Goal: Task Accomplishment & Management: Complete application form

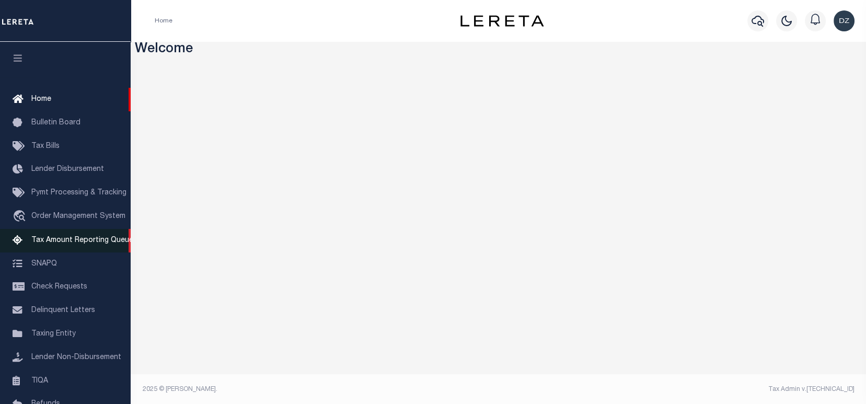
click at [62, 236] on link "Tax Amount Reporting Queue" at bounding box center [65, 241] width 131 height 24
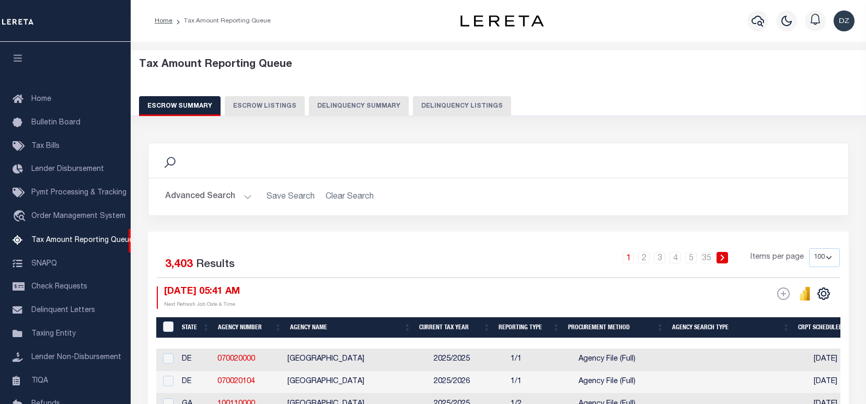
select select "100"
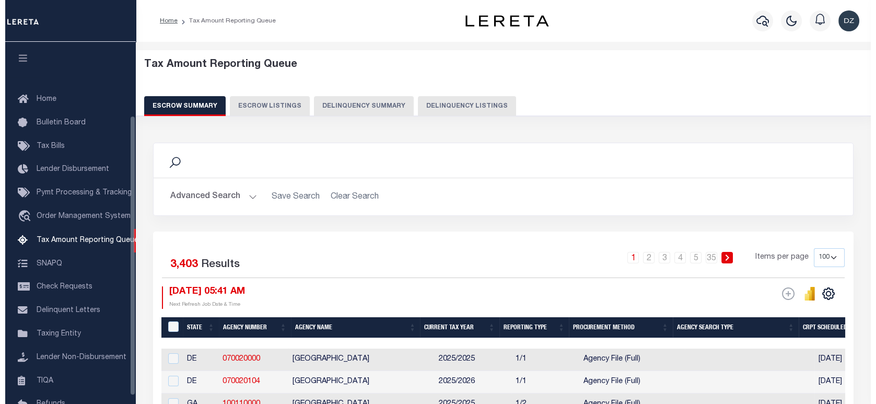
scroll to position [95, 0]
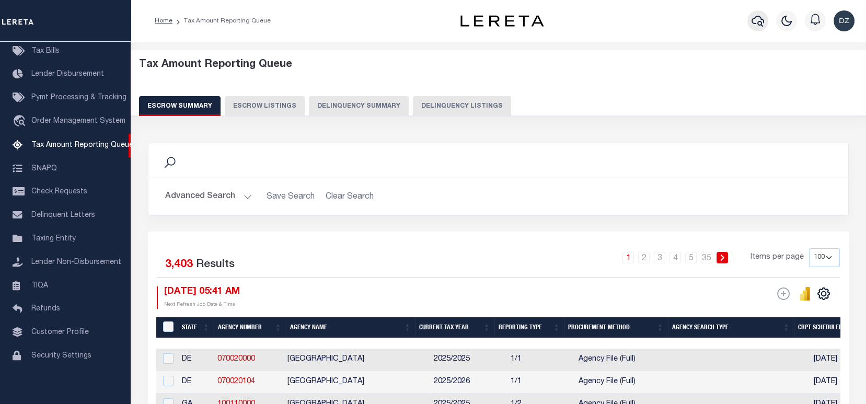
click at [749, 22] on button "button" at bounding box center [757, 20] width 21 height 21
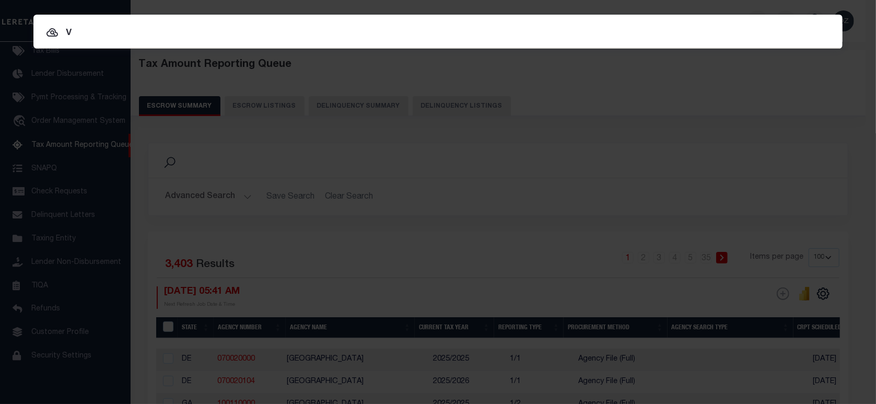
type input "v"
paste input "214190"
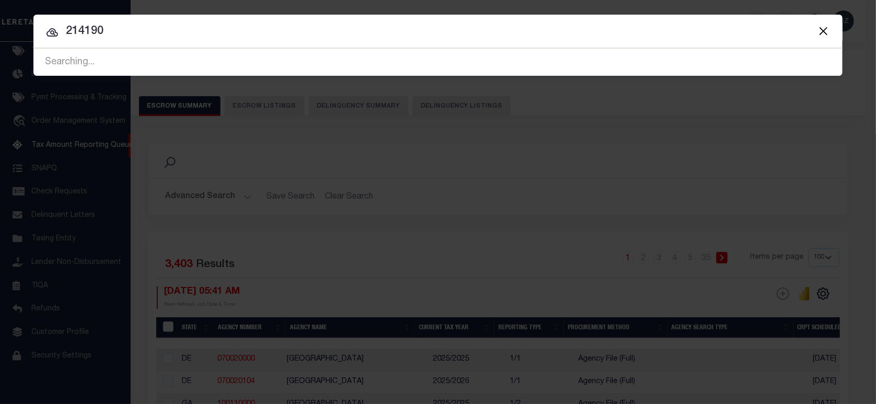
type input "214190"
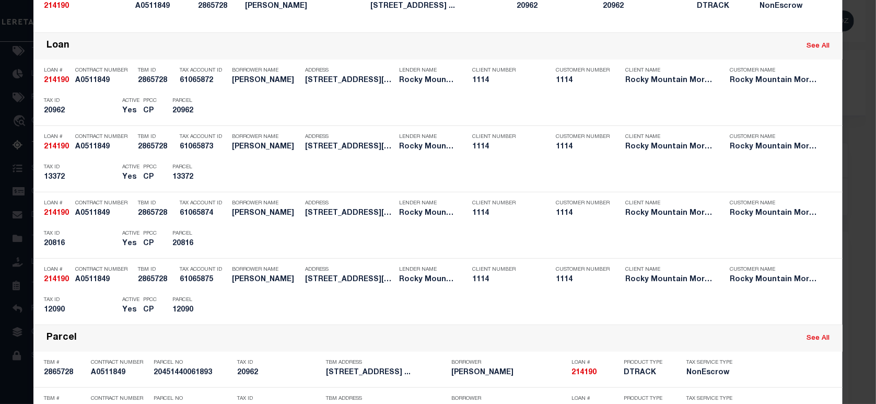
scroll to position [348, 0]
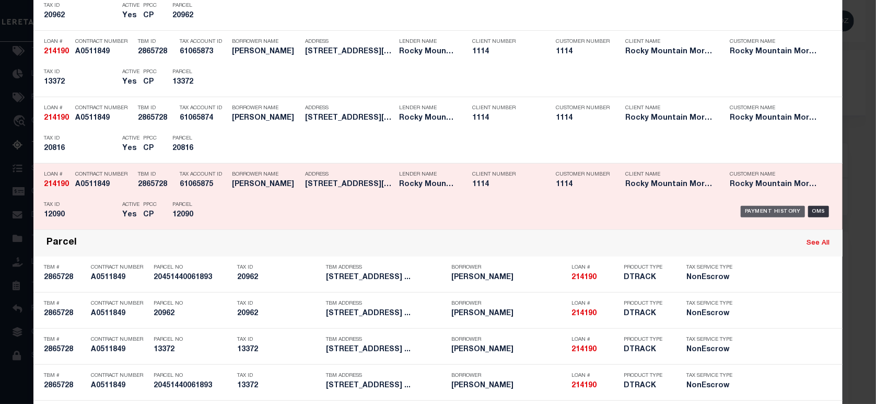
click at [745, 208] on div "Payment History" at bounding box center [773, 211] width 64 height 11
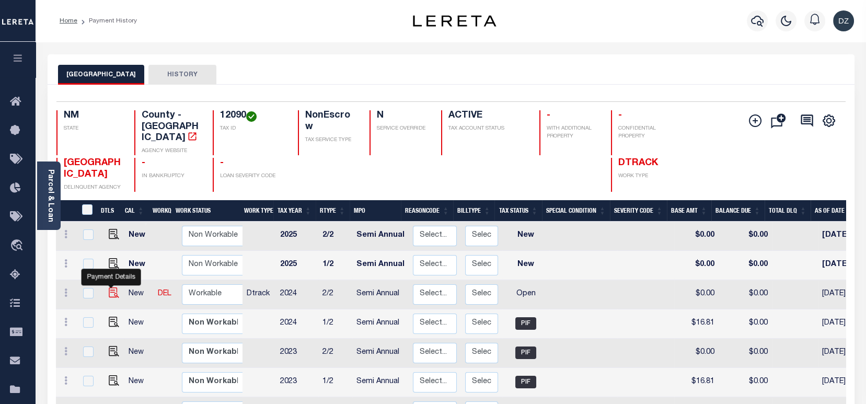
click at [112, 287] on img "" at bounding box center [114, 292] width 10 height 10
checkbox input "true"
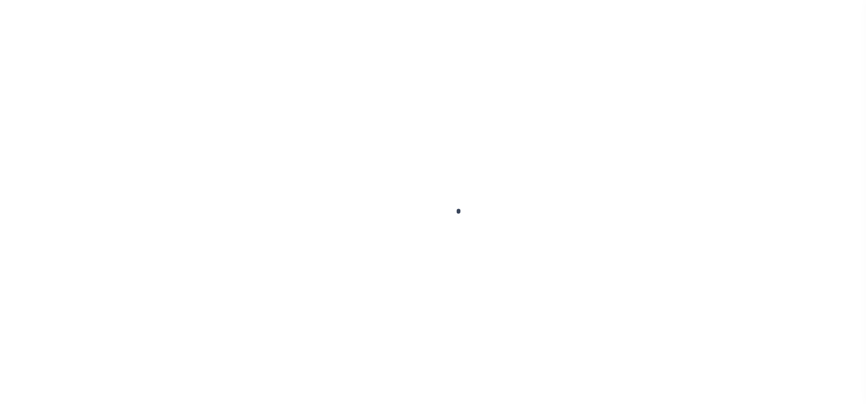
checkbox input "false"
type input "Semi Annual"
type input "[DATE]"
select select "OP2"
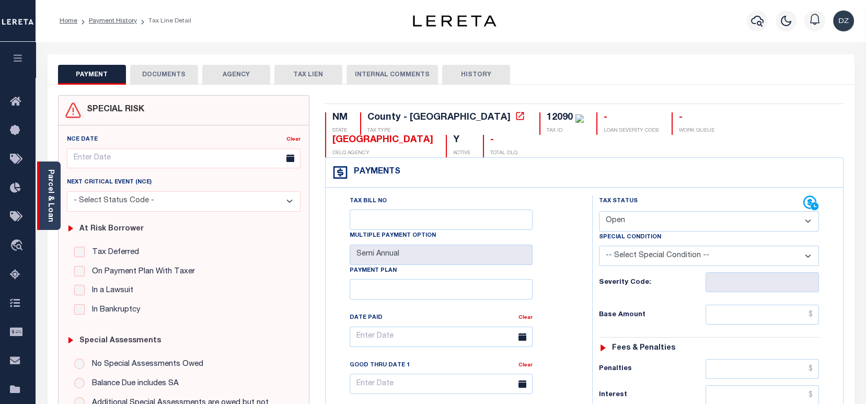
click at [54, 191] on link "Parcel & Loan" at bounding box center [50, 195] width 7 height 53
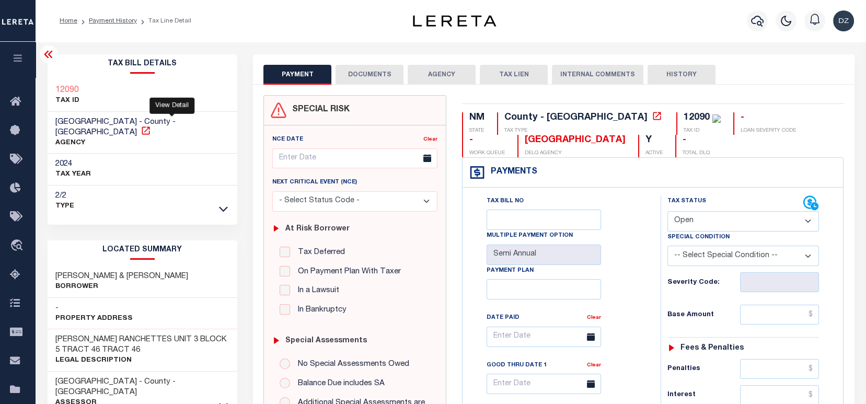
click at [149, 126] on icon at bounding box center [146, 130] width 8 height 8
drag, startPoint x: 538, startPoint y: 138, endPoint x: 464, endPoint y: 143, distance: 74.4
click at [517, 143] on div "LUNA COUNTY DELQ AGENCY" at bounding box center [571, 146] width 108 height 22
copy div "[GEOGRAPHIC_DATA]"
click at [684, 119] on div "12090" at bounding box center [697, 117] width 26 height 9
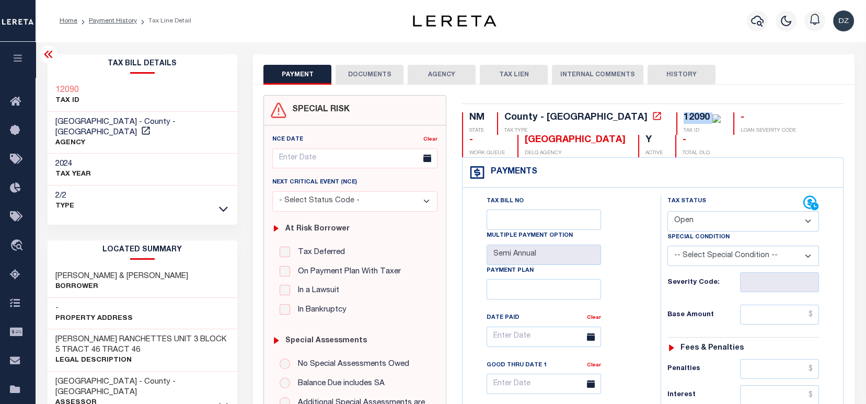
click at [684, 119] on div "12090" at bounding box center [697, 117] width 26 height 9
copy div "12090"
click at [774, 316] on input "text" at bounding box center [779, 315] width 79 height 20
paste input "16.81"
type input "$16.81"
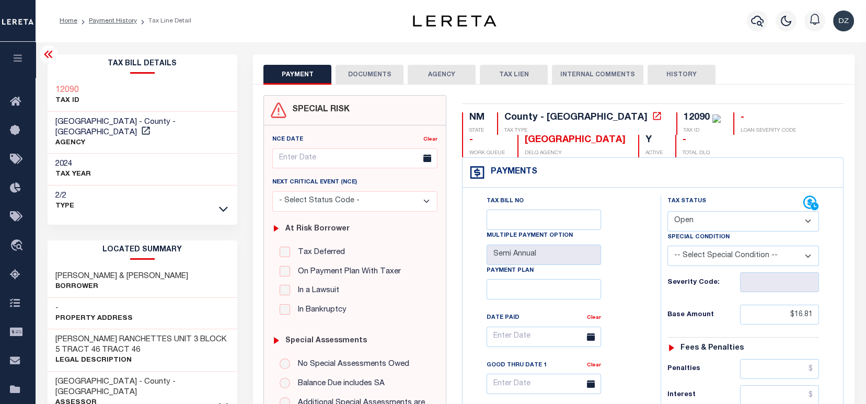
type input "[DATE]"
click at [702, 223] on select "- Select Status Code - Open Due/Unpaid Paid Incomplete No Tax Due Internal Refu…" at bounding box center [743, 221] width 152 height 20
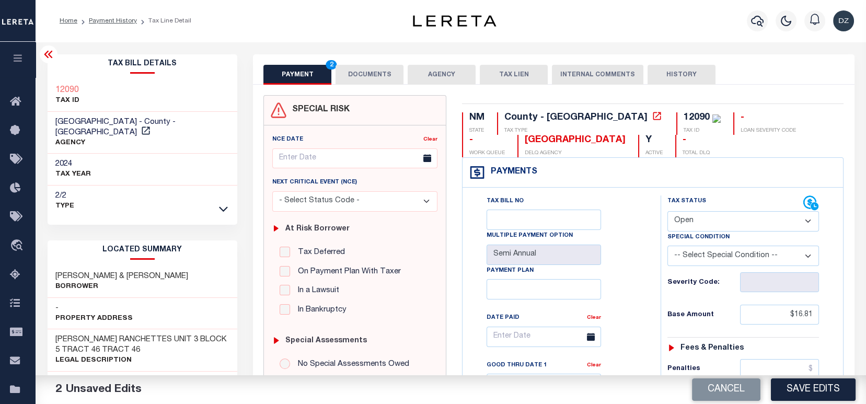
select select "PYD"
click at [667, 212] on select "- Select Status Code - Open Due/Unpaid Paid Incomplete No Tax Due Internal Refu…" at bounding box center [743, 221] width 152 height 20
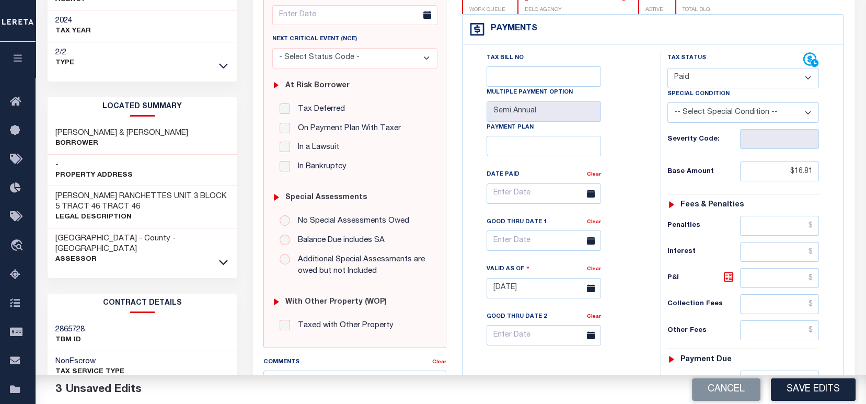
scroll to position [209, 0]
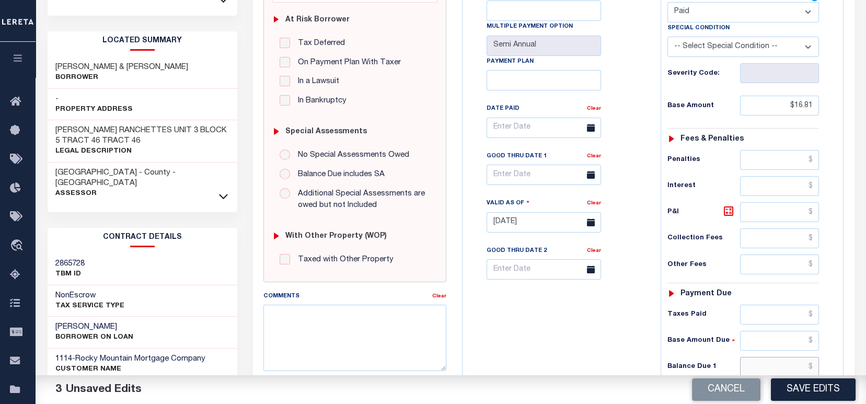
click at [770, 370] on input "text" at bounding box center [779, 367] width 79 height 20
type input "$0.00"
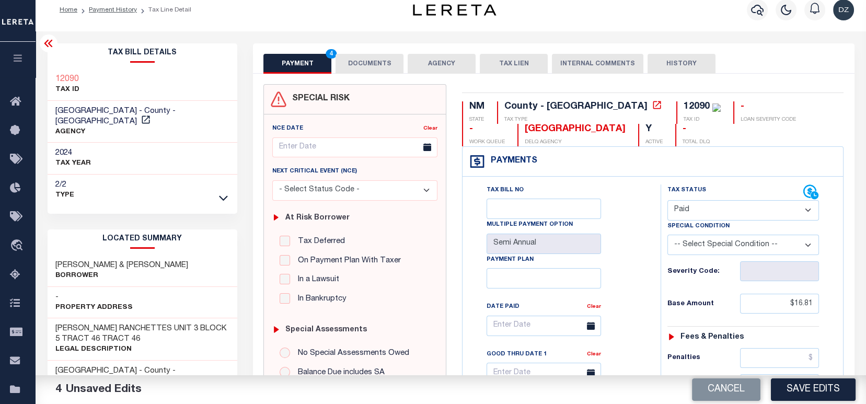
scroll to position [0, 0]
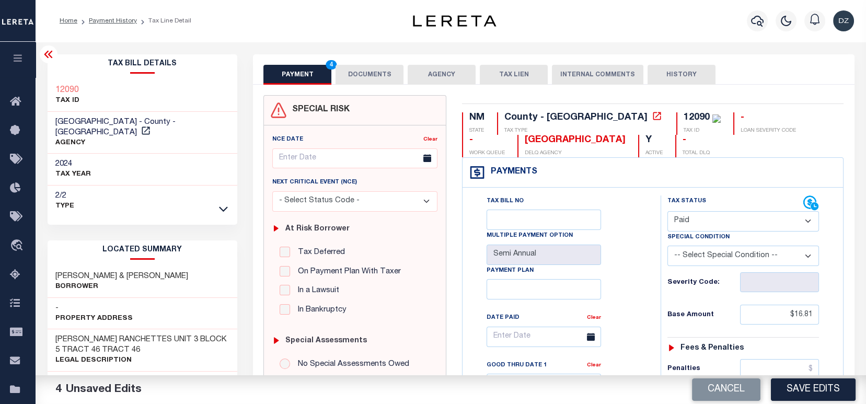
click at [371, 72] on button "DOCUMENTS" at bounding box center [369, 75] width 68 height 20
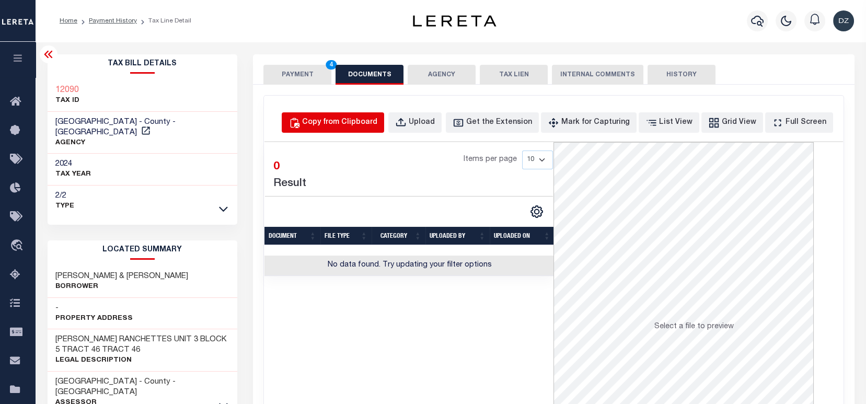
click at [360, 128] on div "Copy from Clipboard" at bounding box center [339, 122] width 75 height 11
select select "POP"
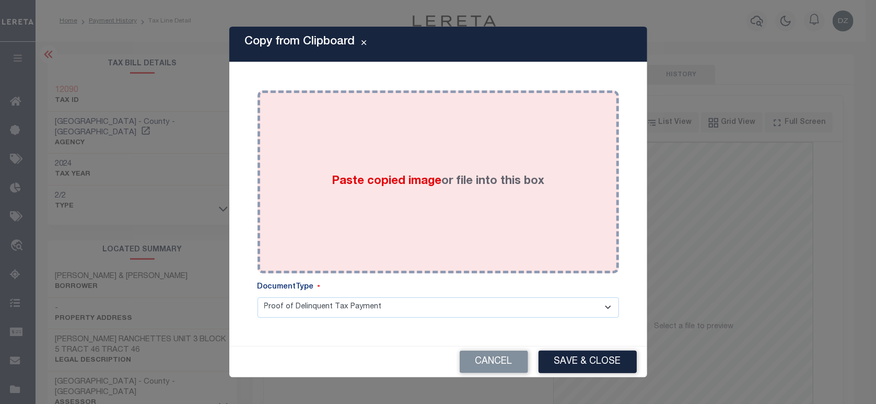
click at [334, 170] on div "Paste copied image or file into this box" at bounding box center [438, 181] width 346 height 167
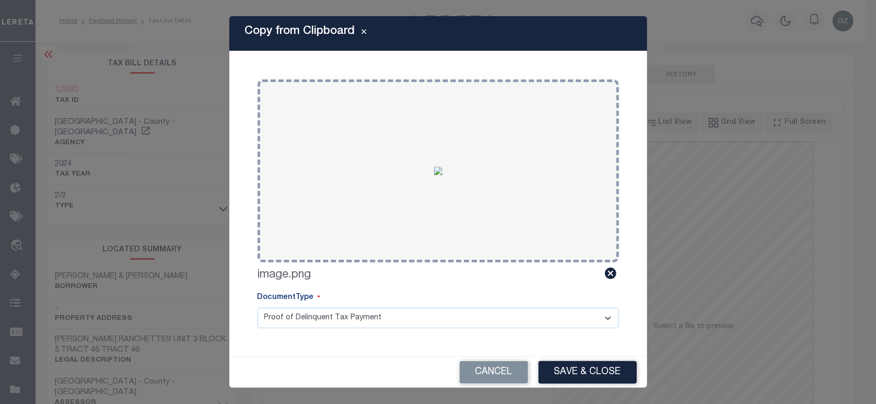
click at [562, 354] on div "Copy from Clipboard Paste copied image or file into this box Select file or dra…" at bounding box center [438, 202] width 418 height 372
click at [571, 369] on button "Save & Close" at bounding box center [588, 372] width 98 height 22
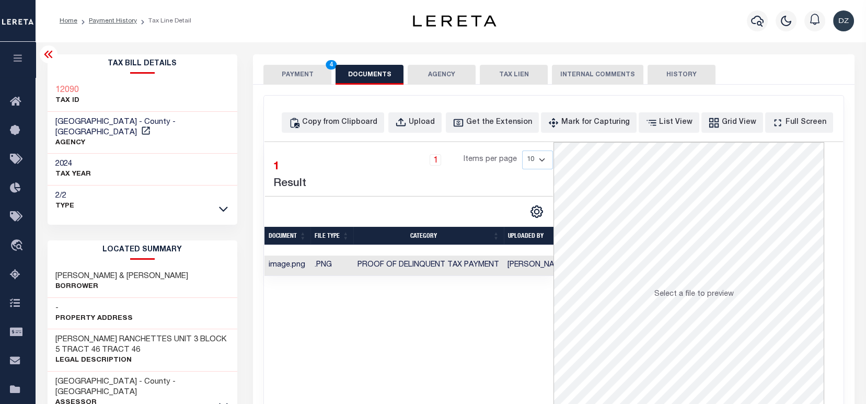
click at [281, 74] on button "PAYMENT 4" at bounding box center [297, 75] width 68 height 20
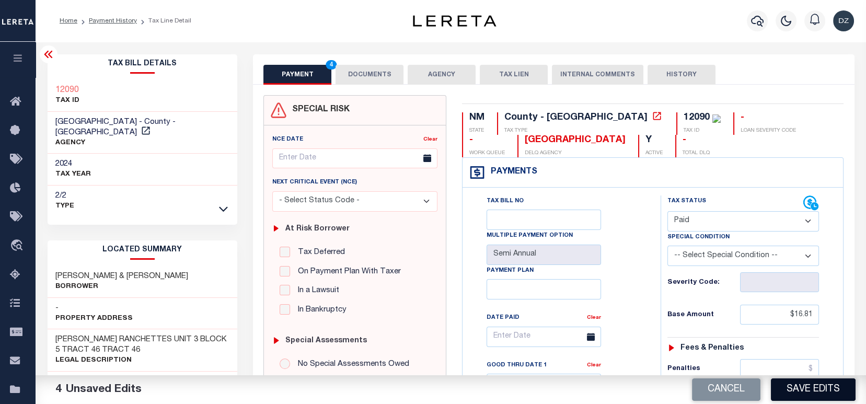
click at [801, 385] on button "Save Edits" at bounding box center [813, 389] width 85 height 22
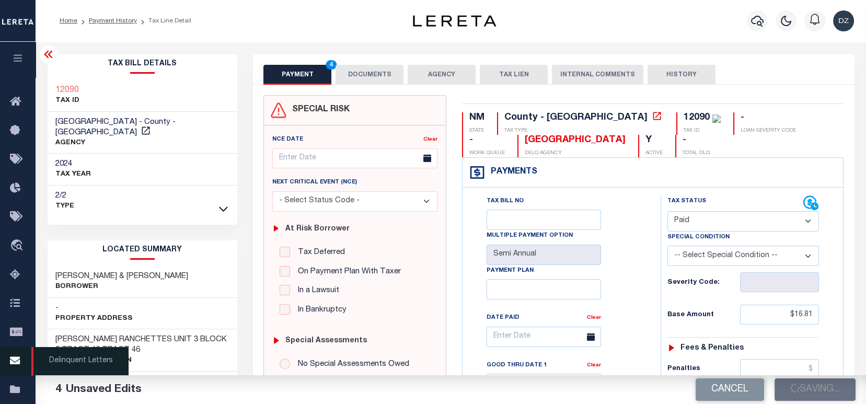
checkbox input "false"
type input "$16.81"
type input "$0"
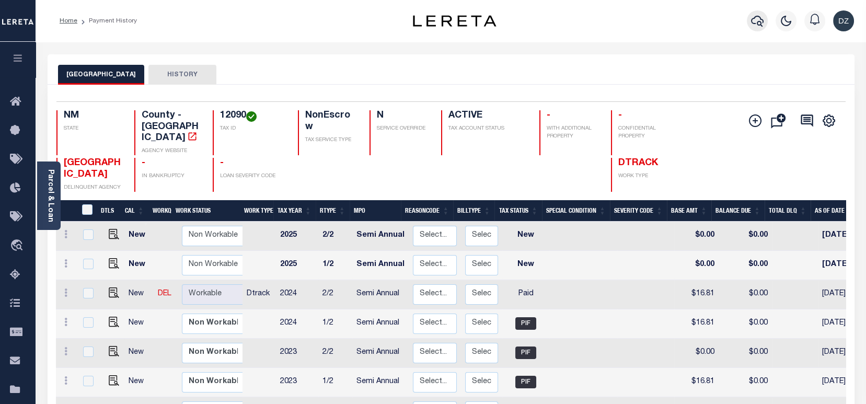
click at [763, 25] on icon "button" at bounding box center [757, 21] width 13 height 13
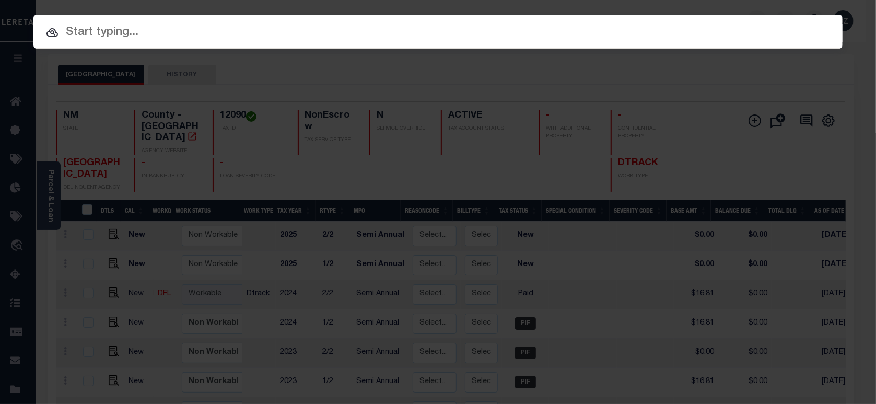
paste input "214190"
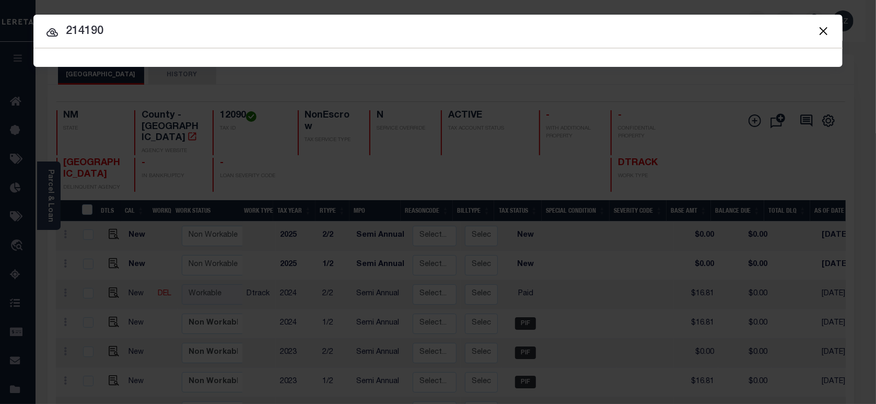
type input "214190"
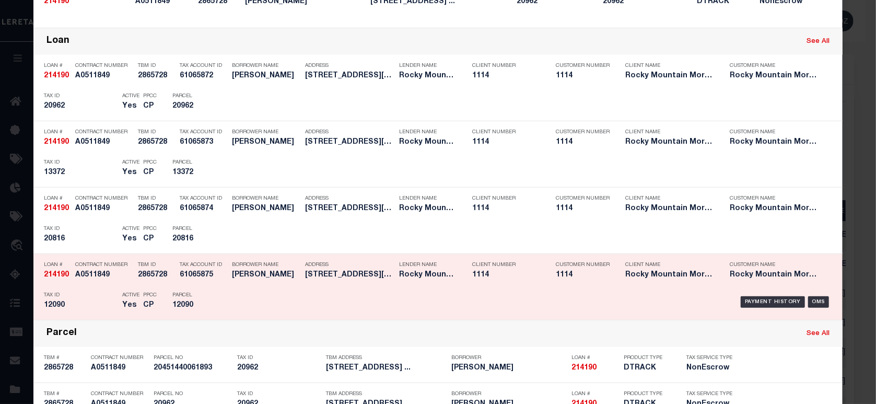
scroll to position [279, 0]
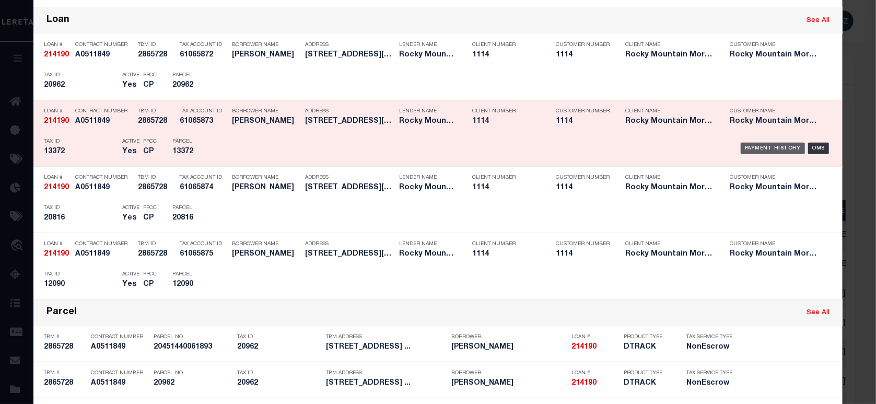
click at [746, 152] on div "Payment History" at bounding box center [773, 148] width 64 height 11
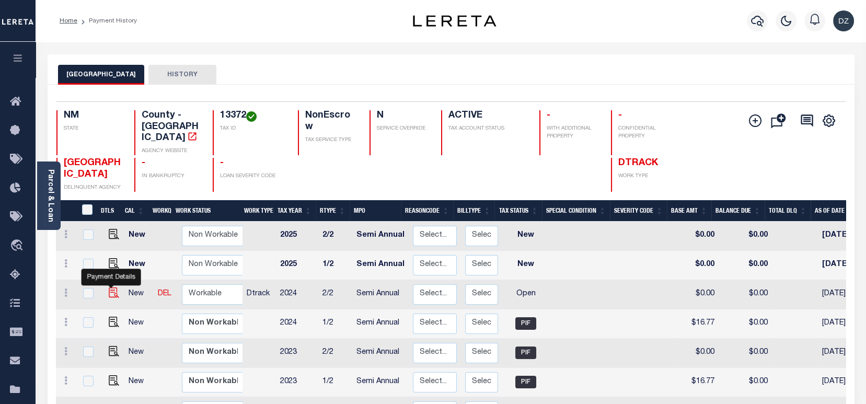
click at [109, 287] on img "" at bounding box center [114, 292] width 10 height 10
checkbox input "true"
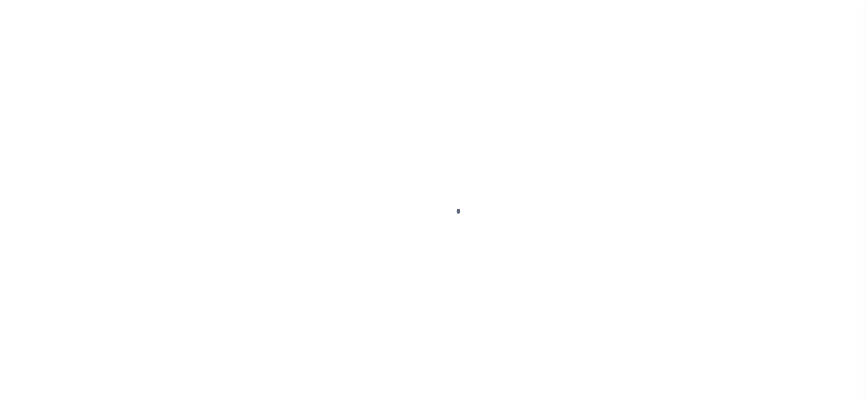
select select "OP2"
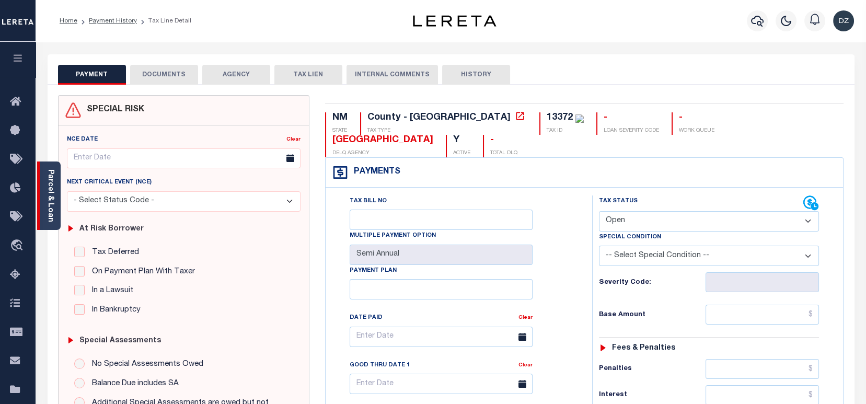
click at [53, 199] on link "Parcel & Loan" at bounding box center [50, 195] width 7 height 53
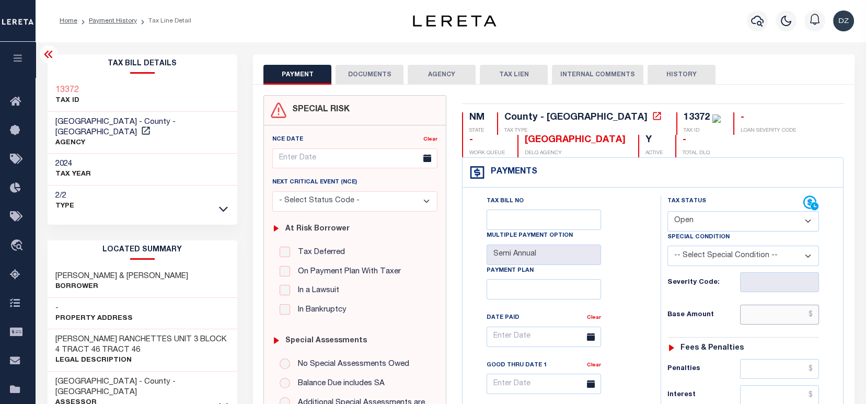
click at [799, 319] on input "text" at bounding box center [779, 315] width 79 height 20
paste input "16.77"
type input "$16.77"
type input "[DATE]"
click at [724, 222] on select "- Select Status Code - Open Due/Unpaid Paid Incomplete No Tax Due Internal Refu…" at bounding box center [743, 221] width 152 height 20
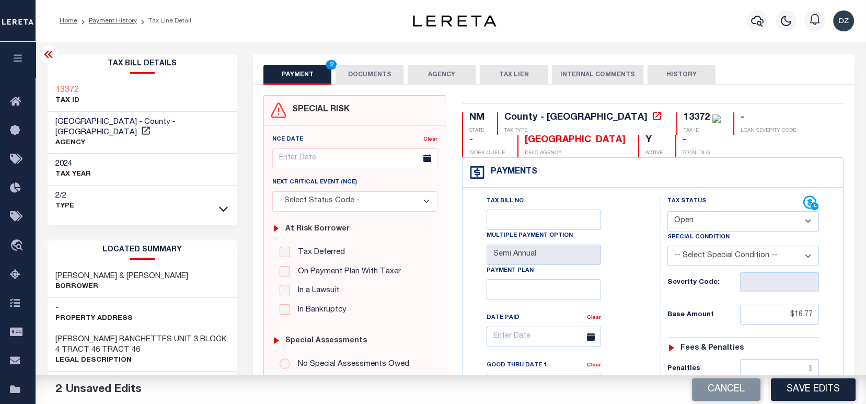
select select "PYD"
click at [667, 212] on select "- Select Status Code - Open Due/Unpaid Paid Incomplete No Tax Due Internal Refu…" at bounding box center [743, 221] width 152 height 20
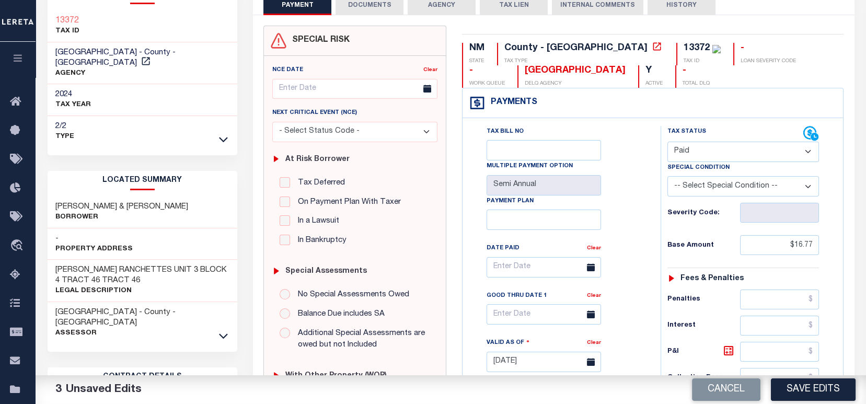
scroll to position [209, 0]
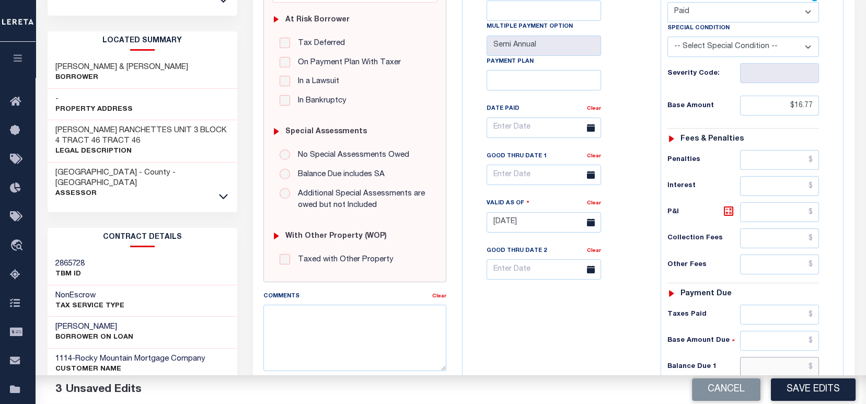
click at [777, 366] on input "text" at bounding box center [779, 367] width 79 height 20
type input "$0.00"
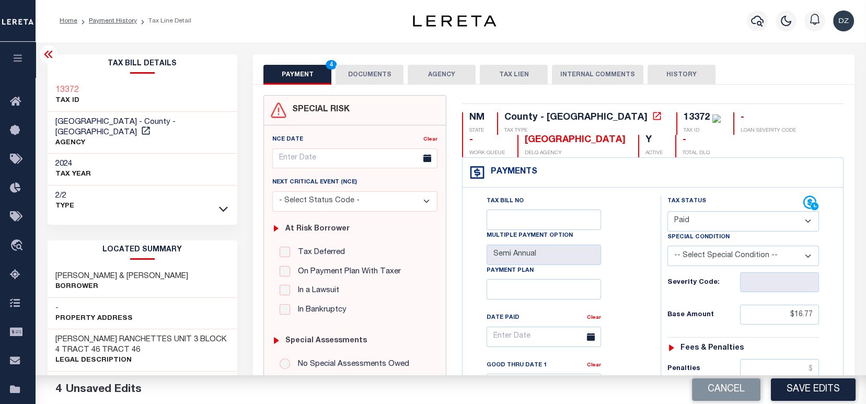
click at [363, 73] on button "DOCUMENTS" at bounding box center [369, 75] width 68 height 20
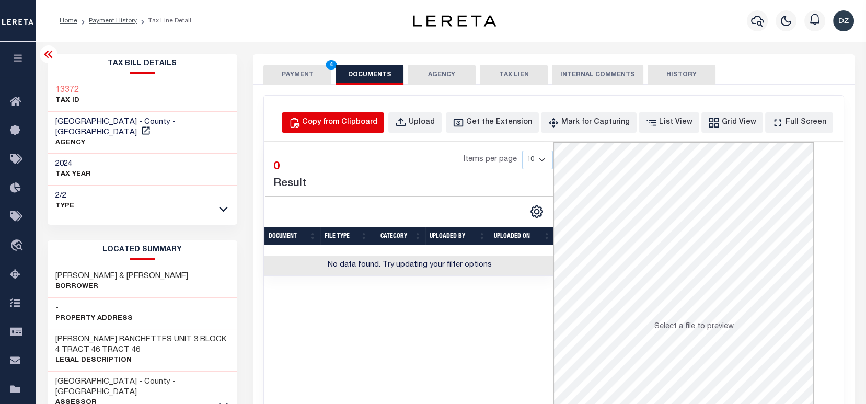
click at [344, 127] on div "Copy from Clipboard" at bounding box center [339, 122] width 75 height 11
select select "POP"
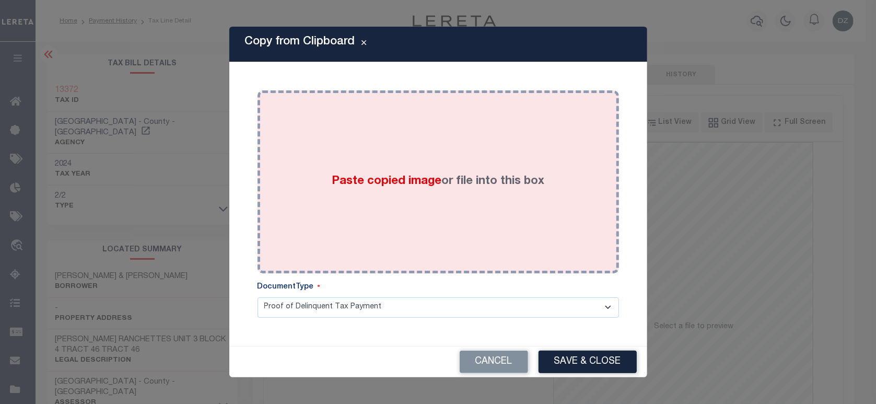
click at [340, 194] on div "Paste copied image or file into this box" at bounding box center [438, 181] width 346 height 167
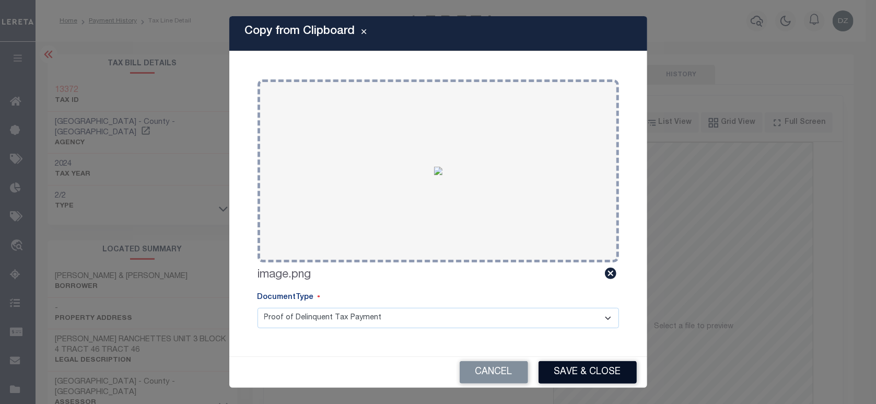
click at [560, 366] on button "Save & Close" at bounding box center [588, 372] width 98 height 22
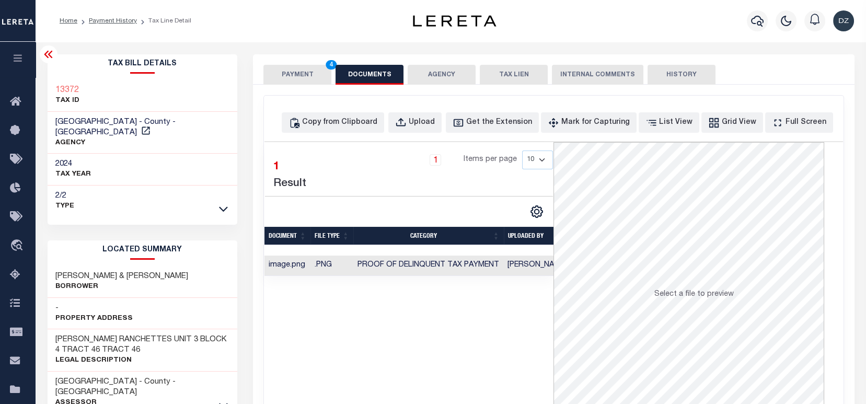
click at [280, 77] on button "PAYMENT 4" at bounding box center [297, 75] width 68 height 20
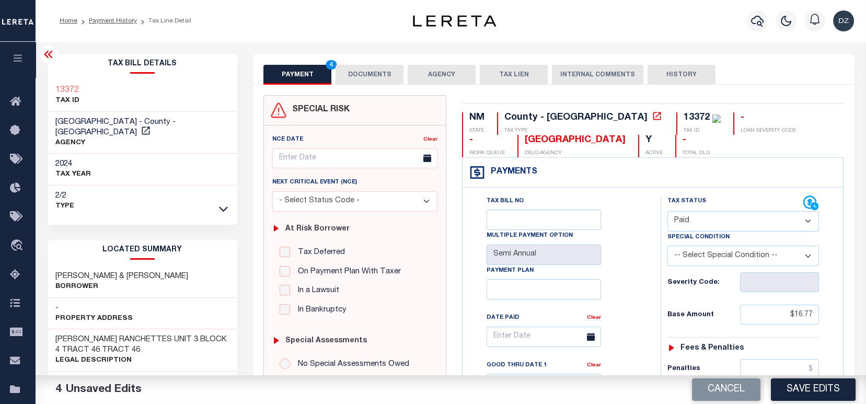
click at [784, 395] on button "Save Edits" at bounding box center [813, 389] width 85 height 22
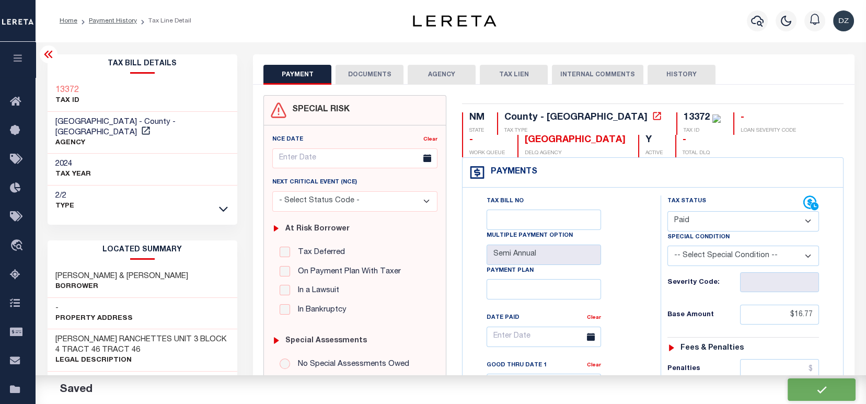
checkbox input "false"
type input "$16.77"
type input "$0"
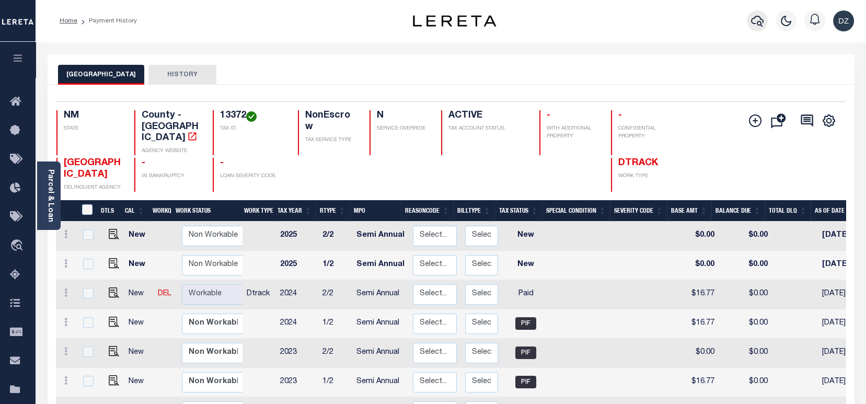
click at [759, 25] on icon "button" at bounding box center [757, 21] width 13 height 11
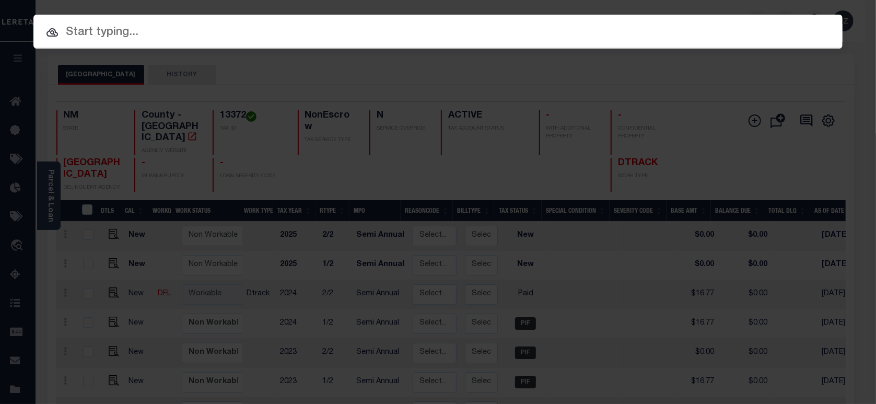
paste input "214190"
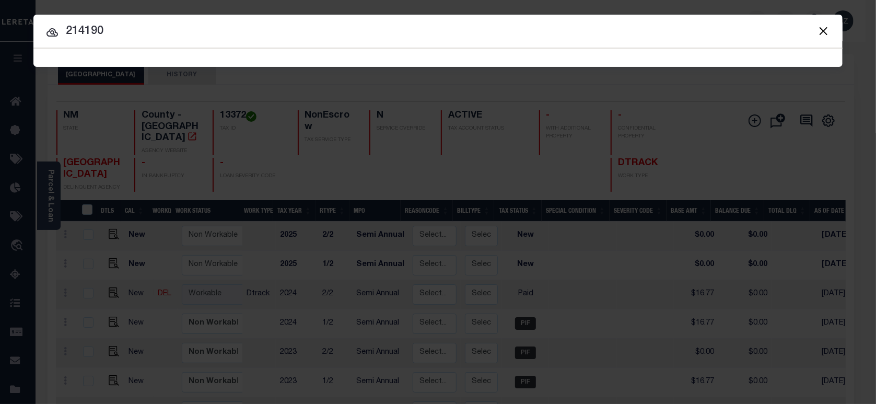
type input "214190"
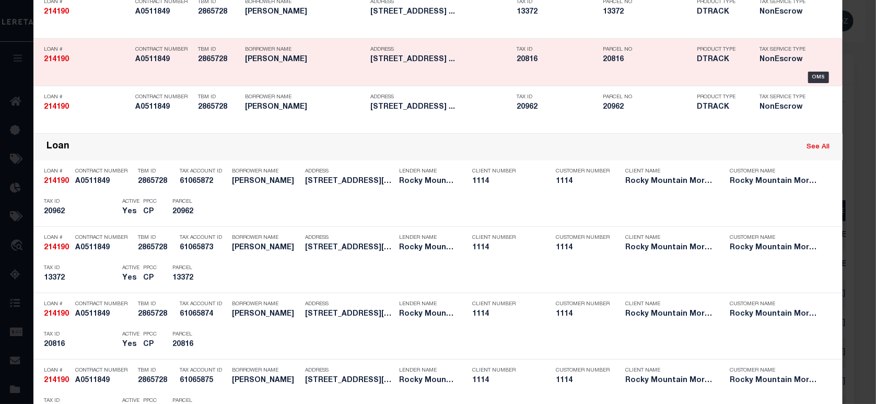
scroll to position [209, 0]
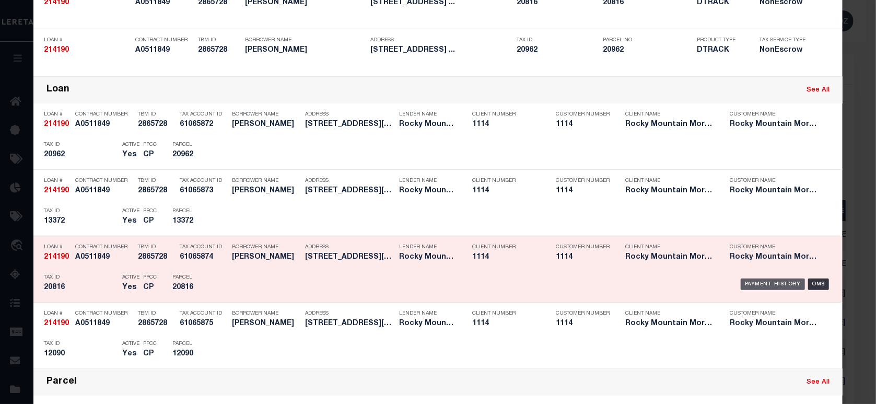
click at [760, 286] on div "Payment History" at bounding box center [773, 284] width 64 height 11
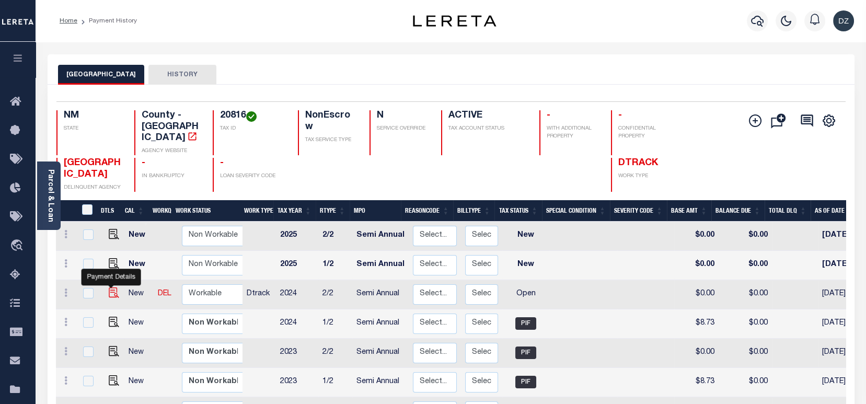
click at [112, 287] on img "" at bounding box center [114, 292] width 10 height 10
checkbox input "true"
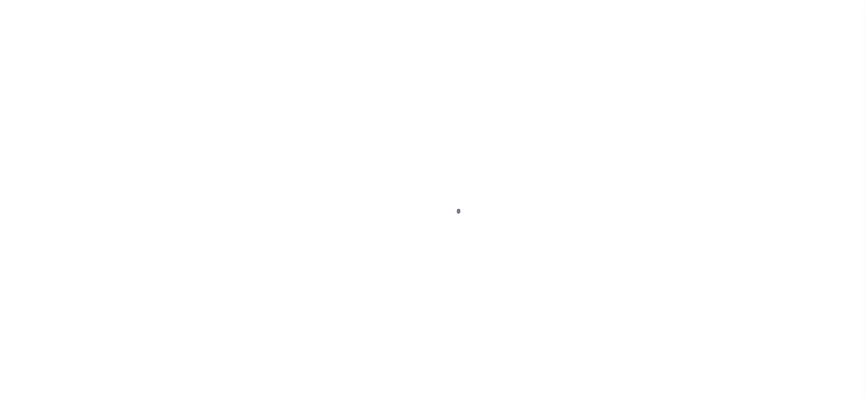
select select "OP2"
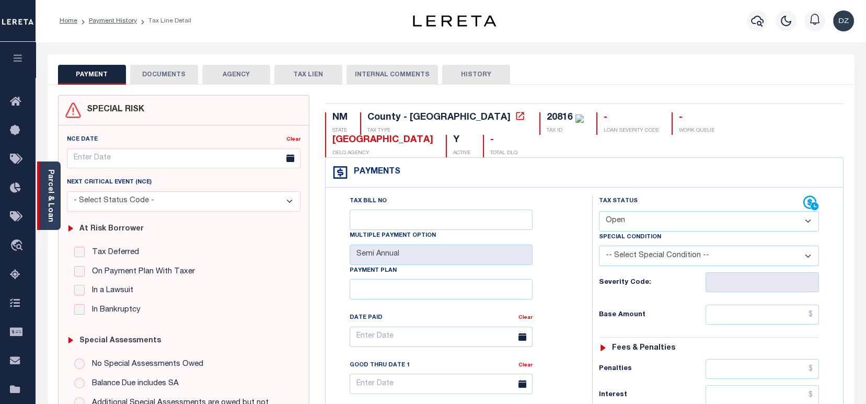
click at [50, 194] on link "Parcel & Loan" at bounding box center [50, 195] width 7 height 53
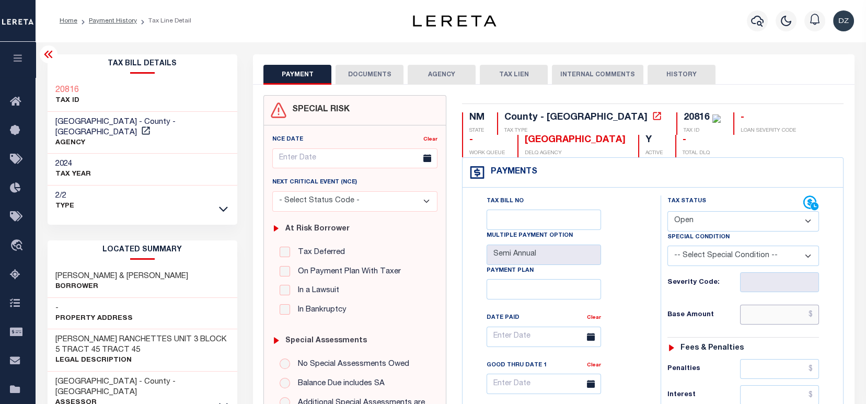
click at [787, 314] on input "text" at bounding box center [779, 315] width 79 height 20
paste input "8.73"
type input "$8.73"
type input "[DATE]"
click at [725, 224] on select "- Select Status Code - Open Due/Unpaid Paid Incomplete No Tax Due Internal Refu…" at bounding box center [743, 221] width 152 height 20
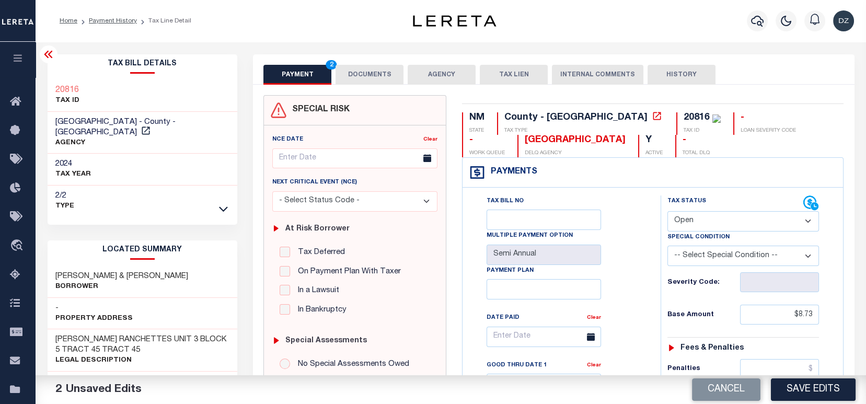
select select "PYD"
click at [667, 212] on select "- Select Status Code - Open Due/Unpaid Paid Incomplete No Tax Due Internal Refu…" at bounding box center [743, 221] width 152 height 20
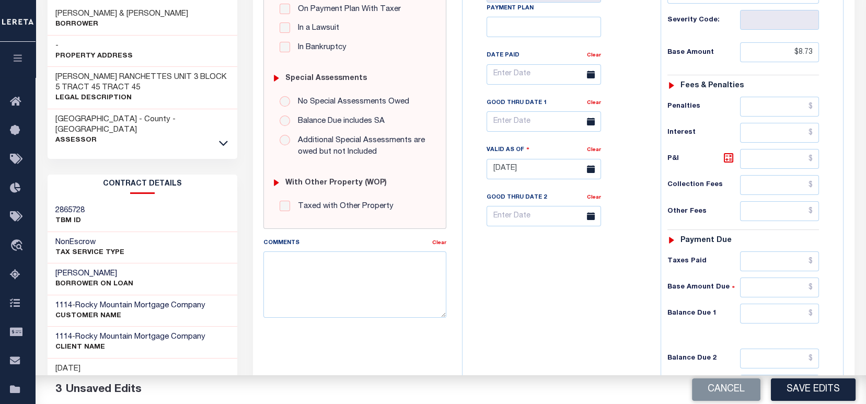
scroll to position [279, 0]
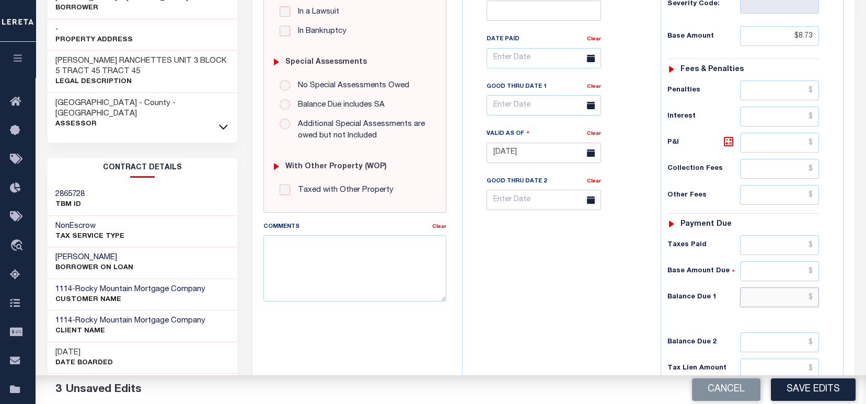
click at [770, 296] on input "text" at bounding box center [779, 297] width 79 height 20
type input "$0.00"
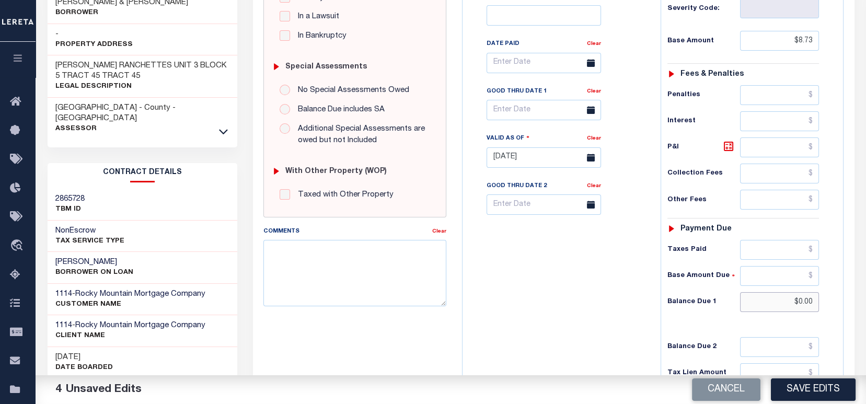
scroll to position [0, 0]
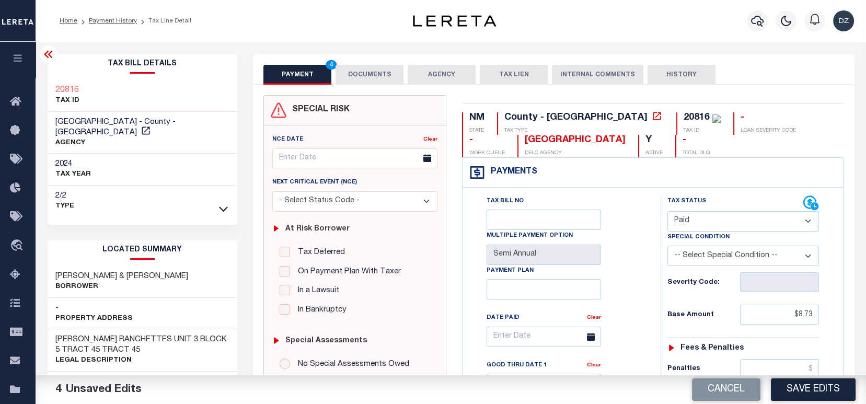
click at [363, 68] on button "DOCUMENTS" at bounding box center [369, 75] width 68 height 20
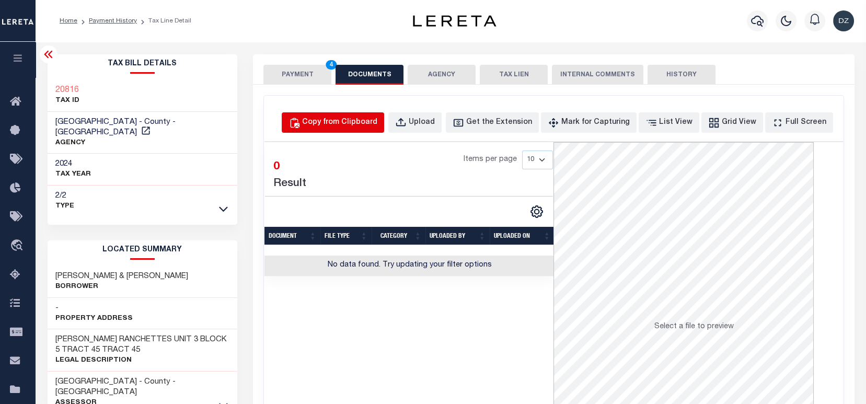
click at [384, 125] on button "Copy from Clipboard" at bounding box center [333, 122] width 102 height 20
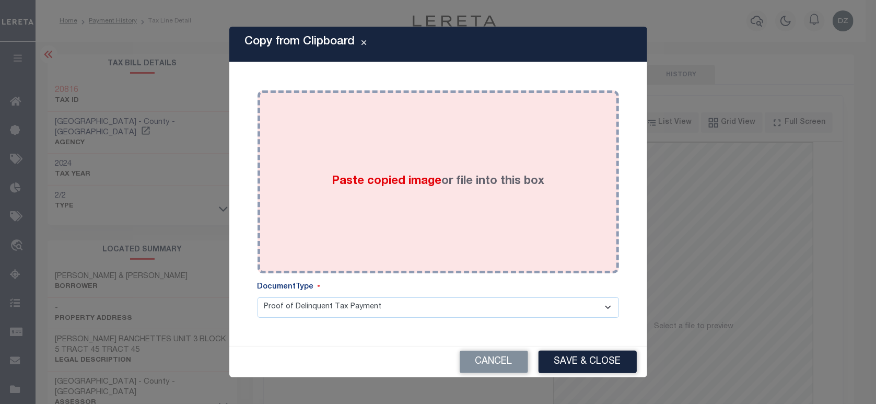
click at [417, 169] on div "Paste copied image or file into this box" at bounding box center [438, 181] width 346 height 167
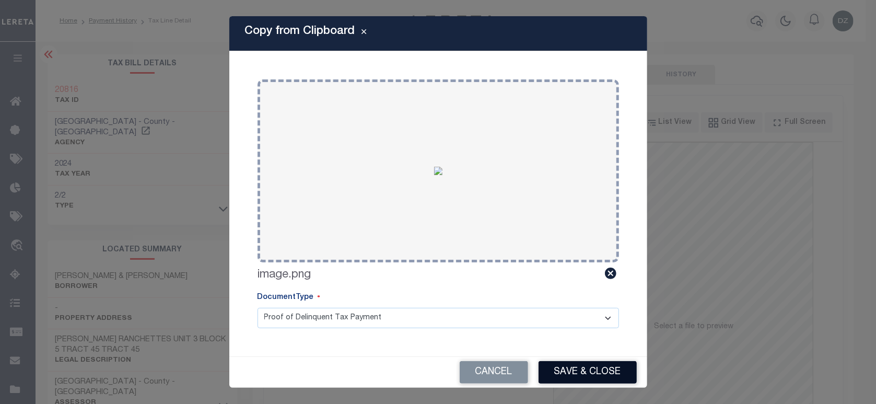
click at [556, 370] on button "Save & Close" at bounding box center [588, 372] width 98 height 22
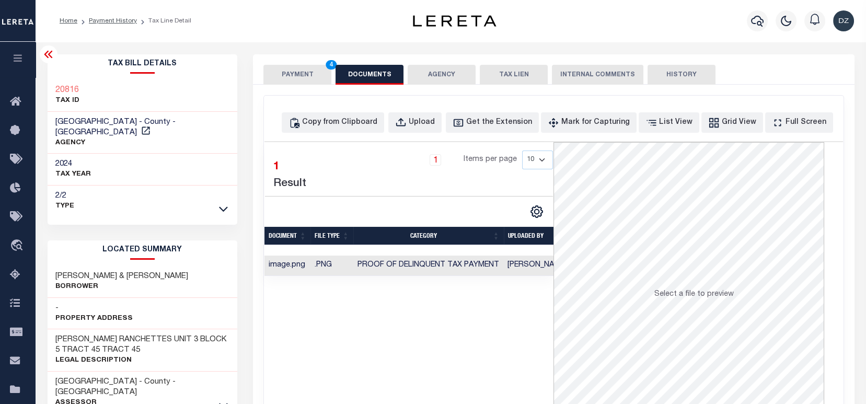
click at [303, 77] on button "PAYMENT 4" at bounding box center [297, 75] width 68 height 20
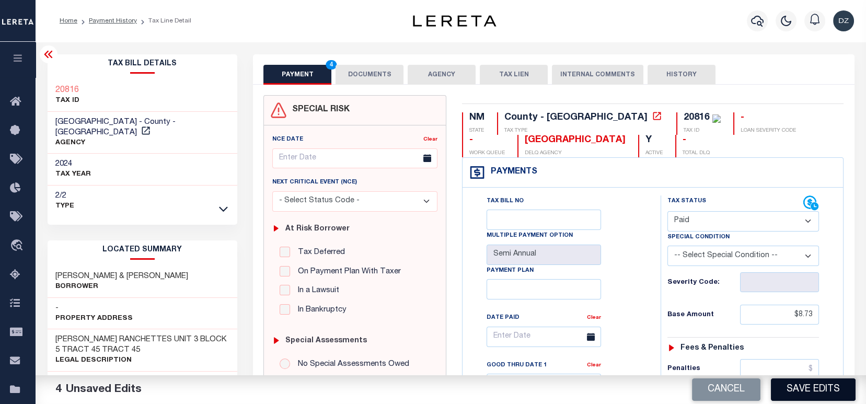
click at [810, 394] on button "Save Edits" at bounding box center [813, 389] width 85 height 22
checkbox input "false"
type input "$8.73"
type input "$0"
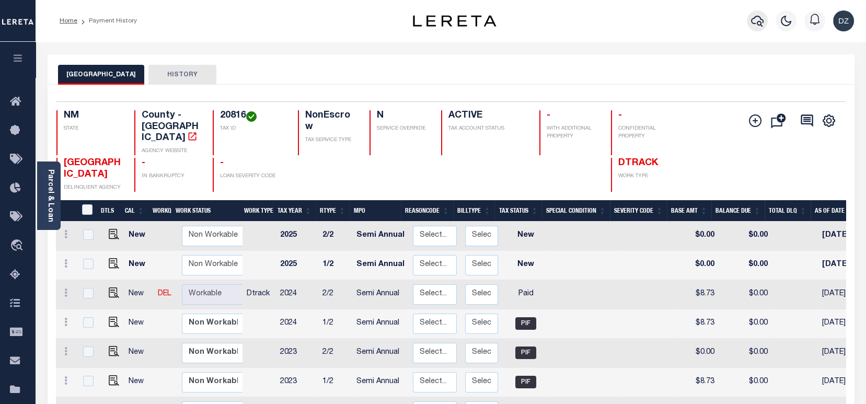
click at [762, 27] on icon "button" at bounding box center [757, 21] width 13 height 13
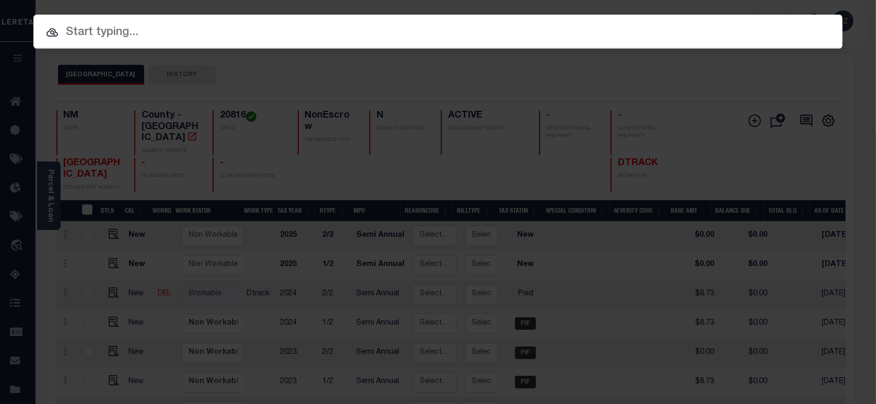
paste input "214190"
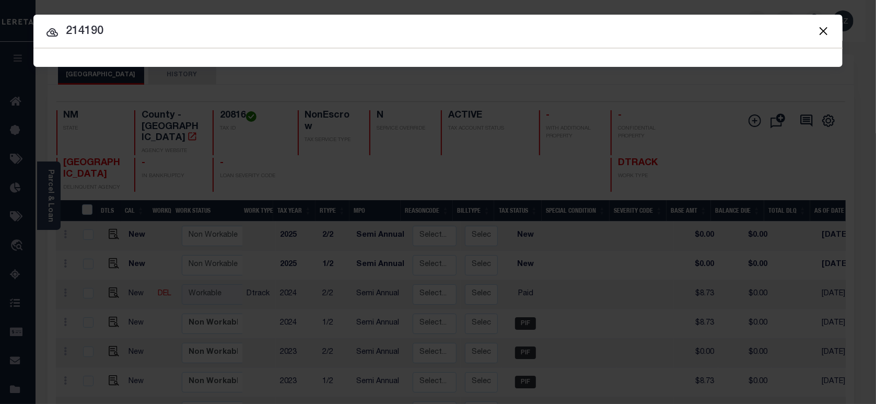
type input "214190"
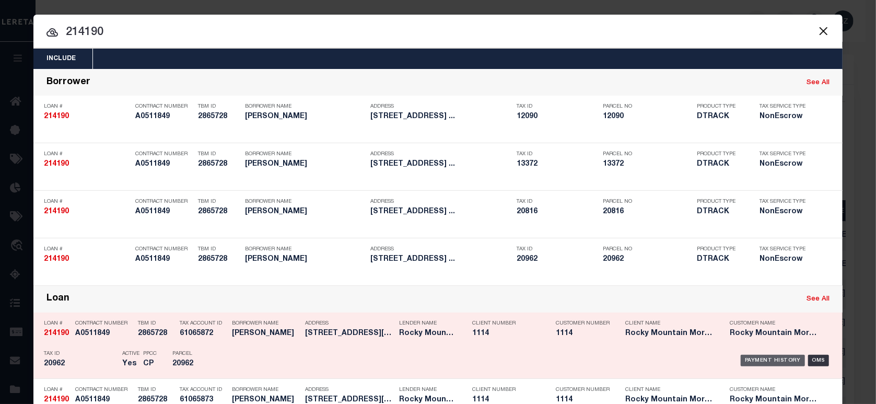
click at [743, 360] on div "Payment History" at bounding box center [773, 360] width 64 height 11
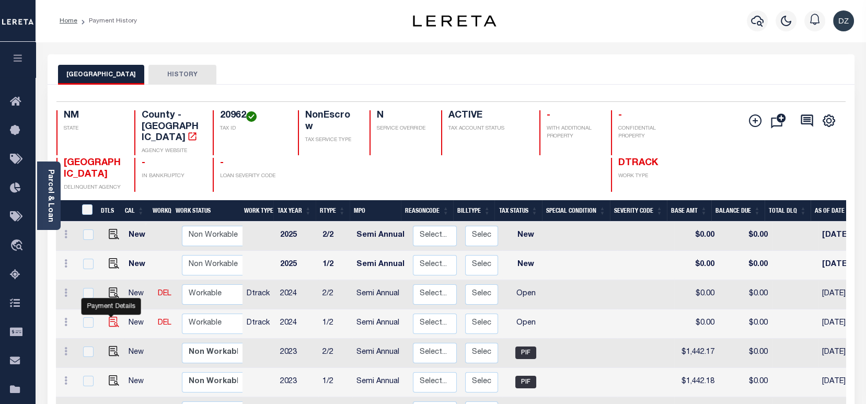
click at [109, 317] on img "" at bounding box center [114, 322] width 10 height 10
checkbox input "true"
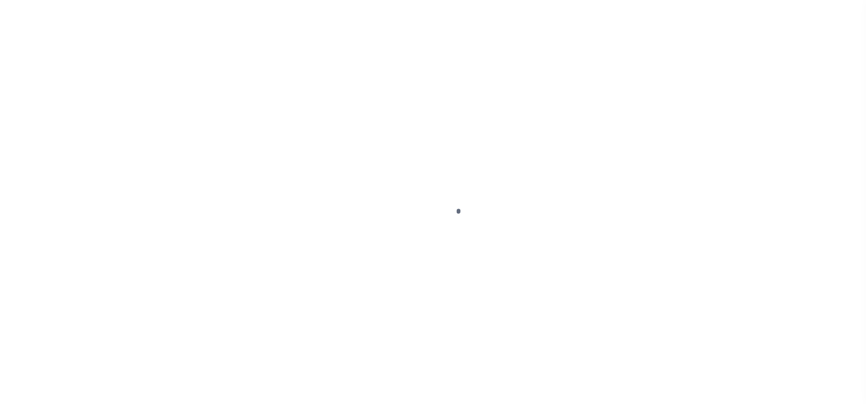
select select "OP2"
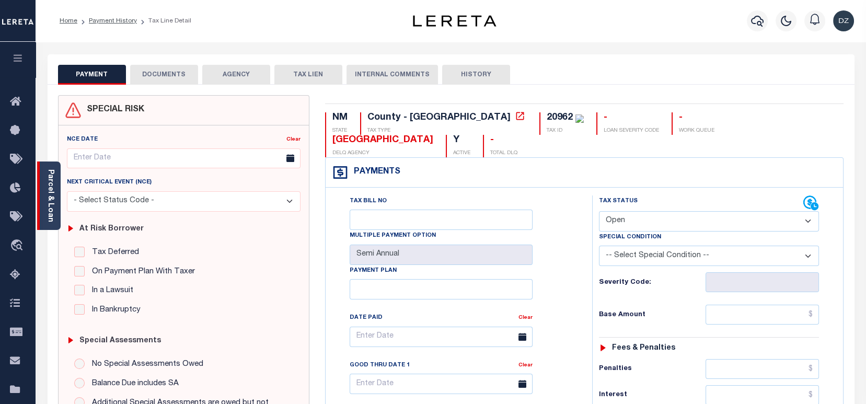
click at [49, 220] on div "Parcel & Loan" at bounding box center [49, 195] width 24 height 68
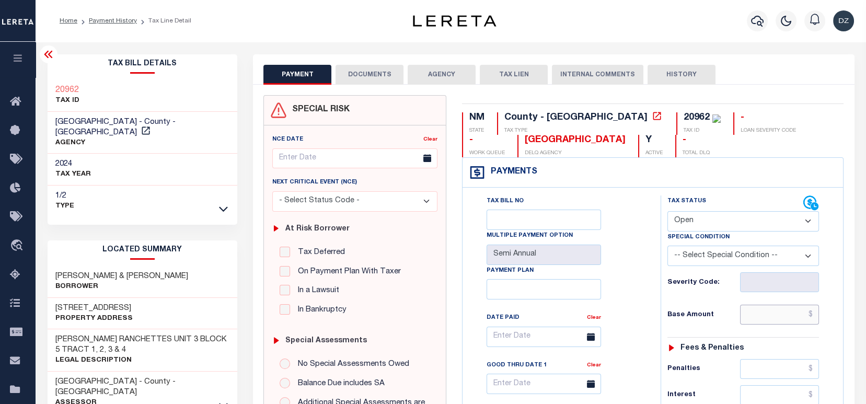
click at [769, 318] on input "text" at bounding box center [779, 315] width 79 height 20
paste input "1444.05"
type input "$1,444.05"
type input "[DATE]"
click at [717, 216] on select "- Select Status Code - Open Due/Unpaid Paid Incomplete No Tax Due Internal Refu…" at bounding box center [743, 221] width 152 height 20
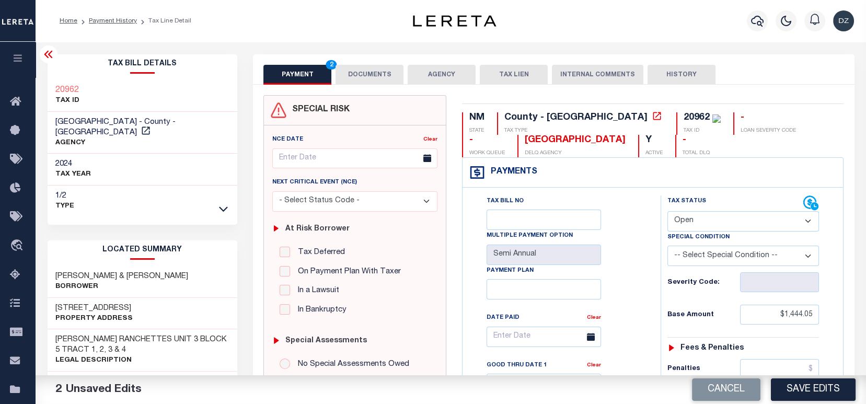
select select "PYD"
click at [667, 212] on select "- Select Status Code - Open Due/Unpaid Paid Incomplete No Tax Due Internal Refu…" at bounding box center [743, 221] width 152 height 20
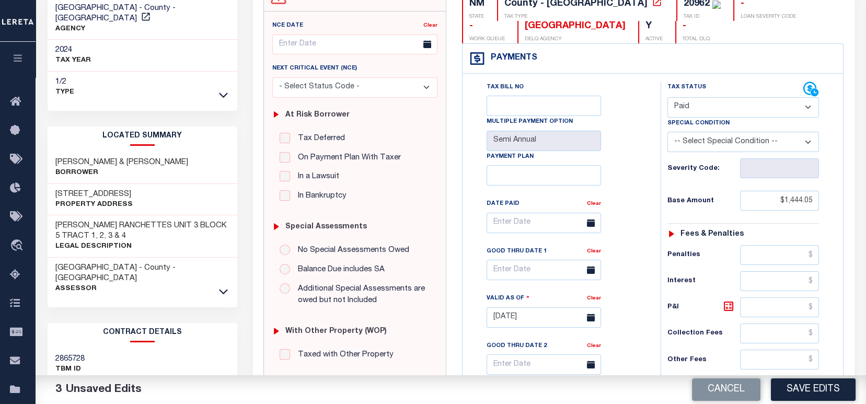
scroll to position [209, 0]
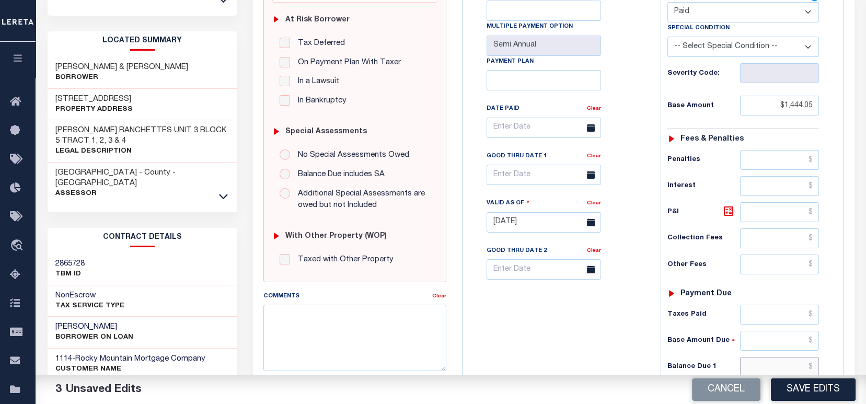
click at [761, 365] on input "text" at bounding box center [779, 367] width 79 height 20
type input "$0.00"
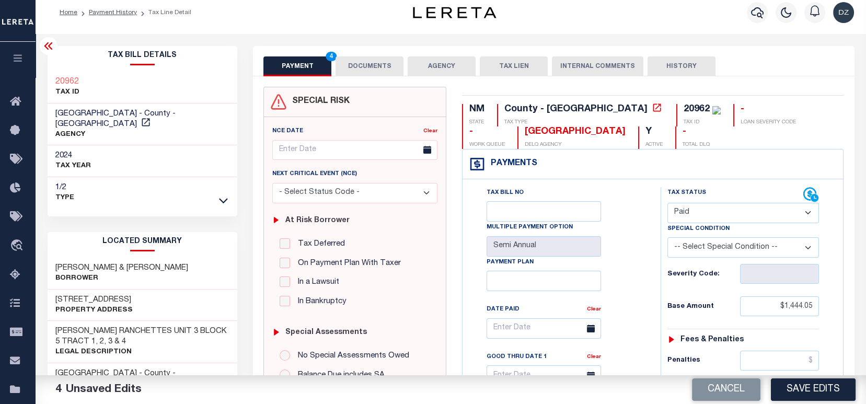
scroll to position [0, 0]
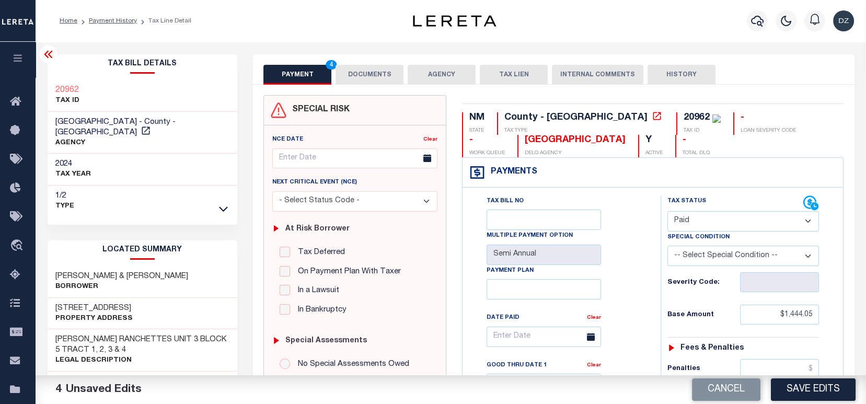
click at [374, 74] on button "DOCUMENTS" at bounding box center [369, 75] width 68 height 20
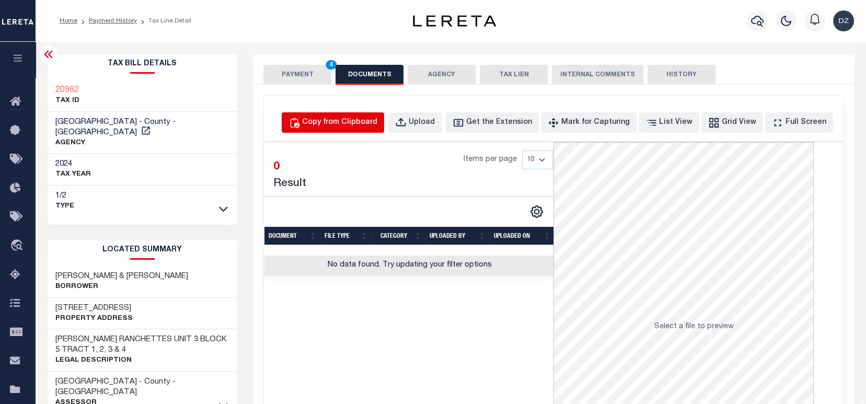
click at [340, 126] on div "Copy from Clipboard" at bounding box center [339, 122] width 75 height 11
select select "POP"
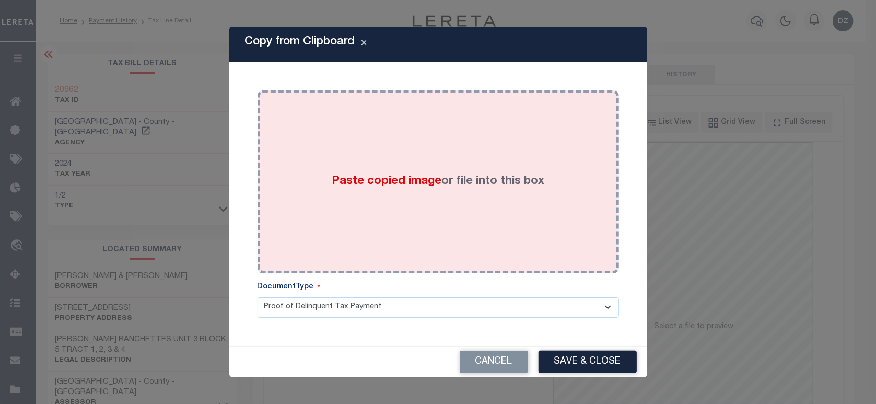
click at [366, 190] on label "Paste copied image or file into this box" at bounding box center [438, 181] width 213 height 17
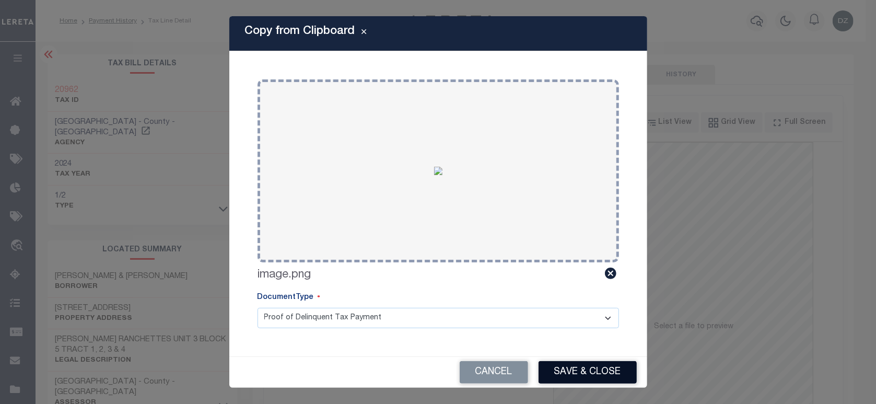
click at [569, 369] on button "Save & Close" at bounding box center [588, 372] width 98 height 22
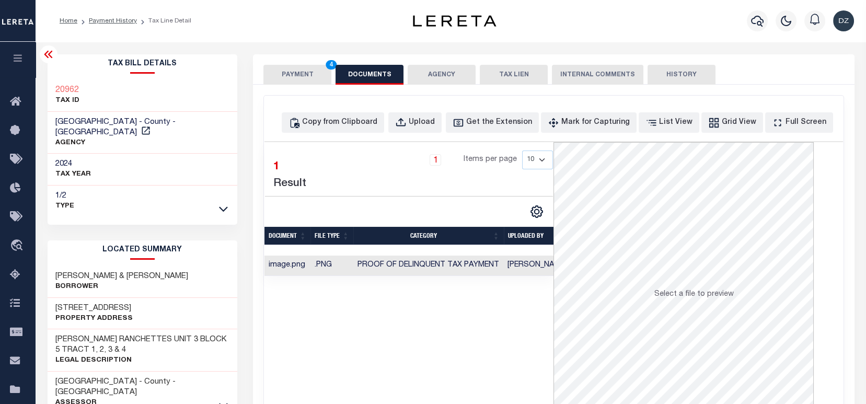
click at [267, 79] on button "PAYMENT 4" at bounding box center [297, 75] width 68 height 20
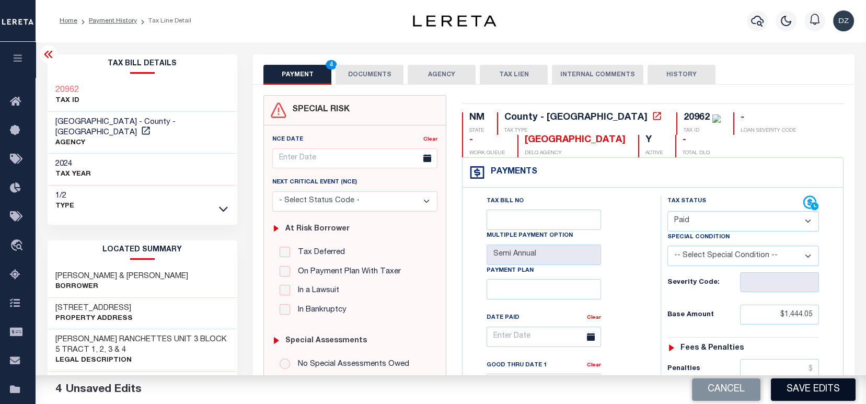
click at [807, 395] on button "Save Edits" at bounding box center [813, 389] width 85 height 22
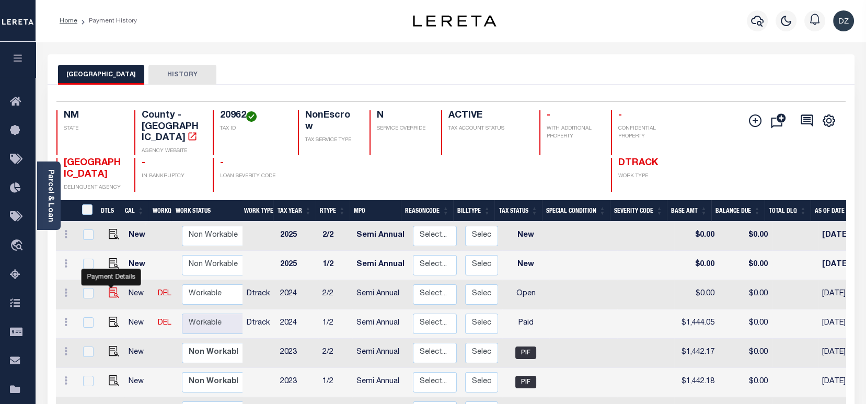
click at [109, 287] on img "" at bounding box center [114, 292] width 10 height 10
checkbox input "true"
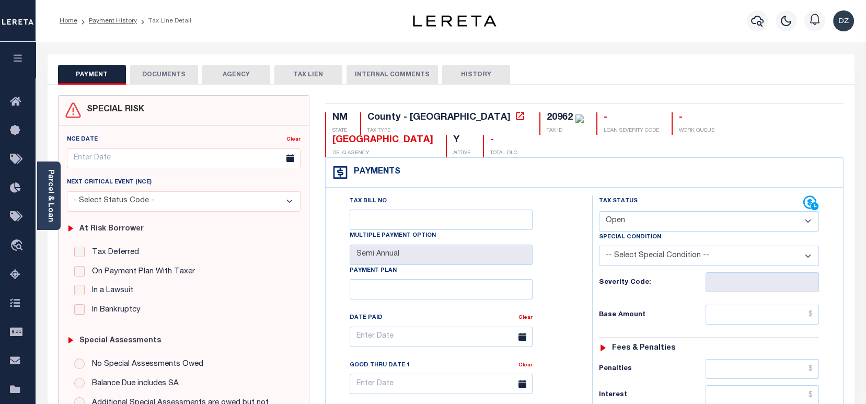
click at [624, 211] on select "- Select Status Code - Open Due/Unpaid Paid Incomplete No Tax Due Internal Refu…" at bounding box center [709, 221] width 220 height 20
select select "PYD"
click at [599, 211] on select "- Select Status Code - Open Due/Unpaid Paid Incomplete No Tax Due Internal Refu…" at bounding box center [709, 221] width 220 height 20
type input "[DATE]"
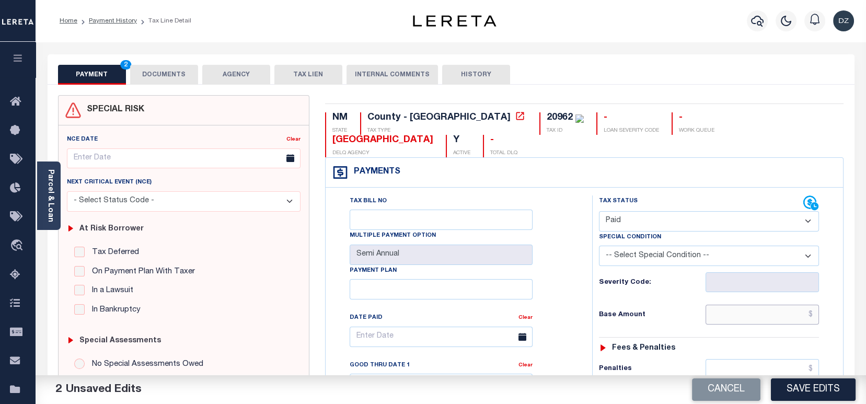
click at [761, 305] on input "text" at bounding box center [761, 315] width 113 height 20
type input "$1,444.05"
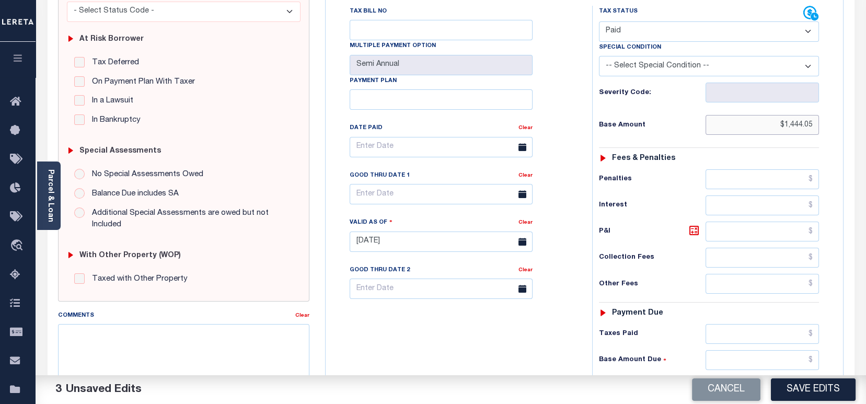
scroll to position [209, 0]
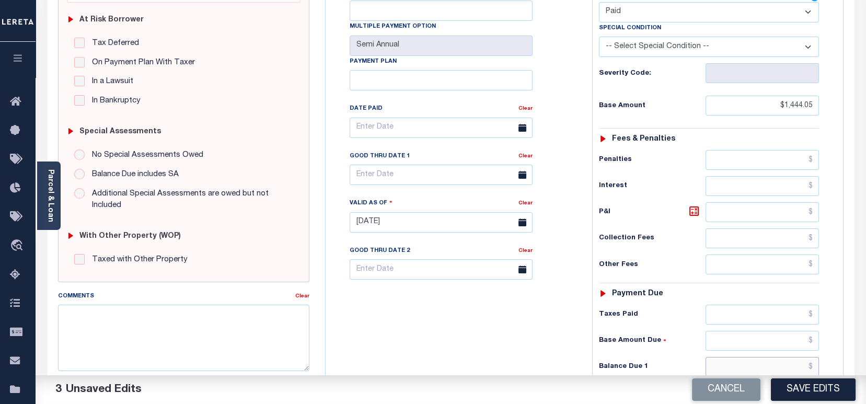
click at [764, 357] on input "text" at bounding box center [761, 367] width 113 height 20
type input "$0.00"
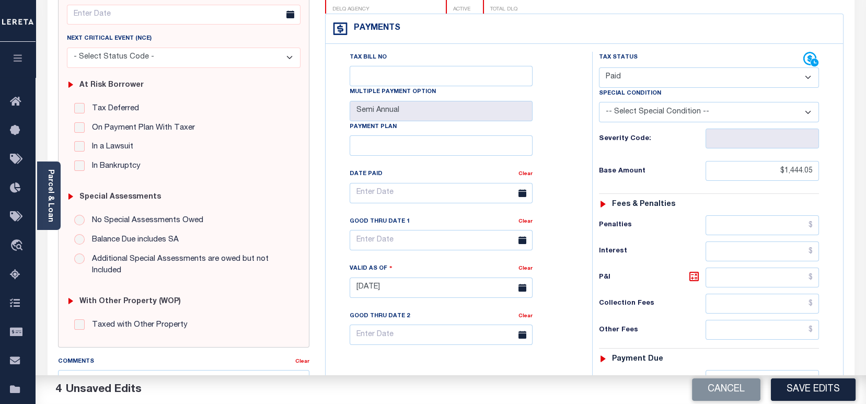
scroll to position [0, 0]
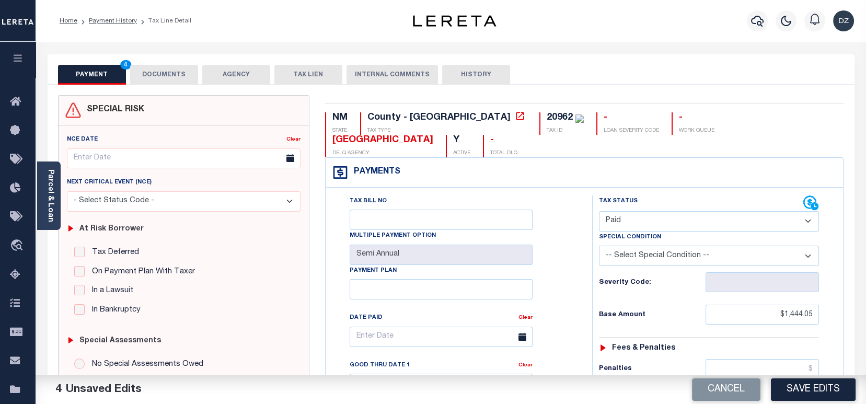
click at [143, 75] on button "DOCUMENTS" at bounding box center [164, 75] width 68 height 20
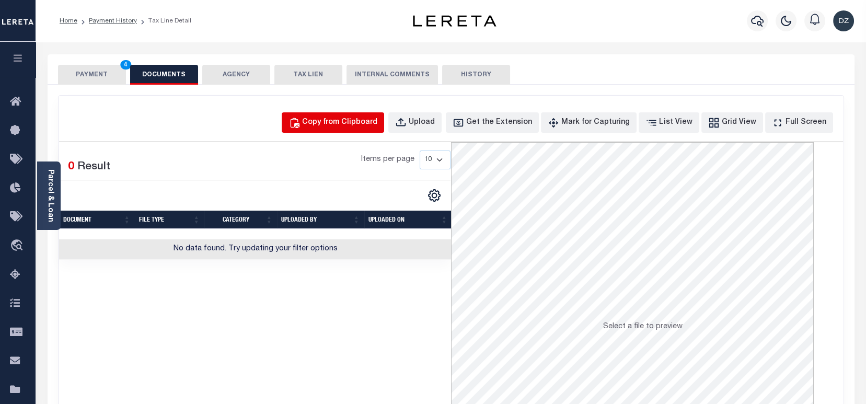
click at [376, 119] on div "Copy from Clipboard" at bounding box center [339, 122] width 75 height 11
select select "POP"
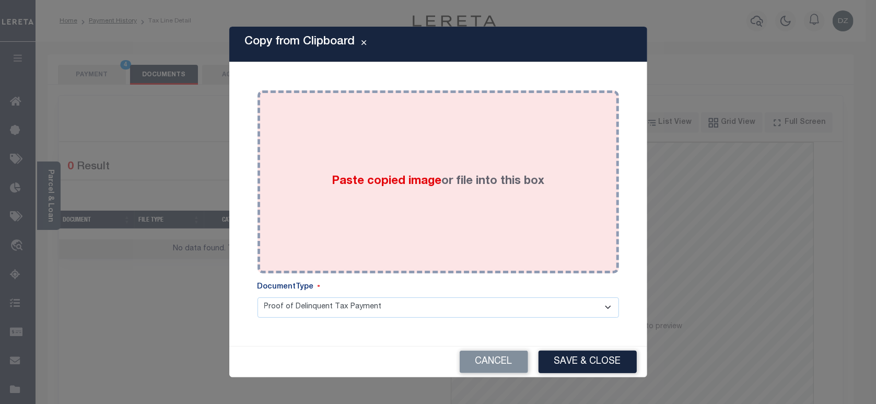
click at [349, 216] on div "Paste copied image or file into this box" at bounding box center [438, 181] width 346 height 167
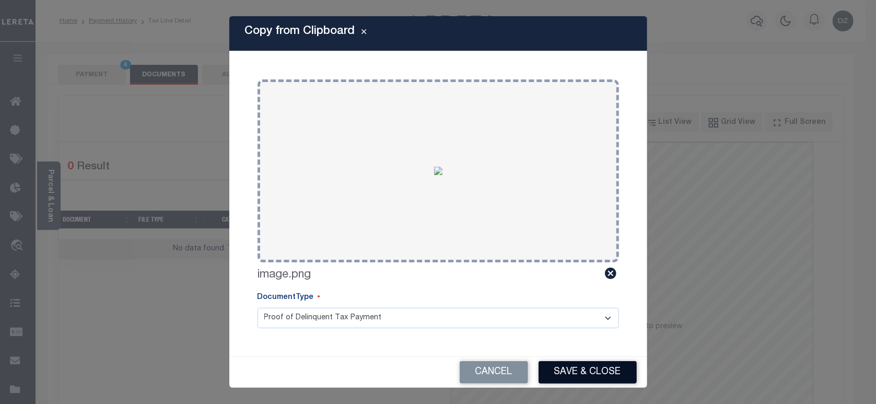
click at [571, 367] on button "Save & Close" at bounding box center [588, 372] width 98 height 22
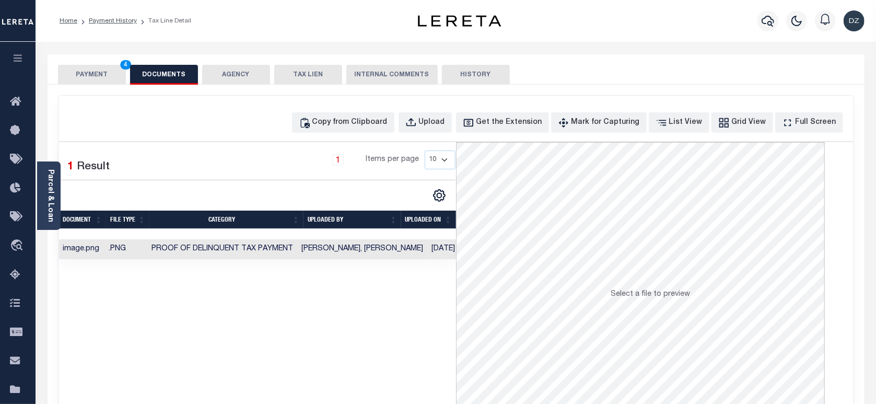
click at [88, 71] on button "PAYMENT 4" at bounding box center [92, 75] width 68 height 20
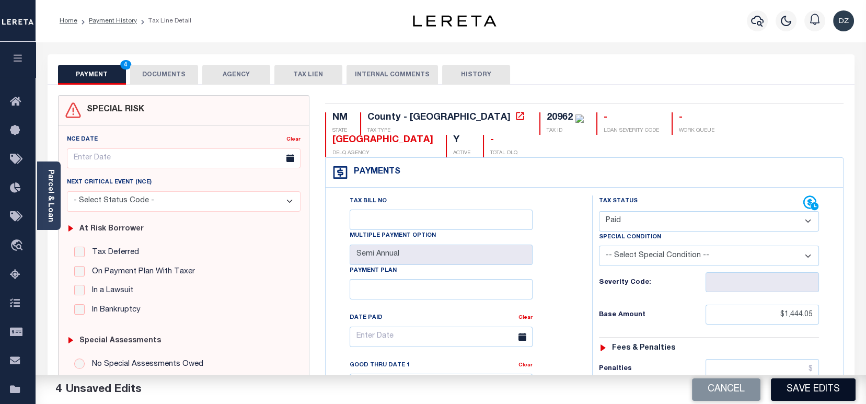
click at [819, 388] on button "Save Edits" at bounding box center [813, 389] width 85 height 22
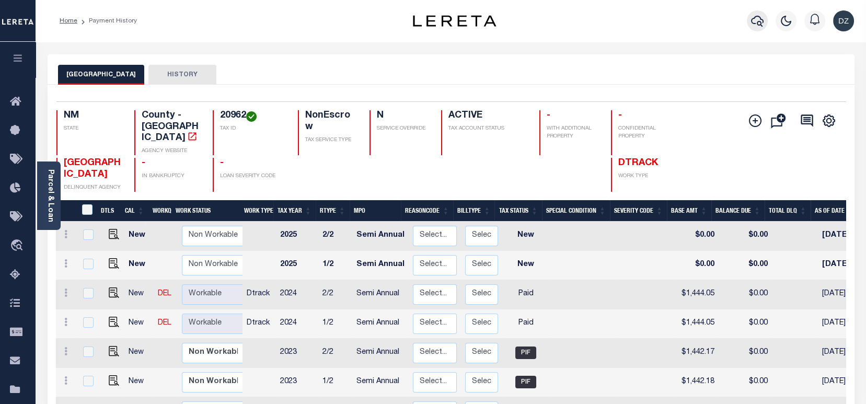
click at [749, 23] on button "button" at bounding box center [757, 20] width 21 height 21
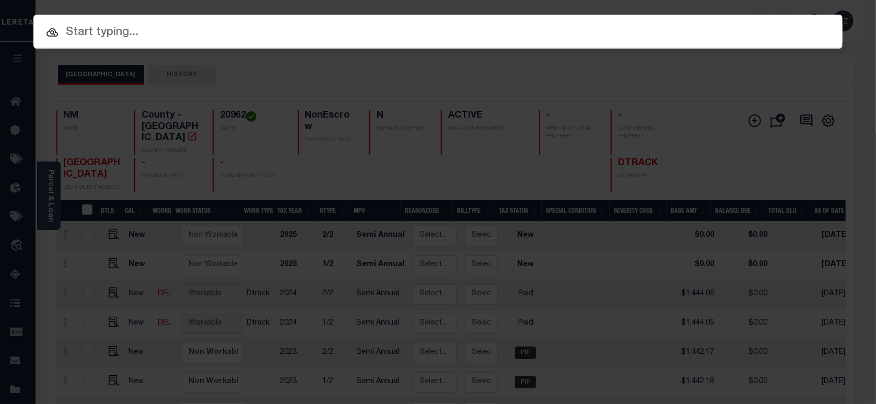
paste input "000010774600000000000"
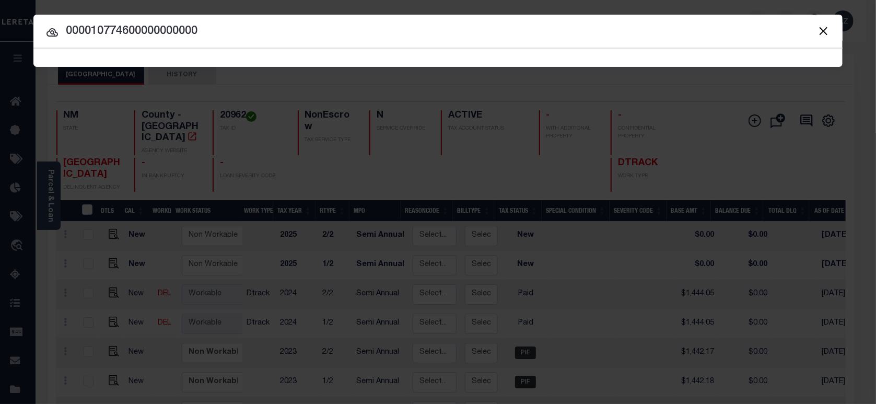
type input "000010774600000000000"
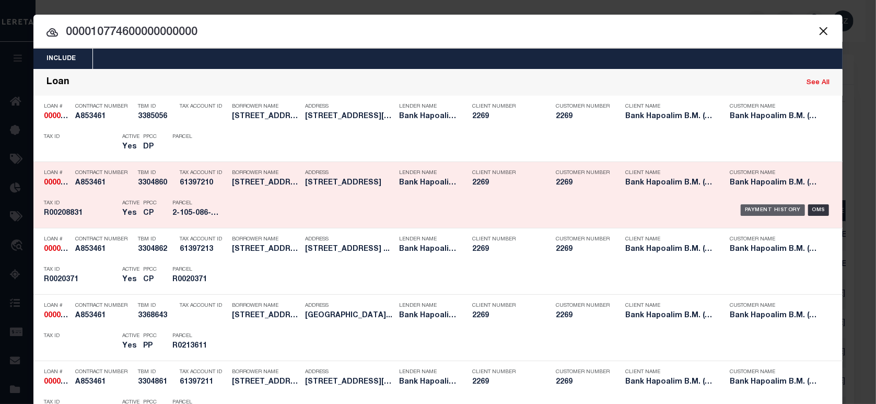
click at [754, 212] on div "Payment History" at bounding box center [773, 209] width 64 height 11
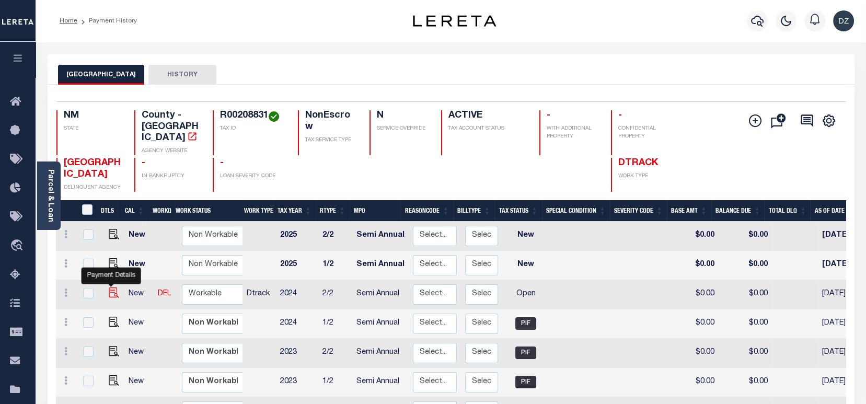
click at [113, 287] on img "" at bounding box center [114, 292] width 10 height 10
checkbox input "true"
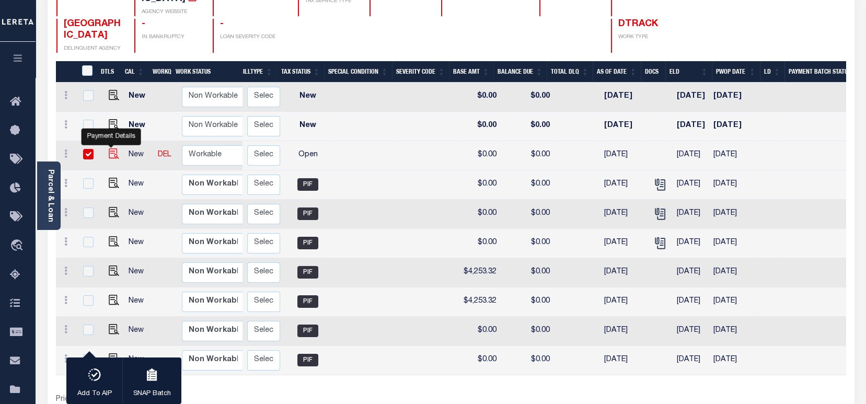
click at [115, 148] on img "" at bounding box center [114, 153] width 10 height 10
checkbox input "false"
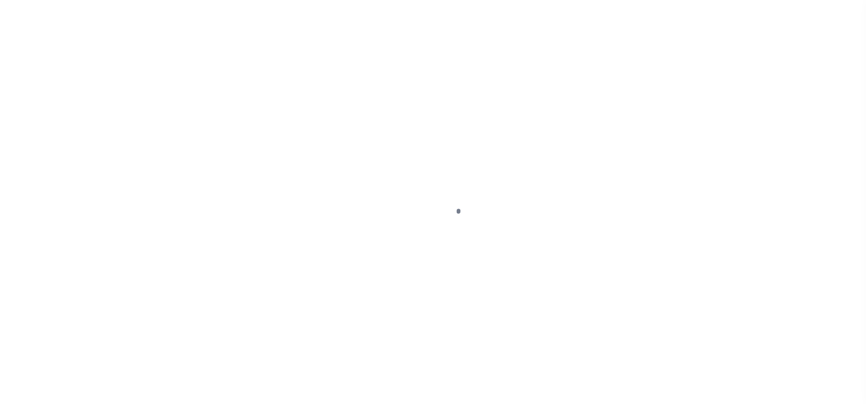
select select "OP2"
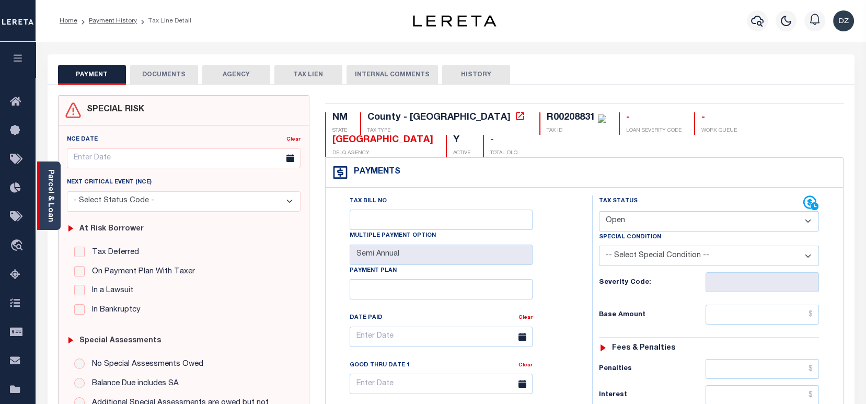
click at [59, 206] on div "Parcel & Loan" at bounding box center [49, 195] width 24 height 68
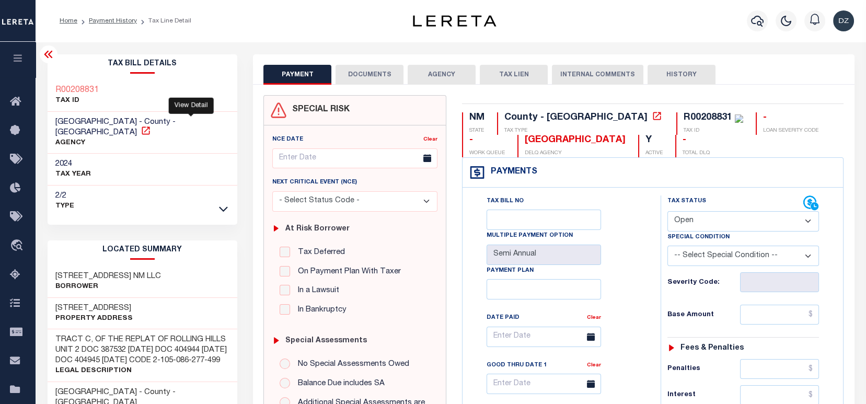
click at [151, 125] on icon at bounding box center [146, 130] width 10 height 10
drag, startPoint x: 137, startPoint y: 263, endPoint x: 166, endPoint y: 267, distance: 29.0
click at [161, 271] on h3 "306 E. NIZHONI BLVD. NM LLC" at bounding box center [108, 276] width 106 height 10
copy h3 "NM LLC"
drag, startPoint x: 79, startPoint y: 262, endPoint x: 184, endPoint y: 265, distance: 105.6
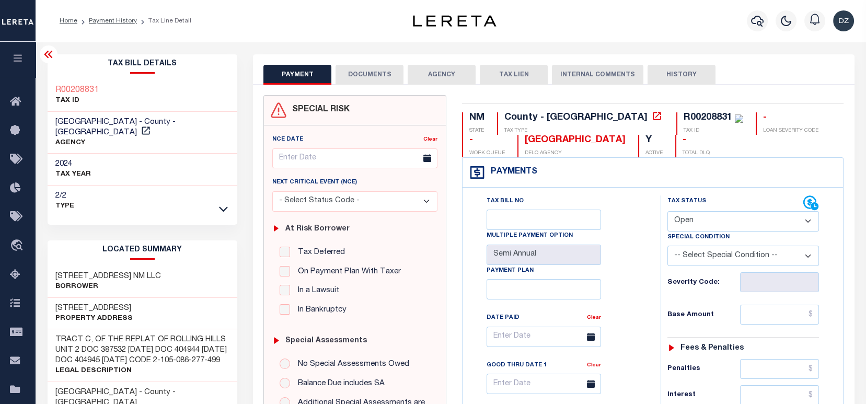
click at [184, 266] on div "306 E. NIZHONI BLVD. NM LLC Borrower" at bounding box center [143, 282] width 190 height 32
copy h3 "NIZHONI BLVD. NM LLC"
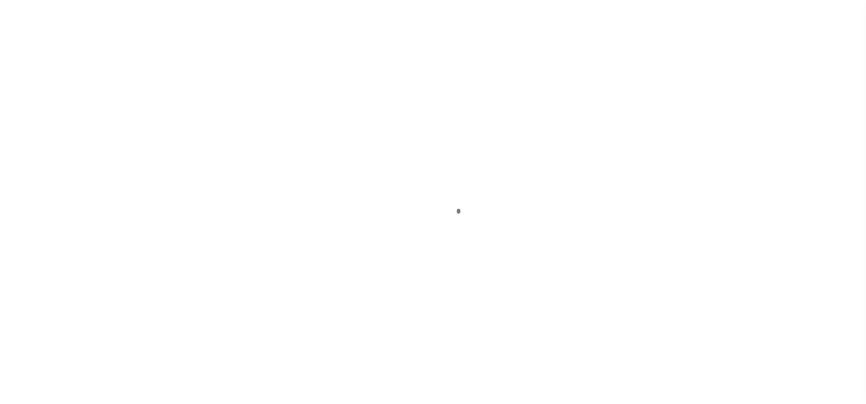
select select "OP2"
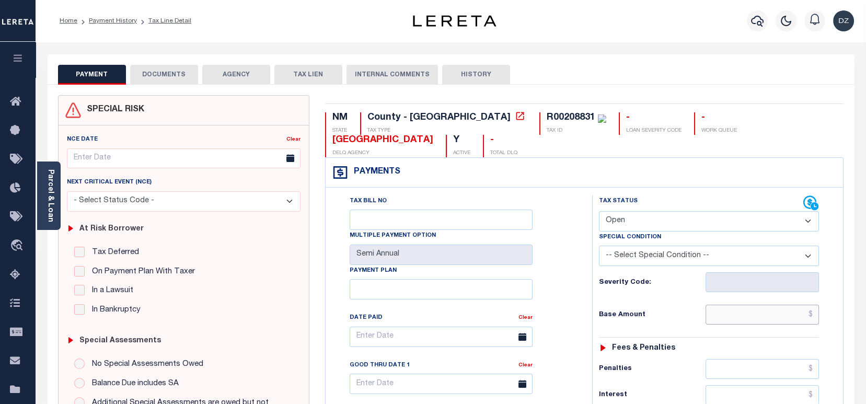
click at [752, 316] on input "text" at bounding box center [761, 315] width 113 height 20
paste input "5,364.62"
type input "$5,364.62"
type input "[DATE]"
click at [635, 219] on select "- Select Status Code - Open Due/Unpaid Paid Incomplete No Tax Due Internal Refu…" at bounding box center [709, 221] width 220 height 20
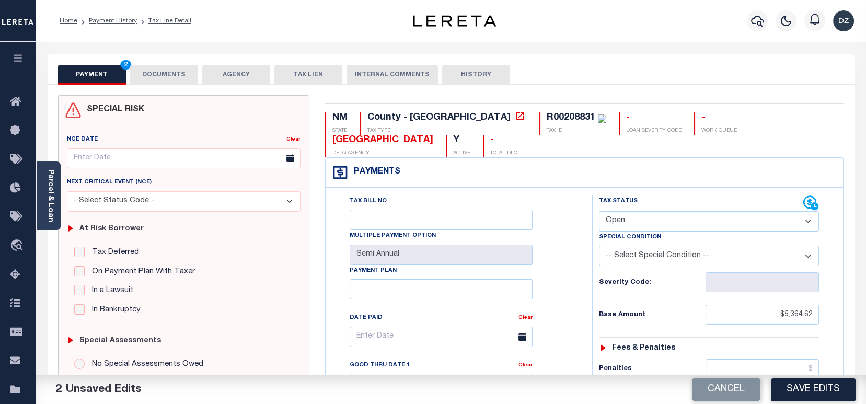
select select "PYD"
click at [599, 212] on select "- Select Status Code - Open Due/Unpaid Paid Incomplete No Tax Due Internal Refu…" at bounding box center [709, 221] width 220 height 20
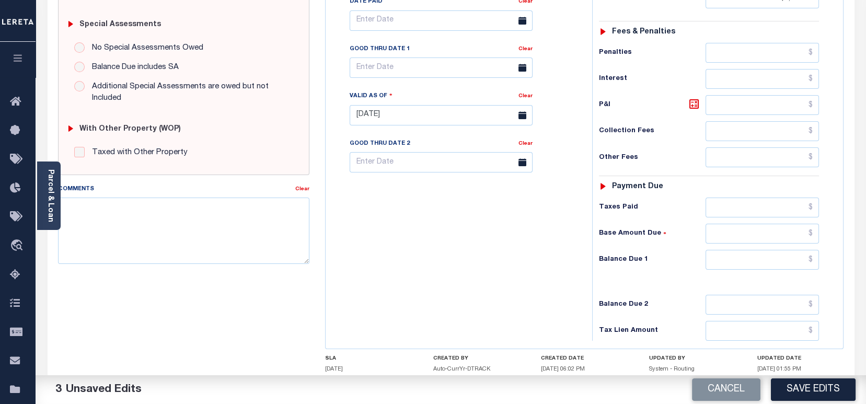
scroll to position [386, 0]
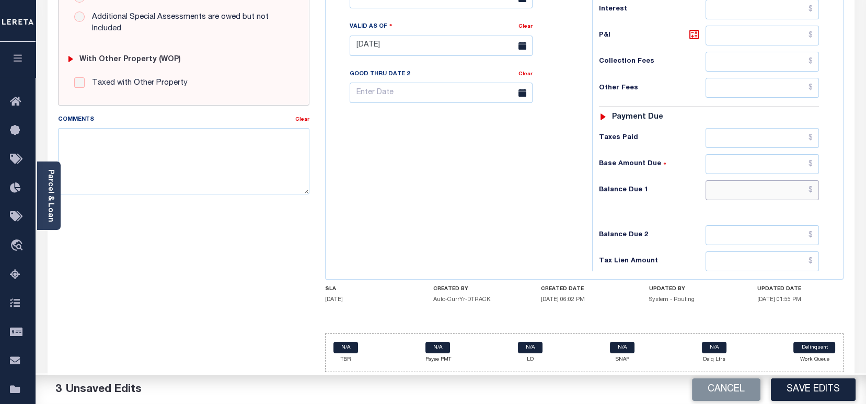
click at [757, 196] on input "text" at bounding box center [761, 190] width 113 height 20
type input "$0.00"
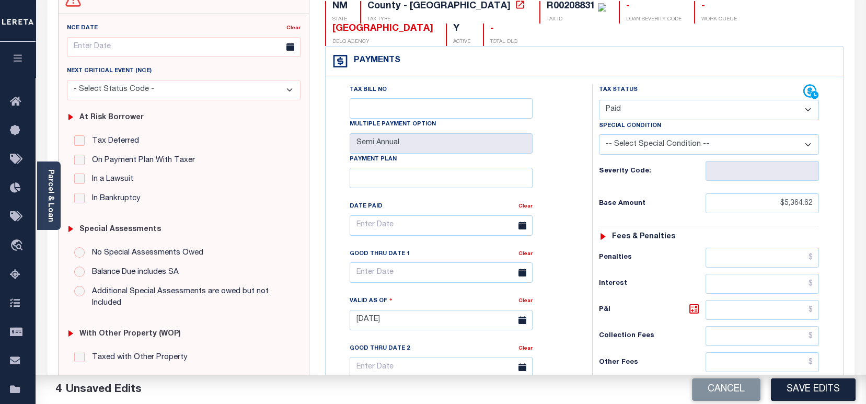
scroll to position [38, 0]
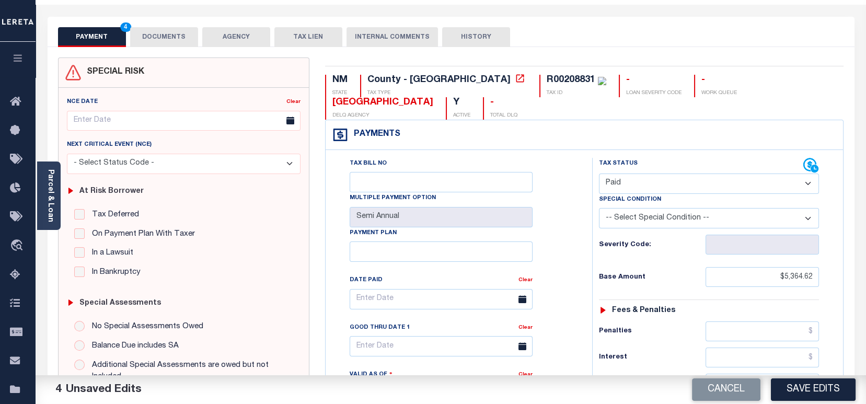
click at [164, 40] on button "DOCUMENTS" at bounding box center [164, 37] width 68 height 20
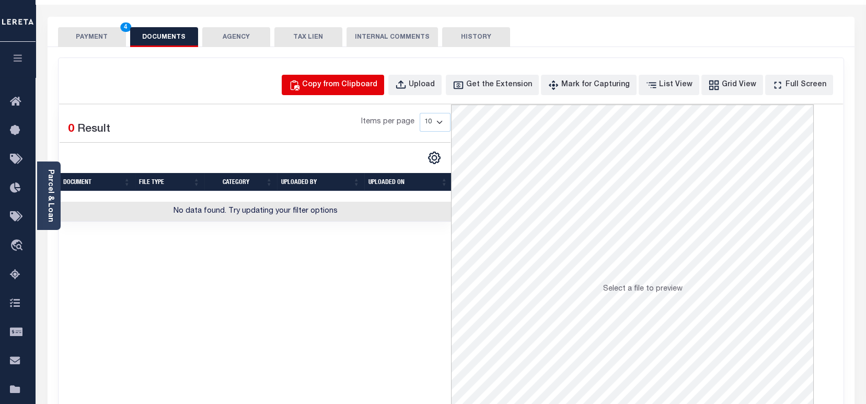
click at [335, 84] on div "Copy from Clipboard" at bounding box center [339, 84] width 75 height 11
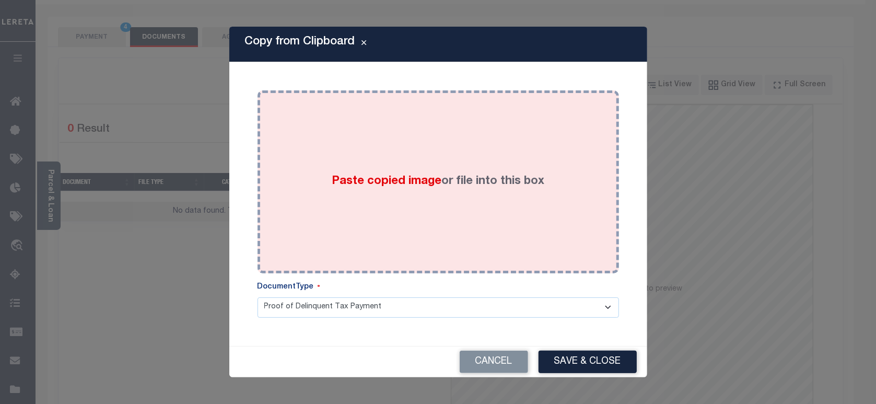
click at [352, 119] on div "Paste copied image or file into this box" at bounding box center [438, 181] width 346 height 167
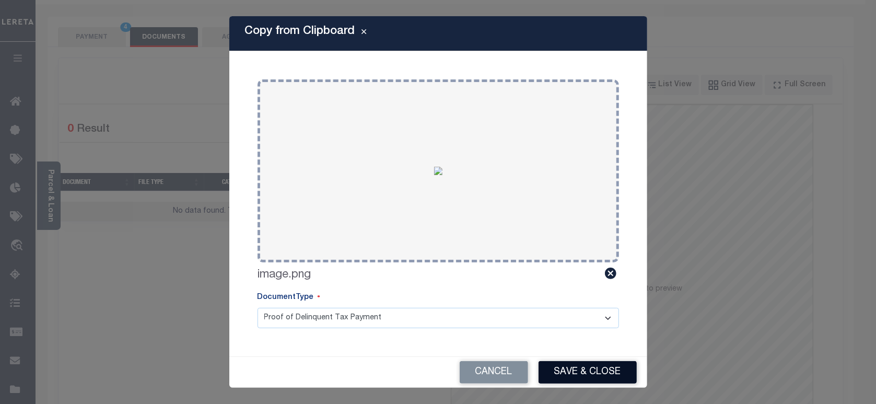
click at [604, 378] on button "Save & Close" at bounding box center [588, 372] width 98 height 22
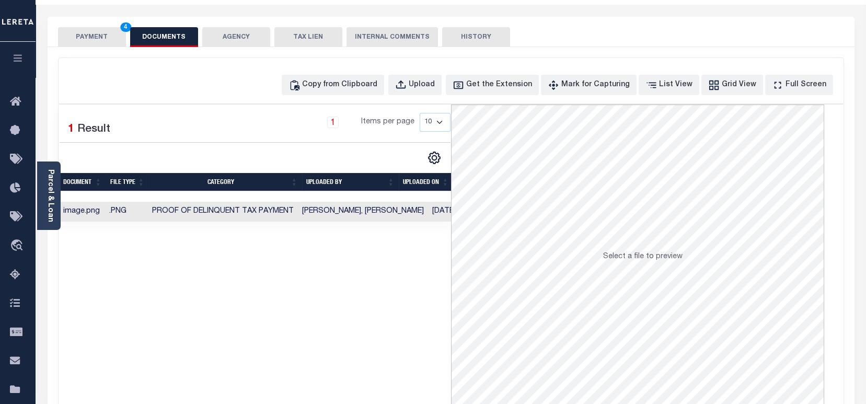
click at [111, 33] on button "PAYMENT 4" at bounding box center [92, 37] width 68 height 20
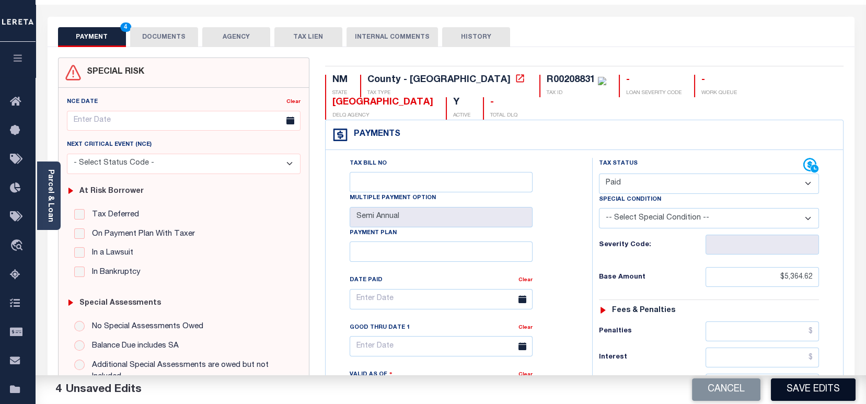
click at [805, 390] on button "Save Edits" at bounding box center [813, 389] width 85 height 22
checkbox input "false"
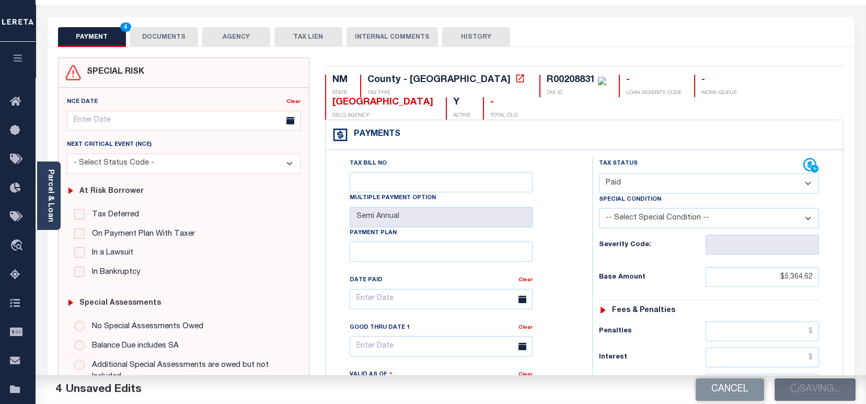
type input "$5,364.62"
type input "$0"
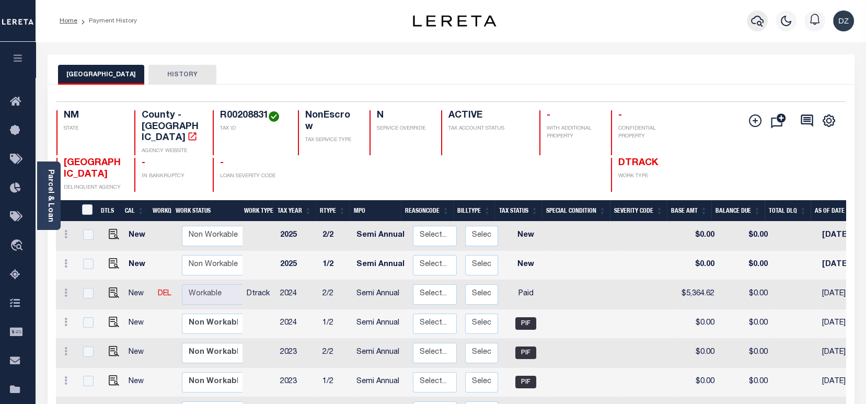
click at [750, 23] on button "button" at bounding box center [757, 20] width 21 height 21
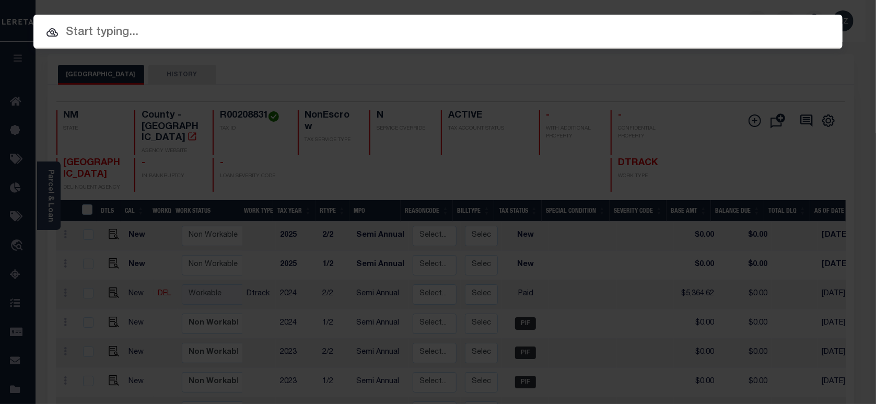
paste input "0069323"
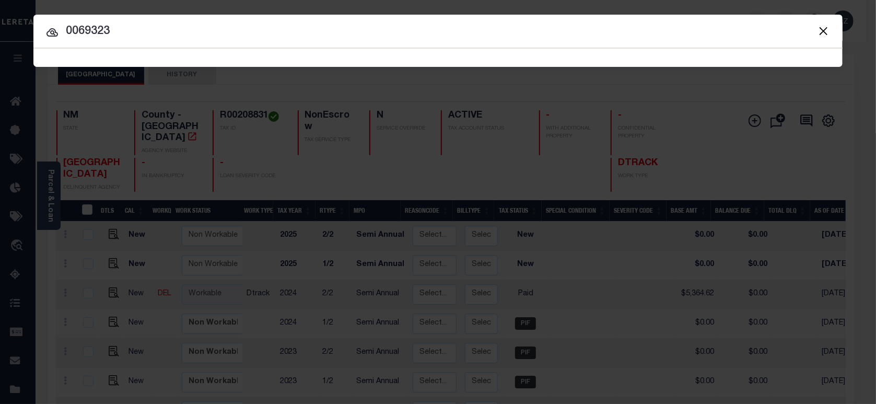
type input "0069323"
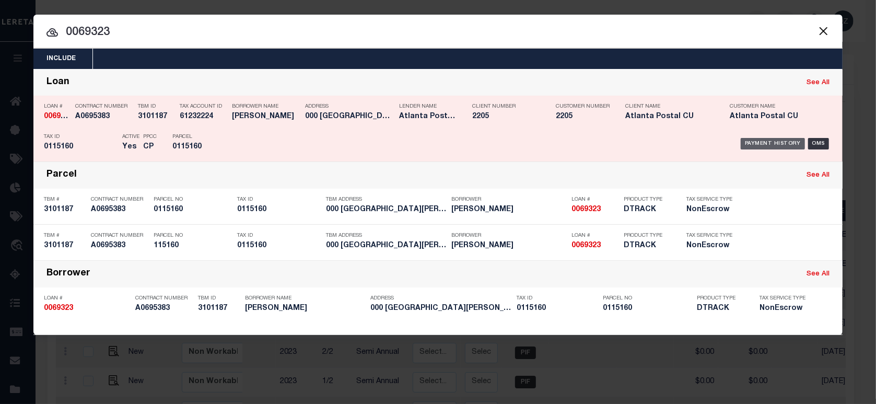
click at [786, 141] on div "Payment History" at bounding box center [773, 143] width 64 height 11
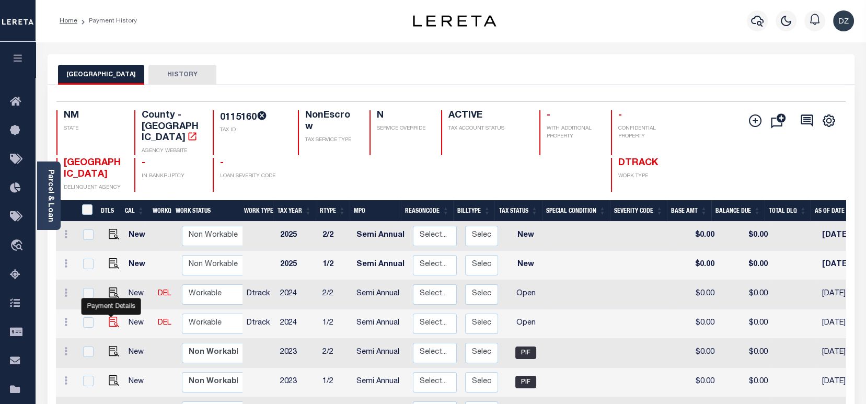
click at [113, 317] on img "" at bounding box center [114, 322] width 10 height 10
checkbox input "true"
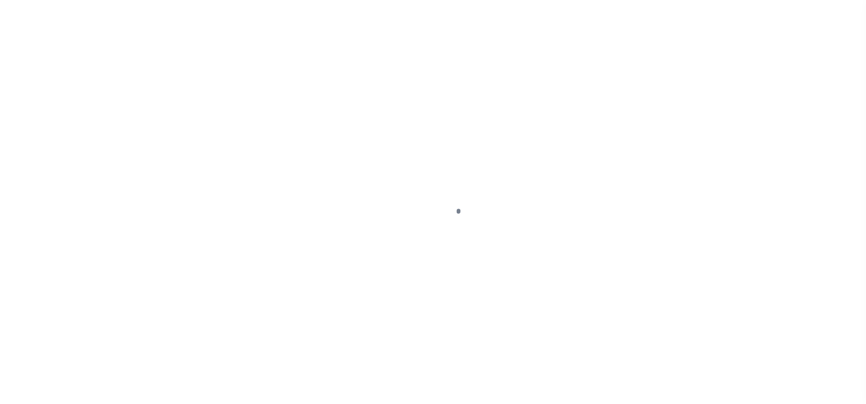
select select "OP2"
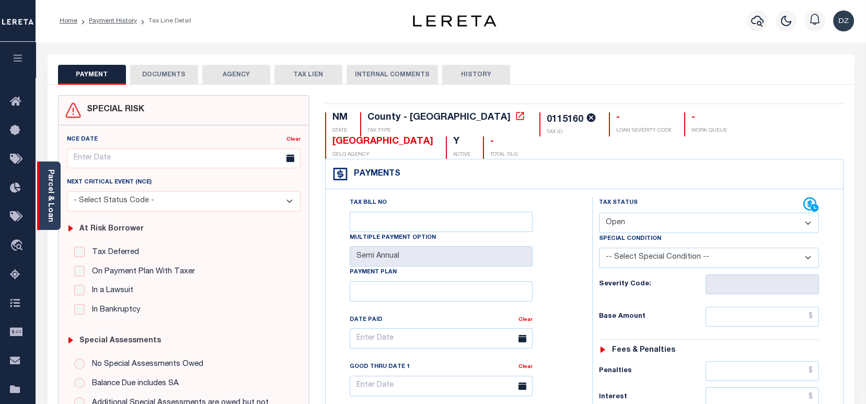
click at [49, 207] on link "Parcel & Loan" at bounding box center [50, 195] width 7 height 53
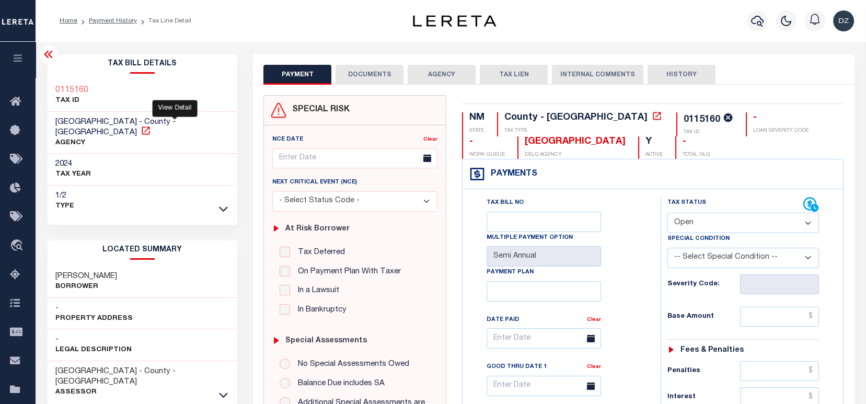
click at [149, 126] on icon at bounding box center [146, 130] width 8 height 8
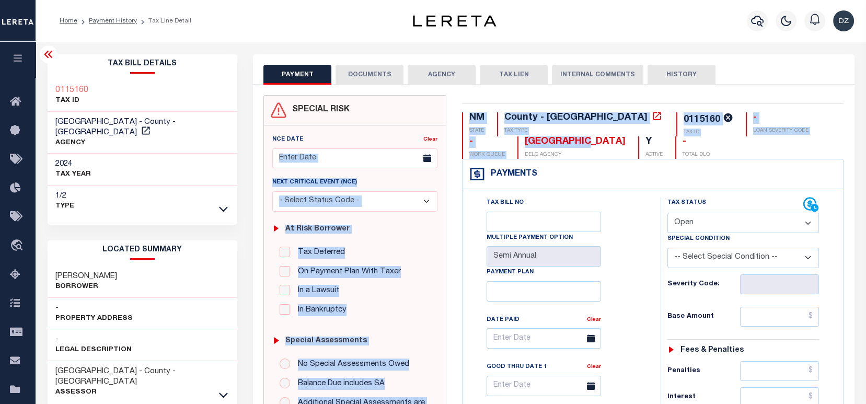
drag, startPoint x: 540, startPoint y: 138, endPoint x: 451, endPoint y: 147, distance: 89.3
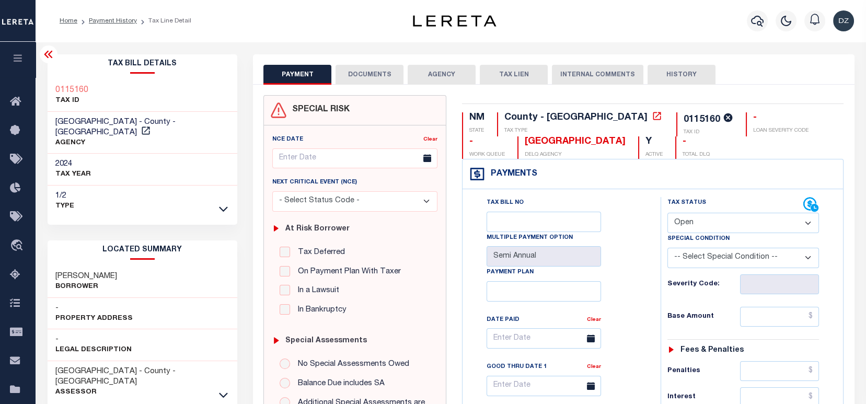
click at [531, 151] on p "DELQ AGENCY" at bounding box center [575, 155] width 101 height 8
drag, startPoint x: 540, startPoint y: 143, endPoint x: 468, endPoint y: 142, distance: 72.1
click at [517, 142] on div "MORA COUNTY DELQ AGENCY" at bounding box center [571, 147] width 108 height 22
copy div "MORA COUNTY"
click at [754, 25] on icon "button" at bounding box center [757, 21] width 13 height 13
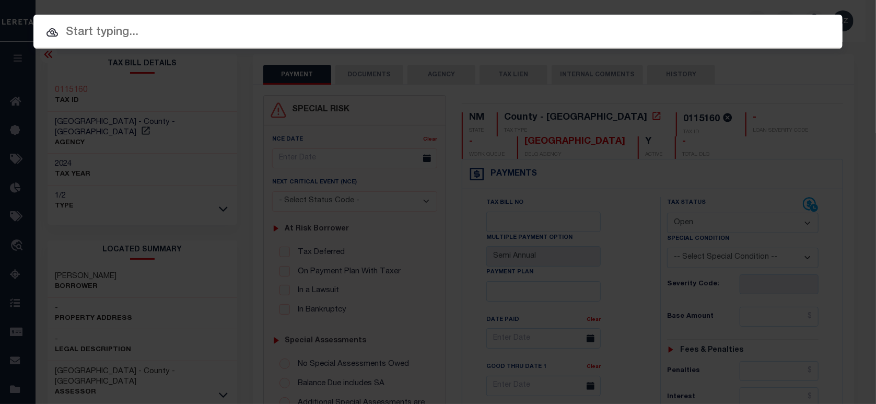
paste input "975"
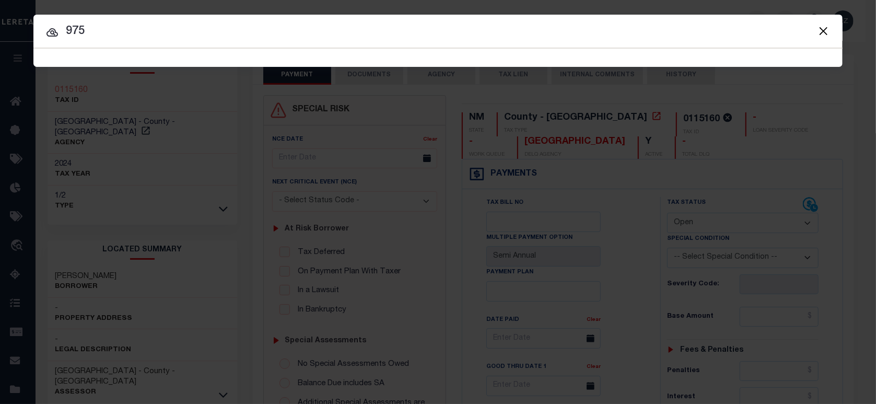
type input "975"
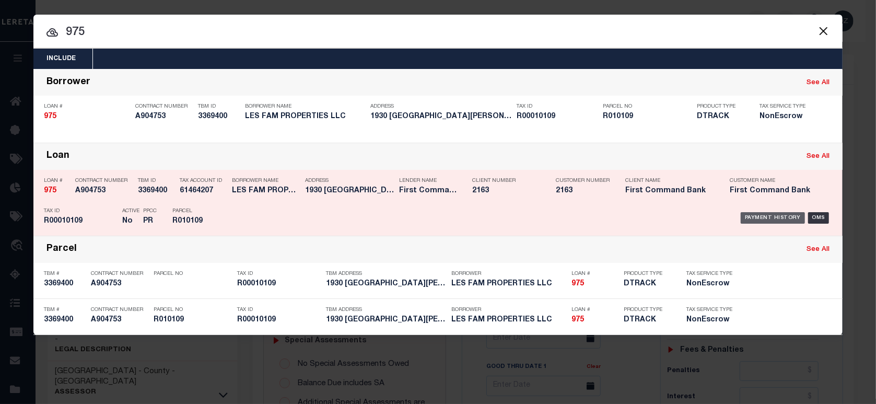
click at [775, 216] on div "Payment History" at bounding box center [773, 217] width 64 height 11
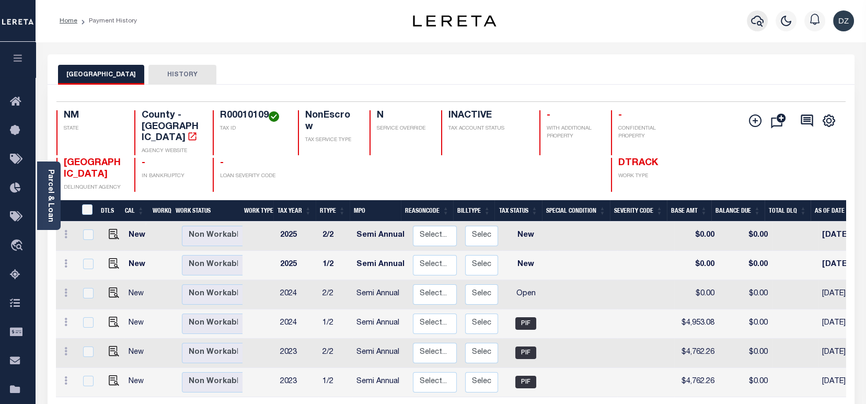
click at [763, 23] on icon "button" at bounding box center [757, 21] width 13 height 11
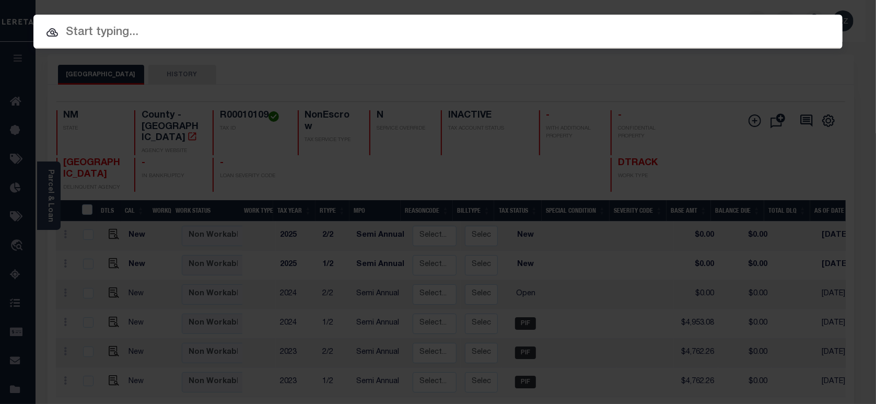
paste input "975"
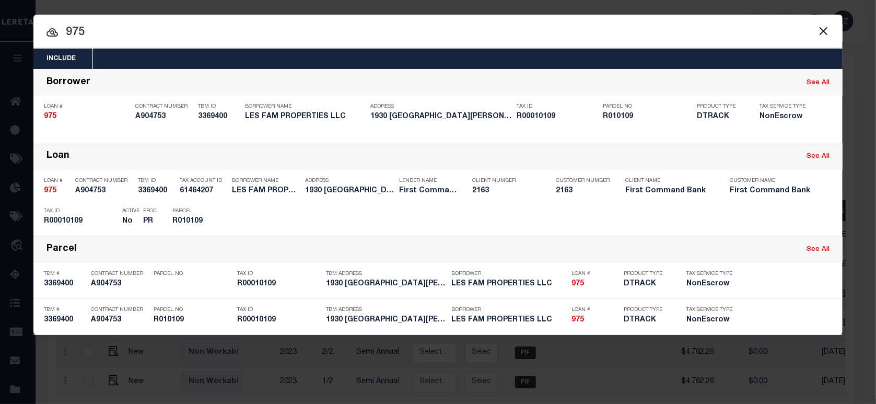
click at [92, 35] on input "975" at bounding box center [437, 33] width 809 height 18
drag, startPoint x: 92, startPoint y: 35, endPoint x: 42, endPoint y: 35, distance: 50.2
click at [42, 35] on input "975" at bounding box center [437, 33] width 809 height 18
paste input "10174281"
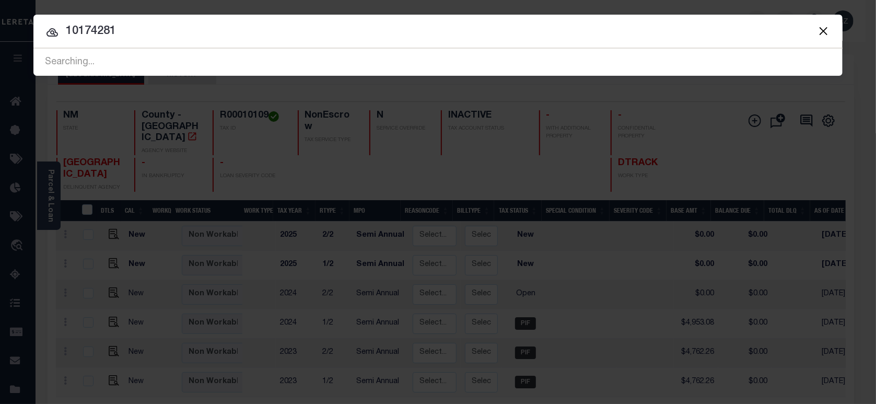
type input "10174281"
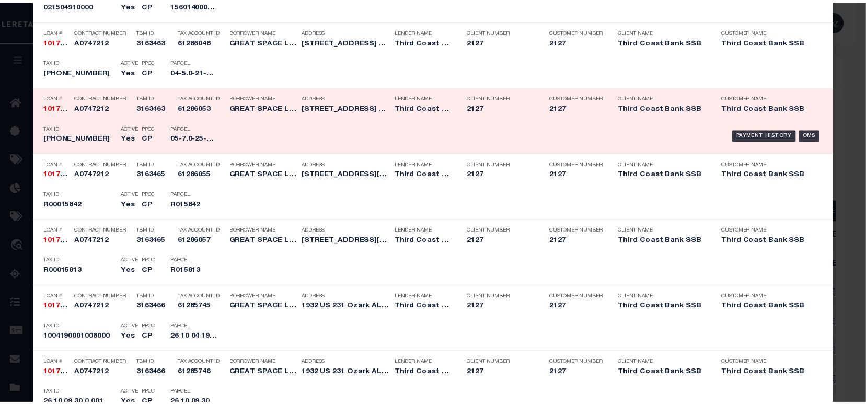
scroll to position [766, 0]
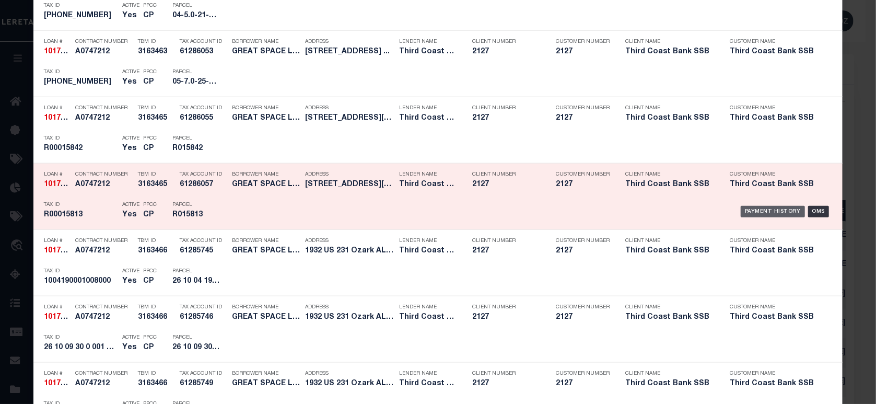
click at [748, 210] on div "Payment History" at bounding box center [773, 211] width 64 height 11
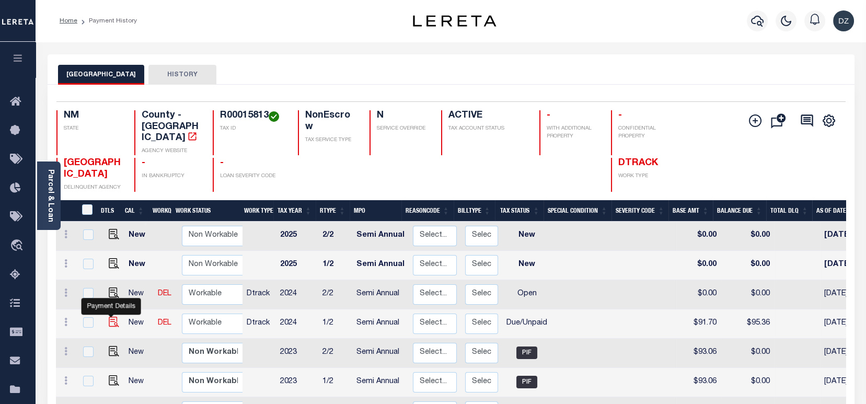
click at [109, 317] on img "" at bounding box center [114, 322] width 10 height 10
checkbox input "true"
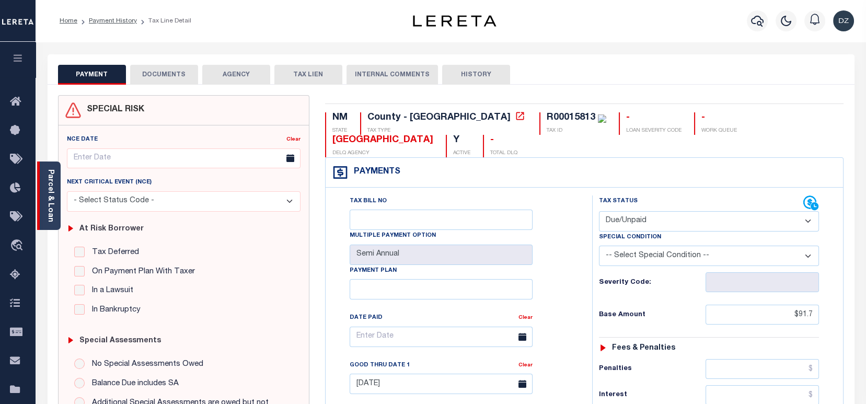
click at [52, 186] on link "Parcel & Loan" at bounding box center [50, 195] width 7 height 53
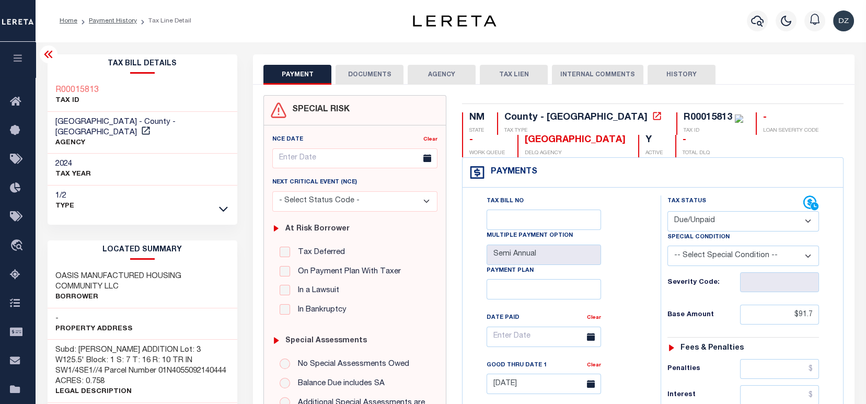
click at [177, 115] on div "[GEOGRAPHIC_DATA] - County - [GEOGRAPHIC_DATA] AGENCY" at bounding box center [143, 133] width 190 height 42
click at [151, 125] on icon at bounding box center [146, 130] width 10 height 10
drag, startPoint x: 544, startPoint y: 143, endPoint x: 464, endPoint y: 145, distance: 80.0
click at [517, 145] on div "OTERO COUNTY DELQ AGENCY" at bounding box center [571, 146] width 108 height 22
copy div "[GEOGRAPHIC_DATA]"
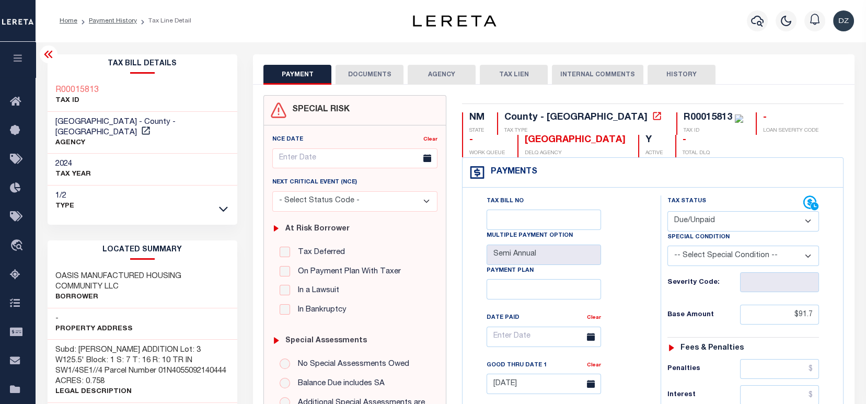
click at [684, 119] on div "R00015813" at bounding box center [708, 117] width 49 height 9
copy div "R00015813"
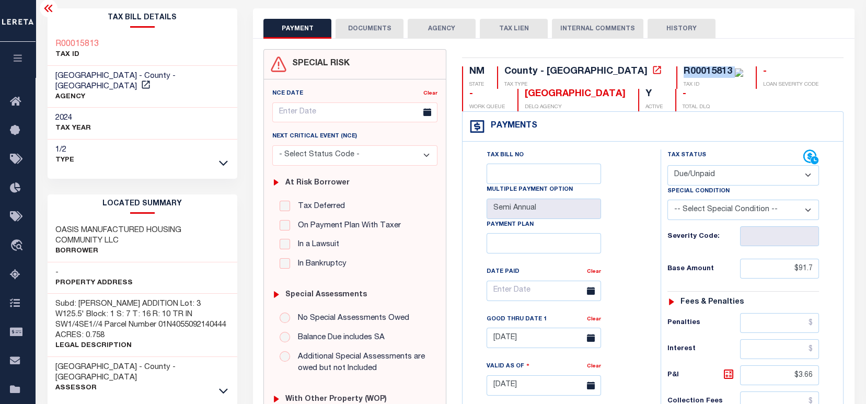
scroll to position [209, 0]
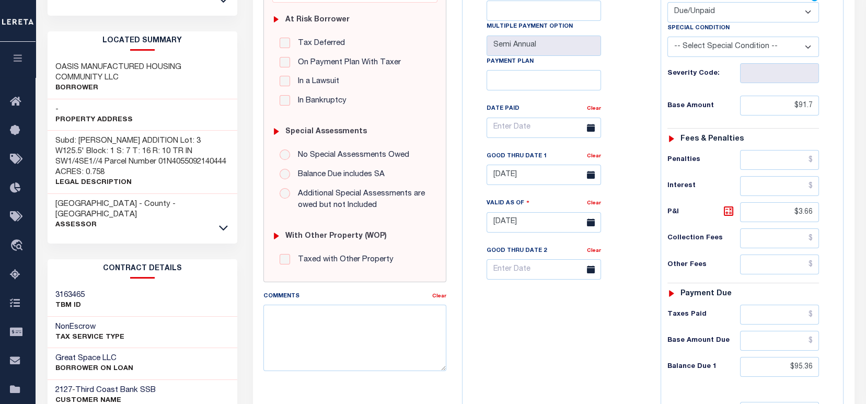
click at [691, 14] on select "- Select Status Code - Open Due/Unpaid Paid Incomplete No Tax Due Internal Refu…" at bounding box center [743, 12] width 152 height 20
select select "PYD"
click at [667, 3] on select "- Select Status Code - Open Due/Unpaid Paid Incomplete No Tax Due Internal Refu…" at bounding box center [743, 12] width 152 height 20
type input "[DATE]"
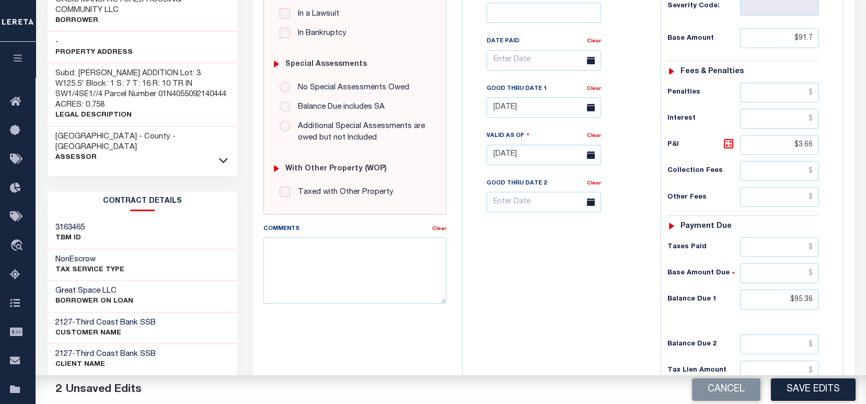
scroll to position [279, 0]
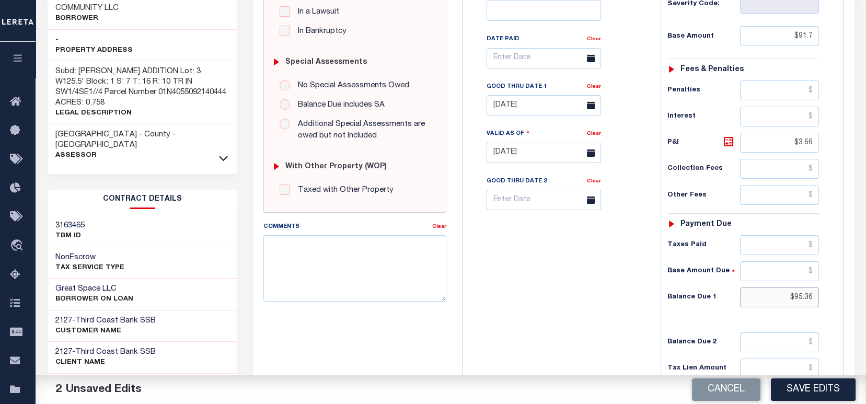
drag, startPoint x: 814, startPoint y: 293, endPoint x: 781, endPoint y: 296, distance: 33.5
click at [781, 296] on input "$95.36" at bounding box center [779, 297] width 79 height 20
type input "$0.00"
drag, startPoint x: 816, startPoint y: 143, endPoint x: 783, endPoint y: 142, distance: 33.0
click at [783, 142] on input "$3.66" at bounding box center [779, 143] width 79 height 20
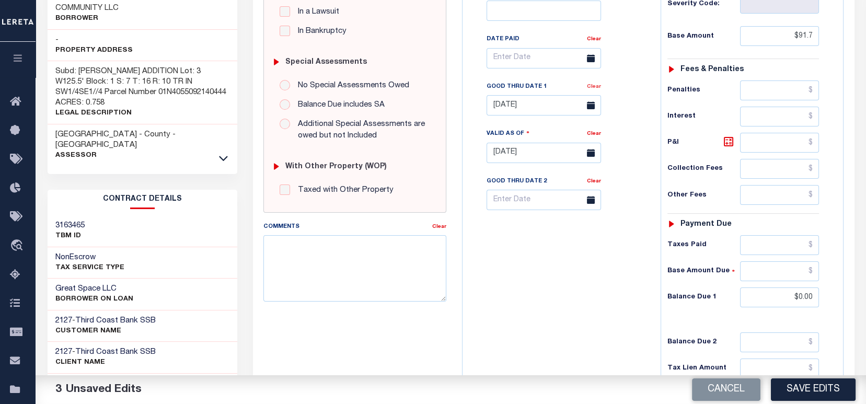
click at [601, 88] on link "Clear" at bounding box center [594, 86] width 14 height 5
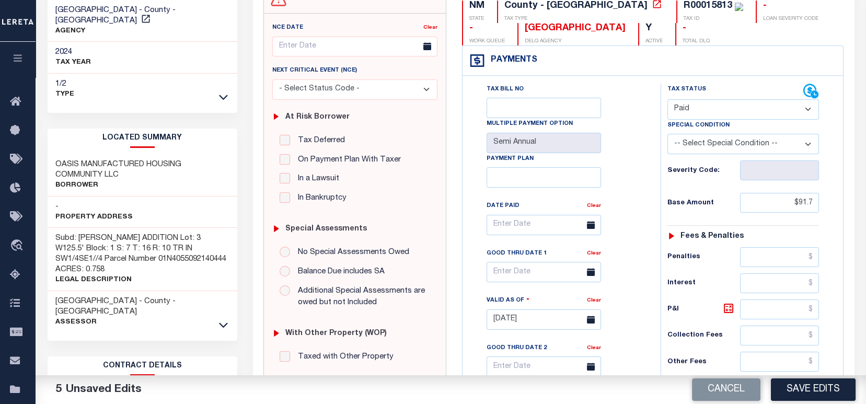
scroll to position [0, 0]
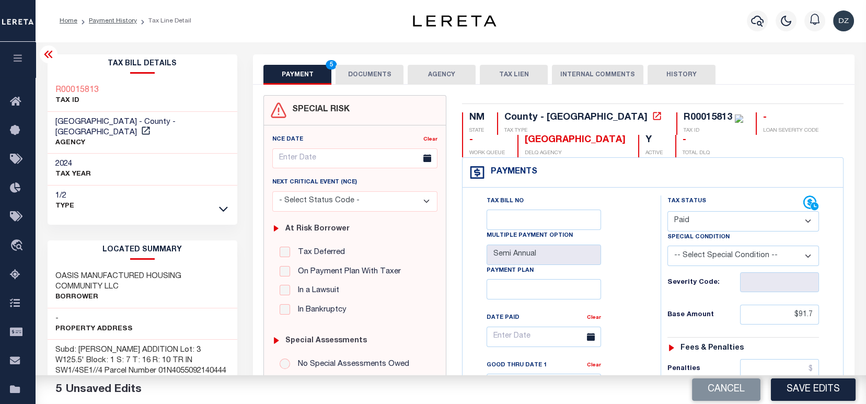
click at [350, 82] on button "DOCUMENTS" at bounding box center [369, 75] width 68 height 20
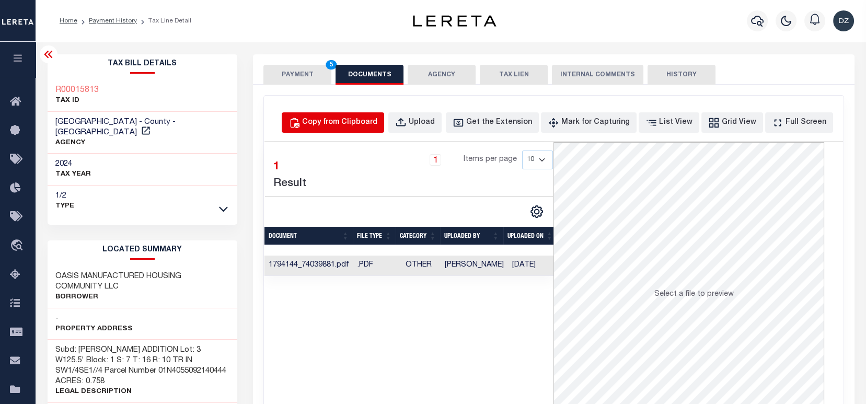
click at [377, 122] on div "Copy from Clipboard" at bounding box center [339, 122] width 75 height 11
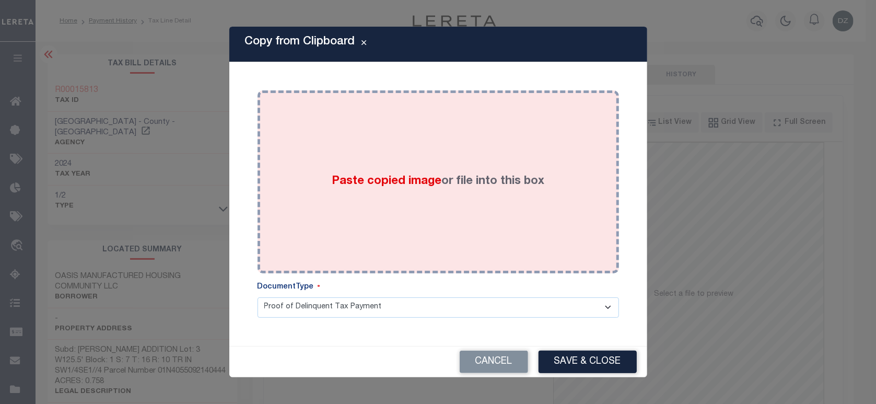
click at [368, 212] on div "Paste copied image or file into this box" at bounding box center [438, 181] width 346 height 167
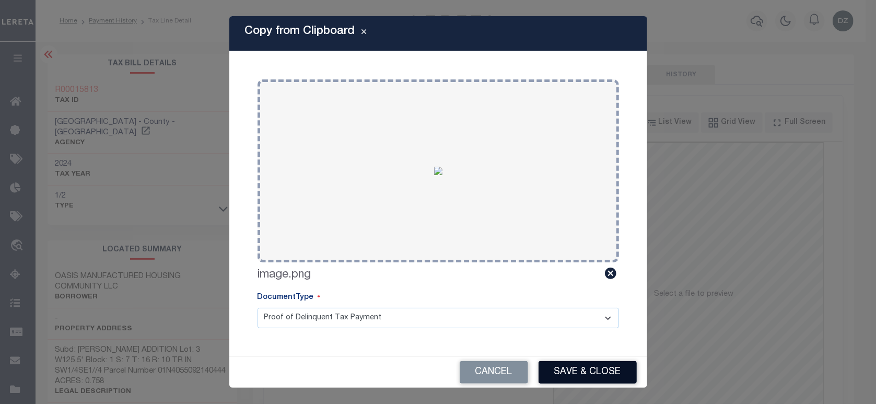
click at [587, 366] on button "Save & Close" at bounding box center [588, 372] width 98 height 22
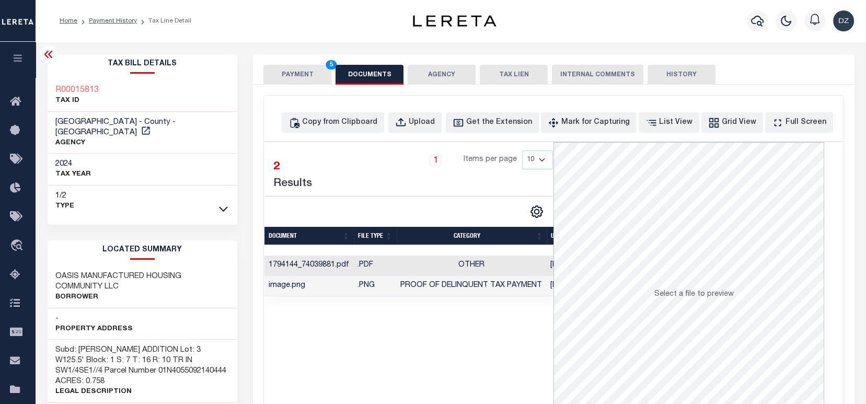
click at [276, 76] on button "PAYMENT 5" at bounding box center [297, 75] width 68 height 20
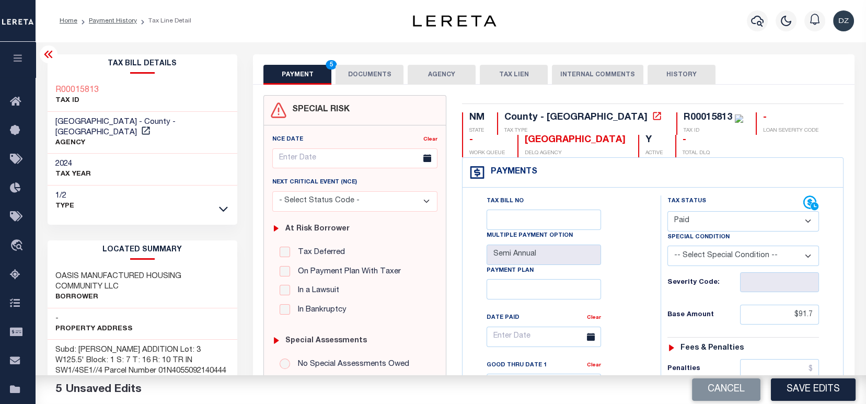
click at [796, 388] on button "Save Edits" at bounding box center [813, 389] width 85 height 22
checkbox input "false"
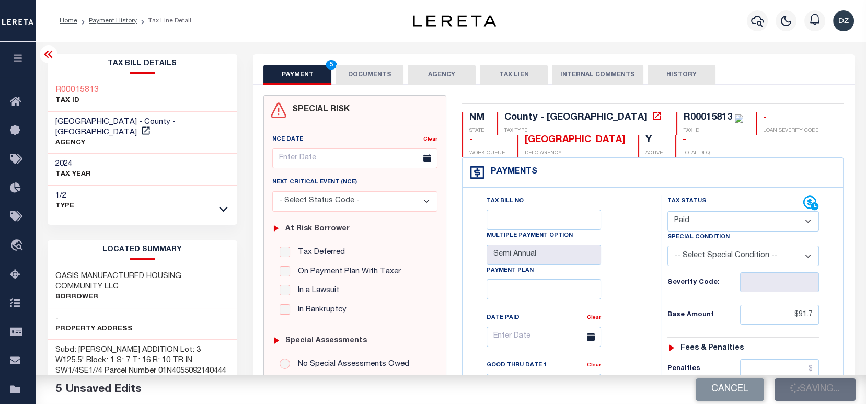
type input "$91.7"
type input "$0"
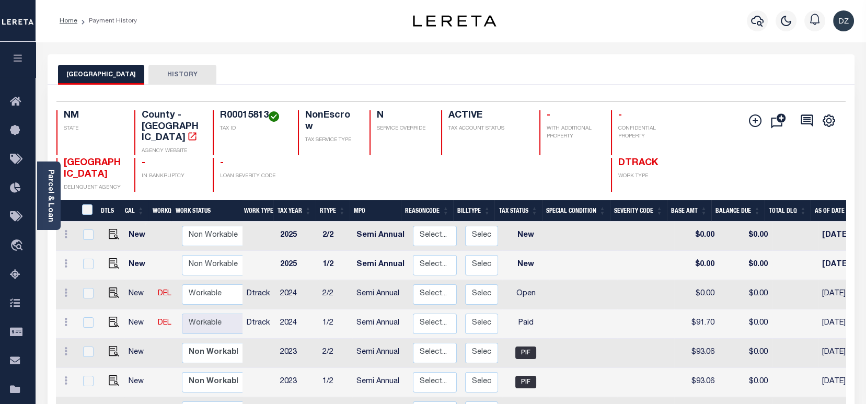
click at [103, 290] on link at bounding box center [111, 293] width 16 height 7
checkbox input "true"
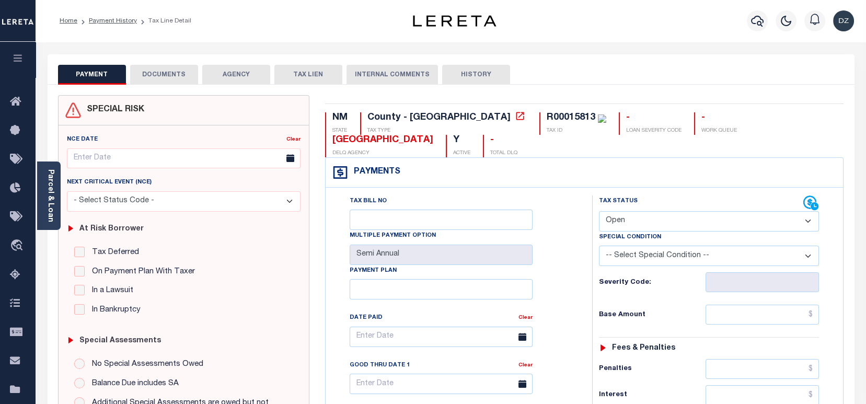
click at [633, 222] on select "- Select Status Code - Open Due/Unpaid Paid Incomplete No Tax Due Internal Refu…" at bounding box center [709, 221] width 220 height 20
select select "PYD"
click at [599, 212] on select "- Select Status Code - Open Due/Unpaid Paid Incomplete No Tax Due Internal Refu…" at bounding box center [709, 221] width 220 height 20
type input "[DATE]"
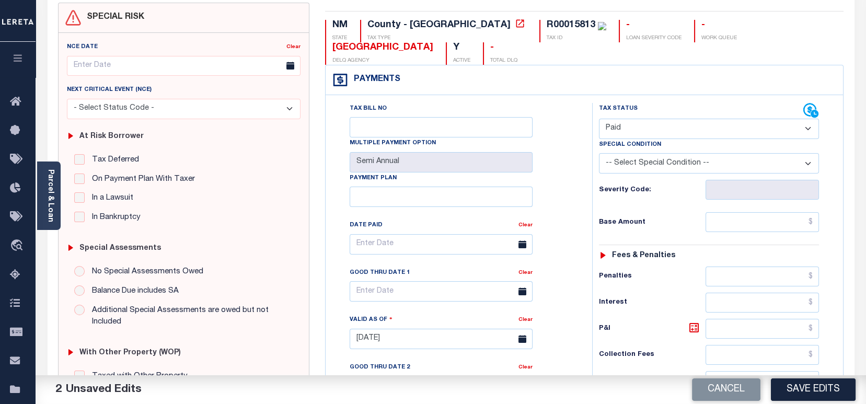
scroll to position [139, 0]
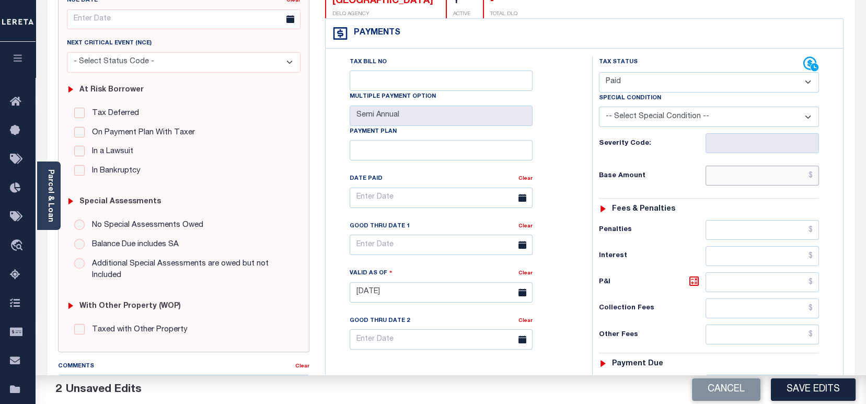
click at [769, 169] on input "text" at bounding box center [761, 176] width 113 height 20
paste input "91.7"
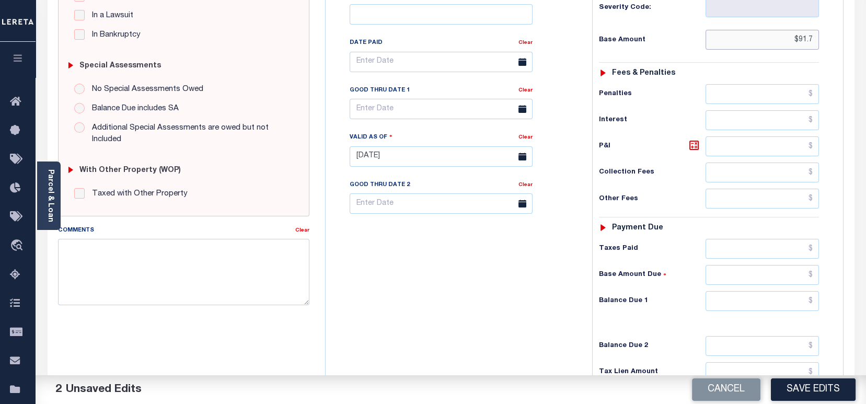
scroll to position [279, 0]
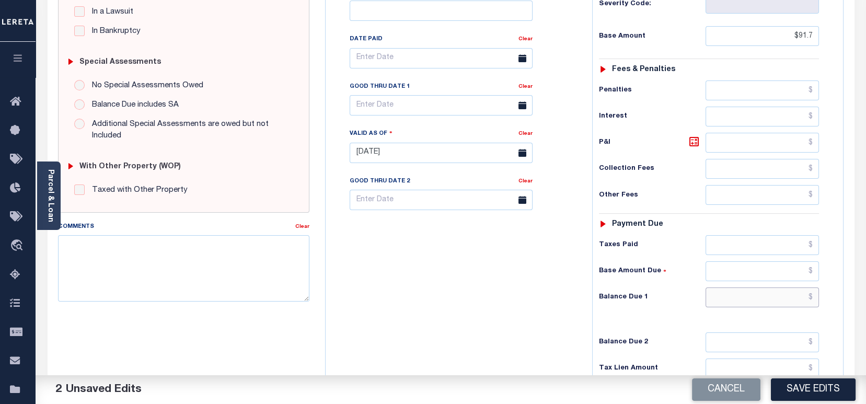
type input "$91.70"
click at [755, 305] on input "text" at bounding box center [761, 297] width 113 height 20
type input "$0.00"
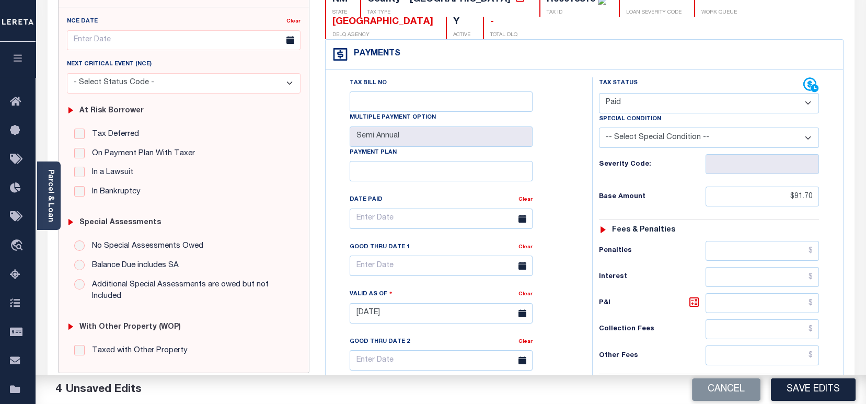
scroll to position [70, 0]
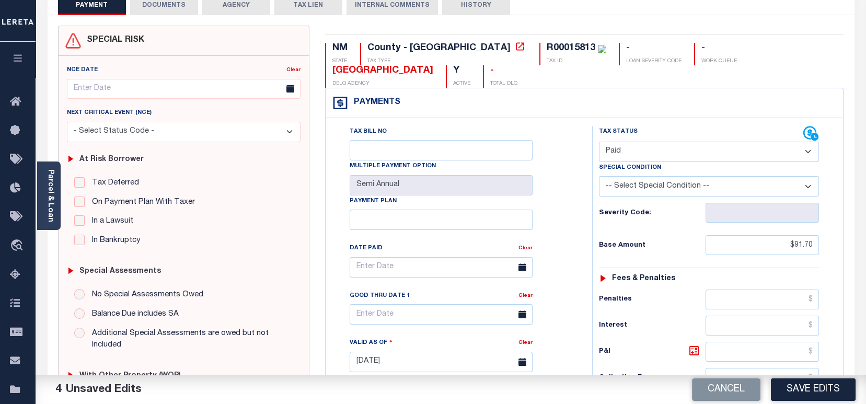
click at [146, 8] on button "DOCUMENTS" at bounding box center [164, 5] width 68 height 20
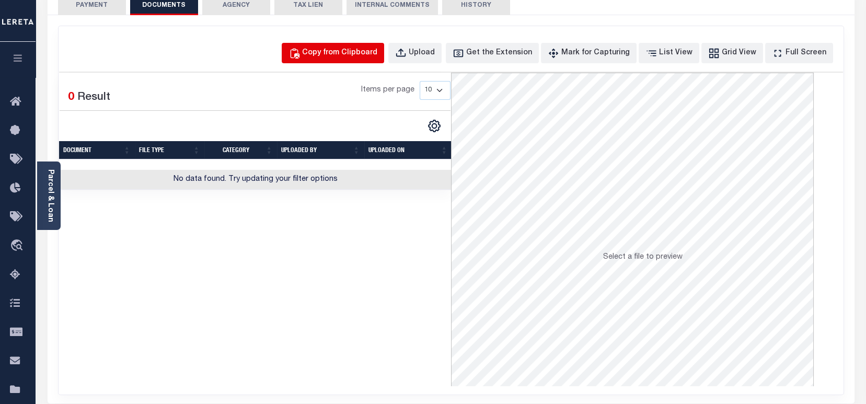
click at [337, 62] on button "Copy from Clipboard" at bounding box center [333, 53] width 102 height 20
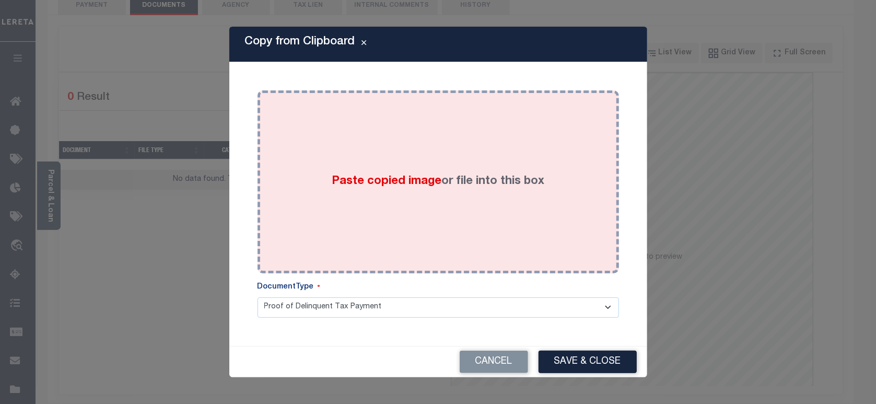
click at [336, 145] on div "Paste copied image or file into this box" at bounding box center [438, 181] width 346 height 167
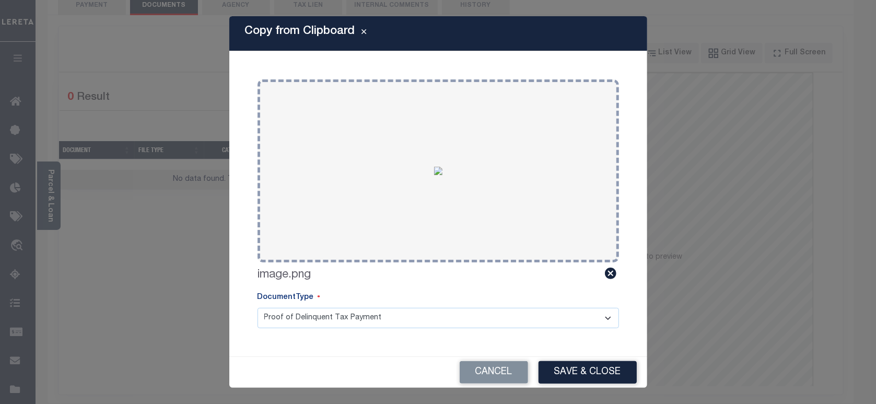
click at [578, 369] on button "Save & Close" at bounding box center [588, 372] width 98 height 22
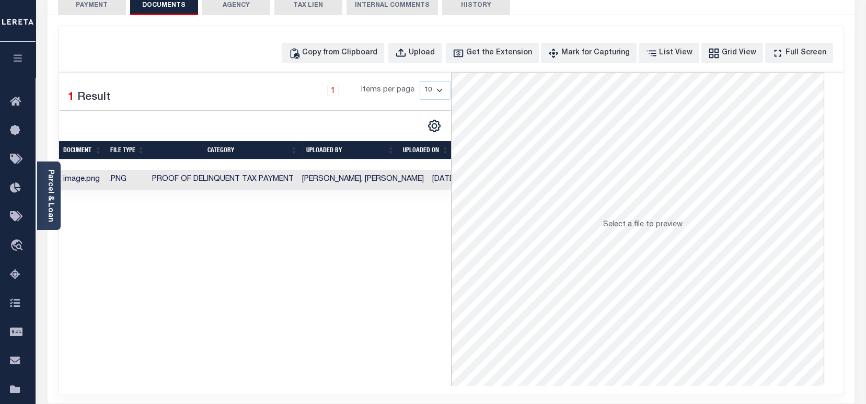
click at [71, 9] on button "PAYMENT 4" at bounding box center [92, 5] width 68 height 20
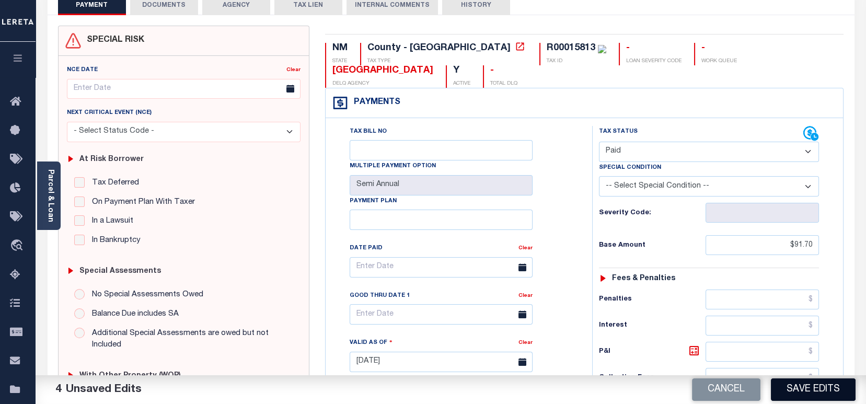
click at [791, 386] on button "Save Edits" at bounding box center [813, 389] width 85 height 22
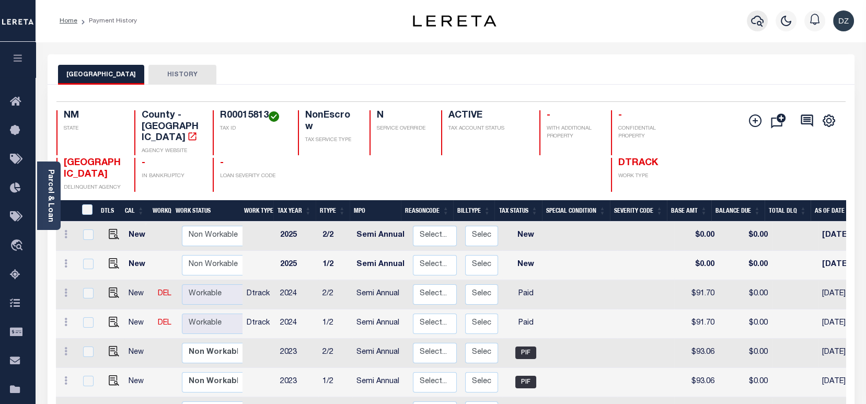
click at [747, 24] on button "button" at bounding box center [757, 20] width 21 height 21
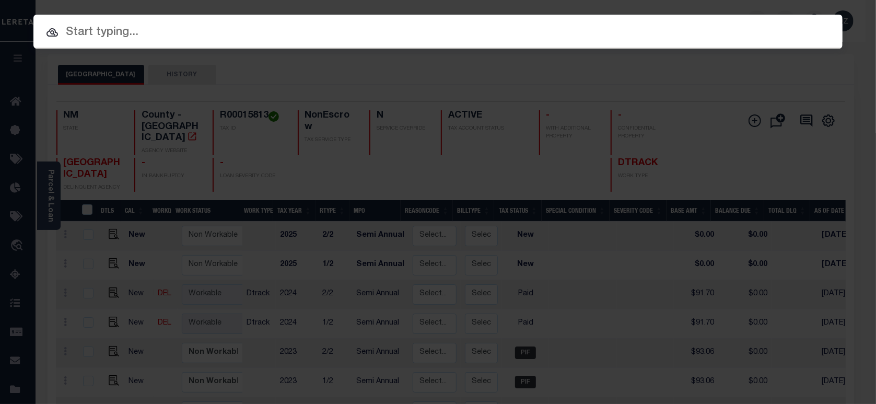
paste input "10174281"
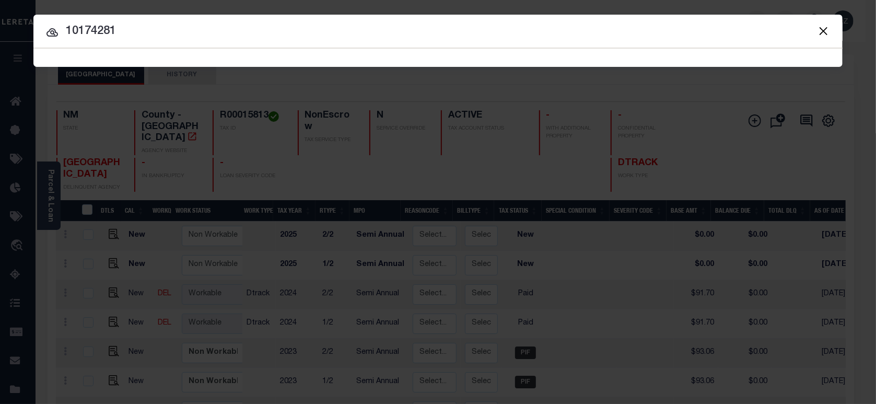
type input "10174281"
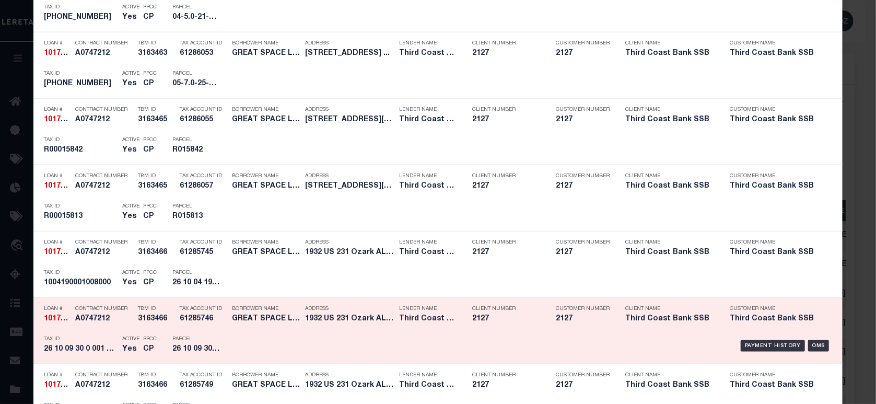
scroll to position [766, 0]
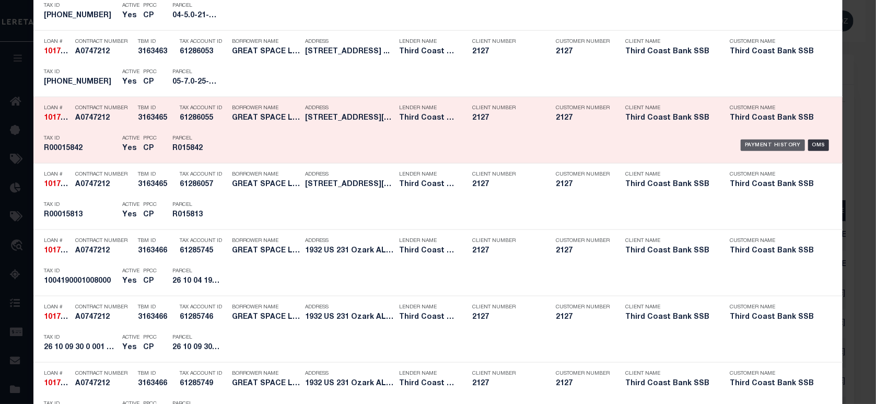
click at [762, 144] on div "Payment History" at bounding box center [773, 145] width 64 height 11
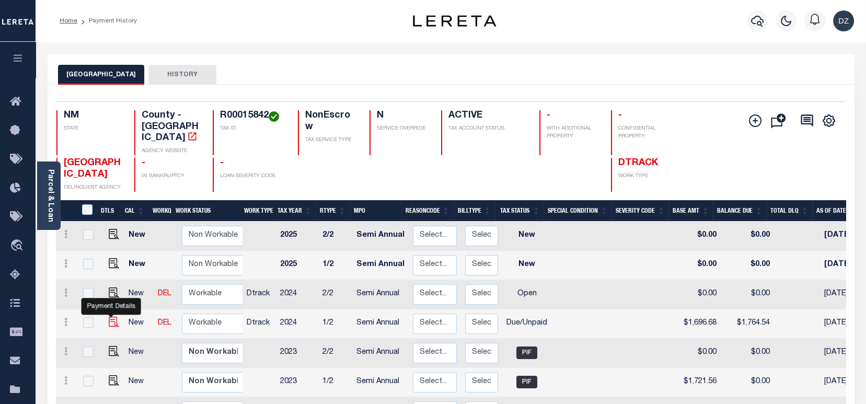
click at [111, 317] on img "" at bounding box center [114, 322] width 10 height 10
checkbox input "true"
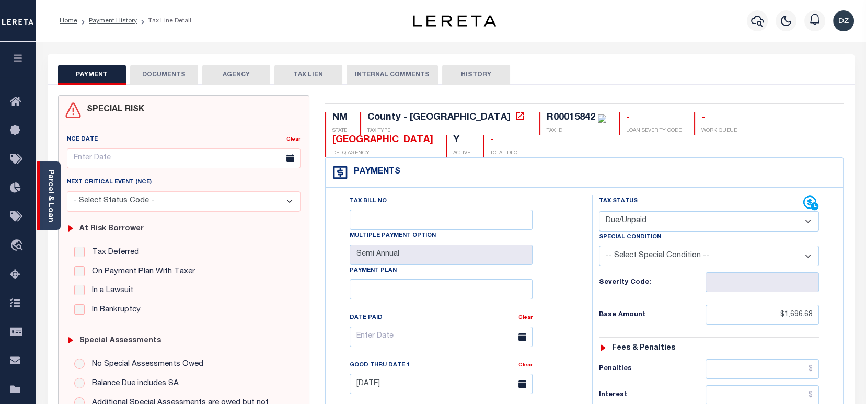
click at [52, 214] on link "Parcel & Loan" at bounding box center [50, 195] width 7 height 53
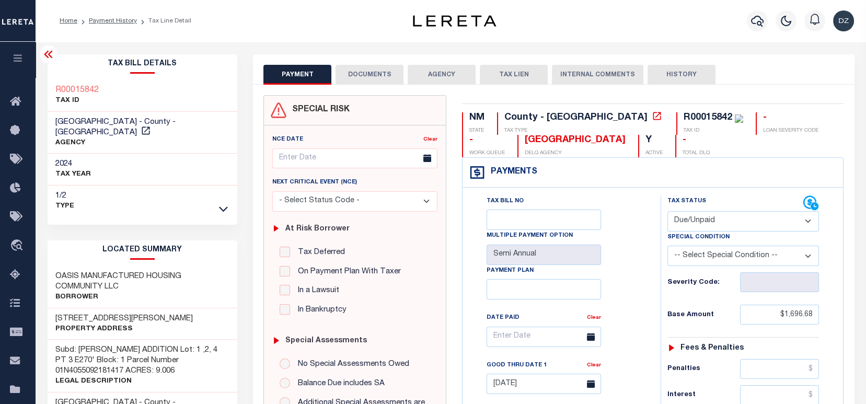
click at [727, 218] on select "- Select Status Code - Open Due/Unpaid Paid Incomplete No Tax Due Internal Refu…" at bounding box center [743, 221] width 152 height 20
select select "PYD"
click at [667, 212] on select "- Select Status Code - Open Due/Unpaid Paid Incomplete No Tax Due Internal Refu…" at bounding box center [743, 221] width 152 height 20
type input "[DATE]"
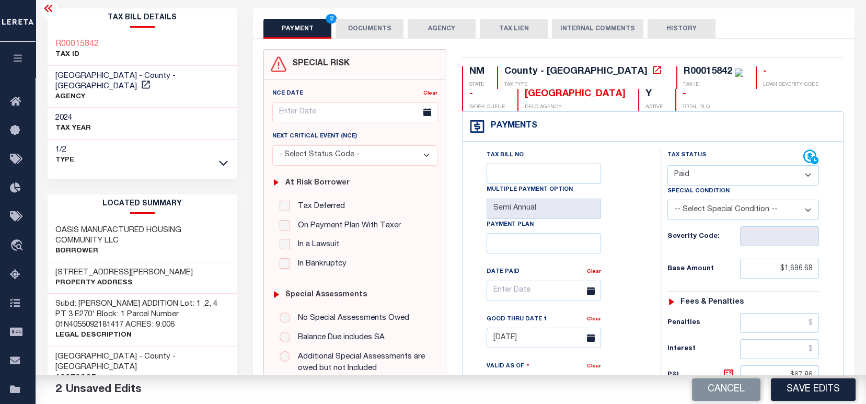
scroll to position [209, 0]
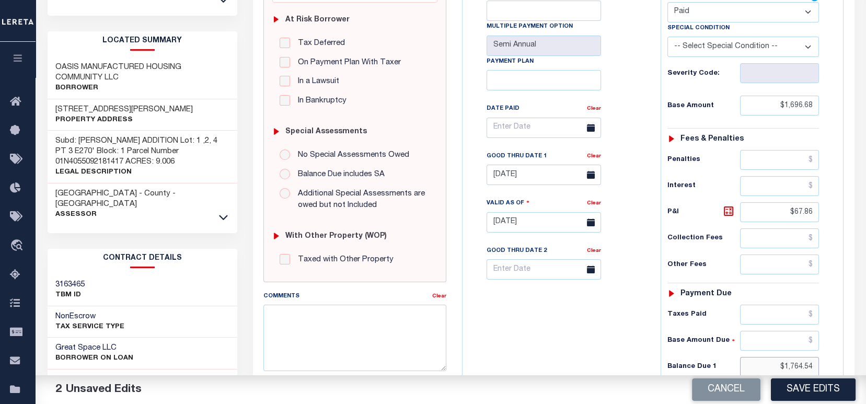
drag, startPoint x: 816, startPoint y: 369, endPoint x: 757, endPoint y: 366, distance: 59.2
click at [757, 366] on input "$1,764.54" at bounding box center [779, 367] width 79 height 20
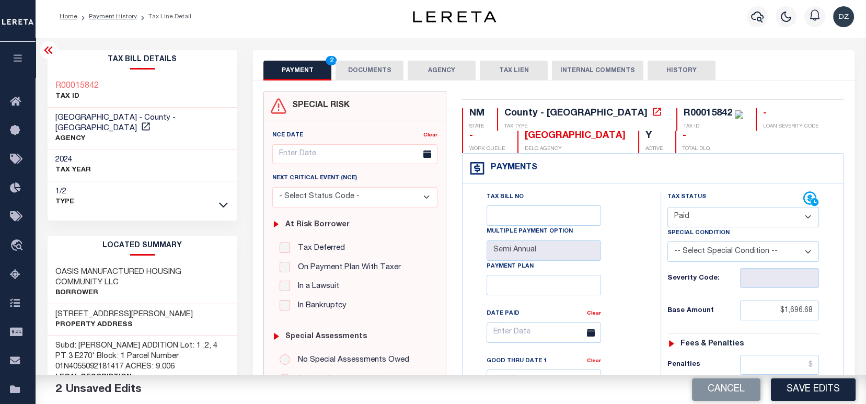
scroll to position [0, 0]
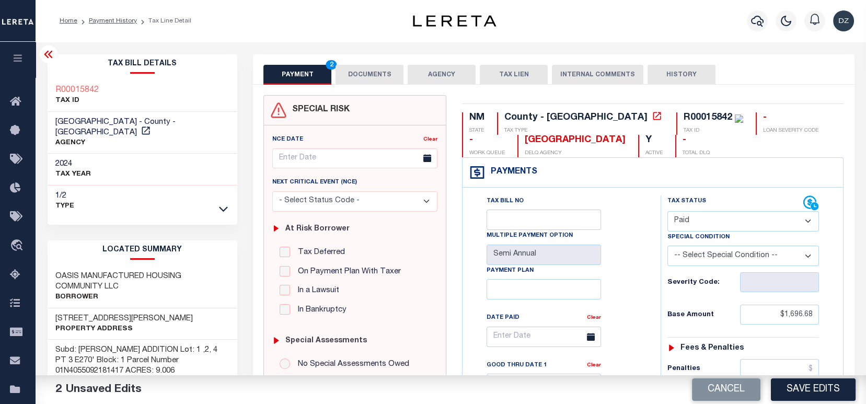
type input "$0.00"
click at [349, 75] on button "DOCUMENTS" at bounding box center [369, 75] width 68 height 20
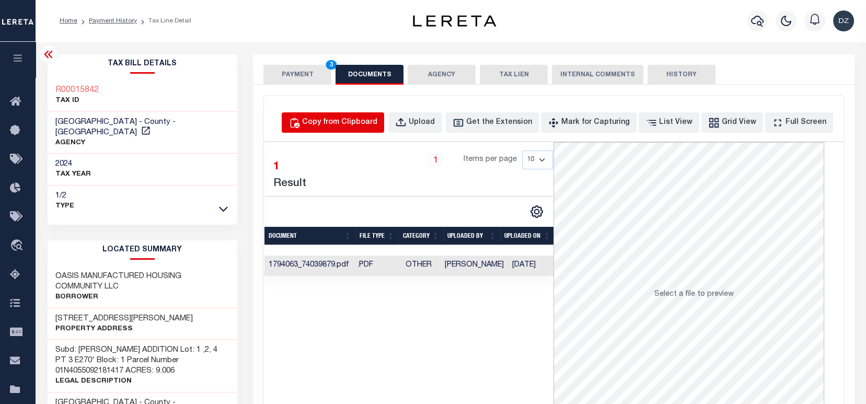
click at [377, 122] on div "Copy from Clipboard" at bounding box center [339, 122] width 75 height 11
select select "POP"
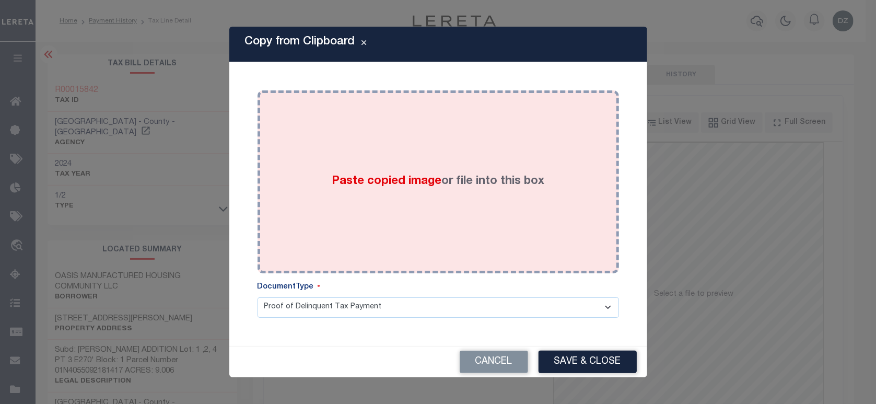
click at [471, 191] on div "Paste copied image or file into this box" at bounding box center [438, 181] width 346 height 167
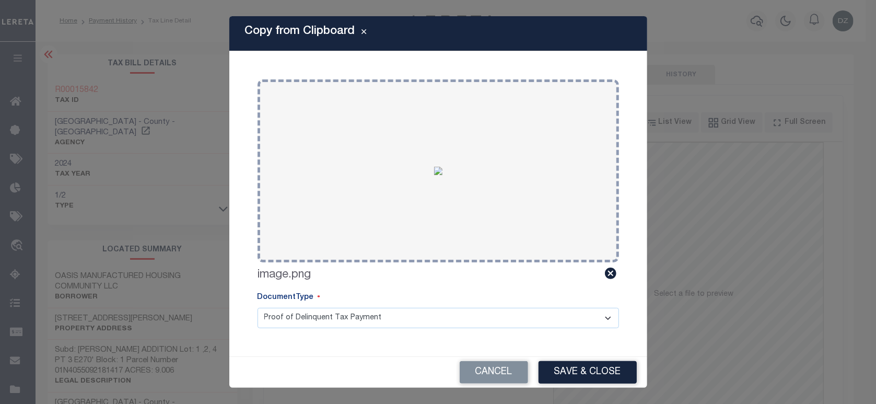
click at [597, 386] on div "Cancel Save & Close" at bounding box center [438, 372] width 418 height 31
drag, startPoint x: 593, startPoint y: 374, endPoint x: 591, endPoint y: 366, distance: 8.1
click at [593, 373] on button "Save & Close" at bounding box center [588, 372] width 98 height 22
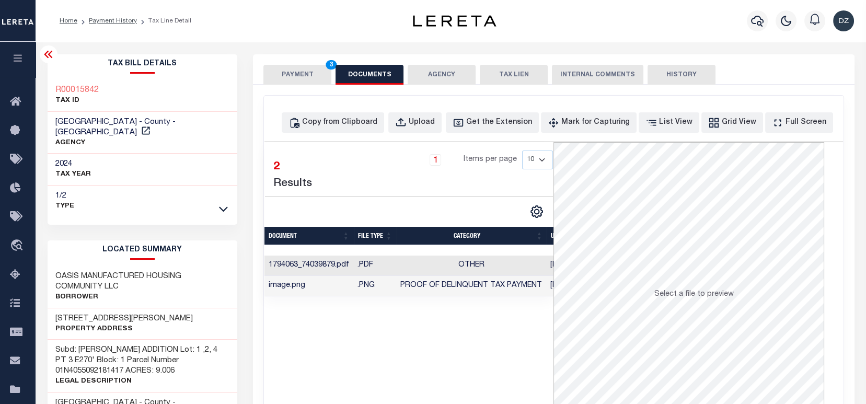
click at [300, 79] on button "PAYMENT 3" at bounding box center [297, 75] width 68 height 20
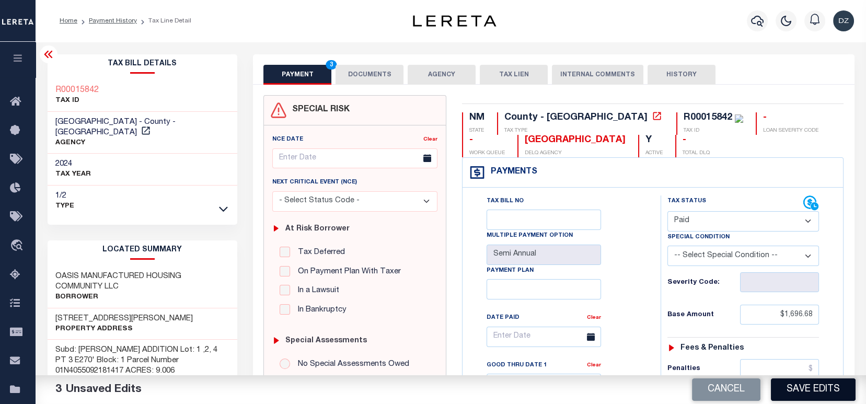
click at [819, 390] on button "Save Edits" at bounding box center [813, 389] width 85 height 22
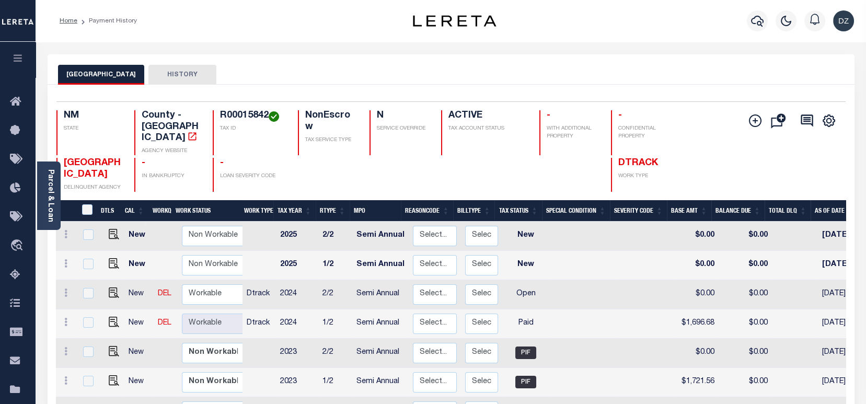
click at [109, 287] on td at bounding box center [112, 294] width 26 height 29
checkbox input "true"
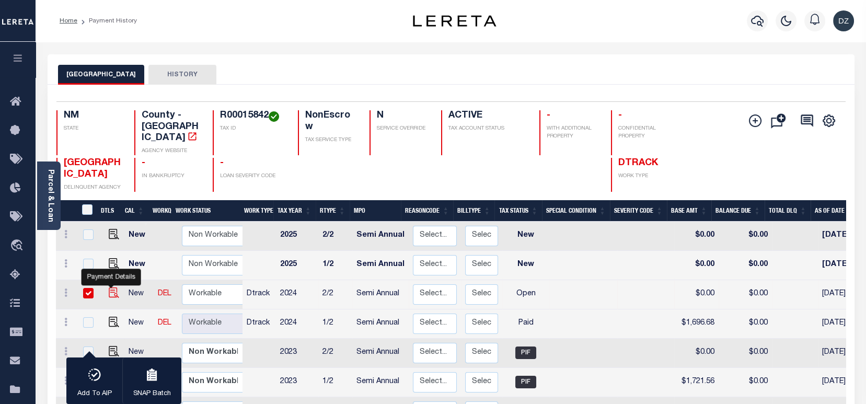
click at [109, 287] on img "" at bounding box center [114, 292] width 10 height 10
checkbox input "false"
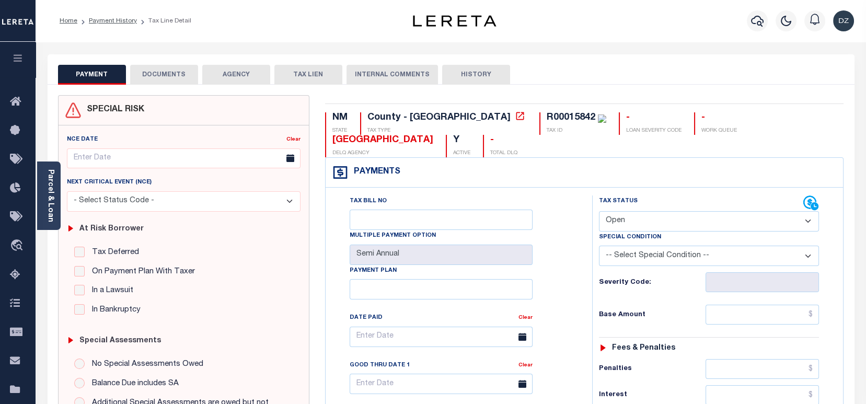
click at [639, 223] on select "- Select Status Code - Open Due/Unpaid Paid Incomplete No Tax Due Internal Refu…" at bounding box center [709, 221] width 220 height 20
select select "PYD"
click at [599, 212] on select "- Select Status Code - Open Due/Unpaid Paid Incomplete No Tax Due Internal Refu…" at bounding box center [709, 221] width 220 height 20
type input "[DATE]"
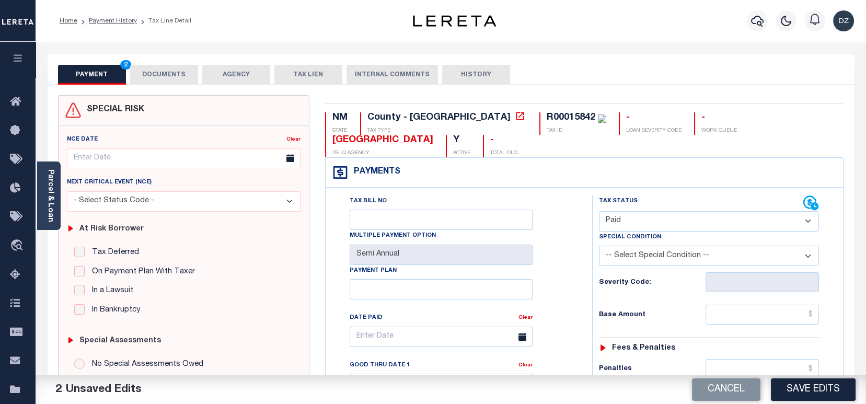
click at [742, 314] on input "text" at bounding box center [761, 315] width 113 height 20
click at [790, 321] on input "text" at bounding box center [761, 315] width 113 height 20
paste input "1,696.68"
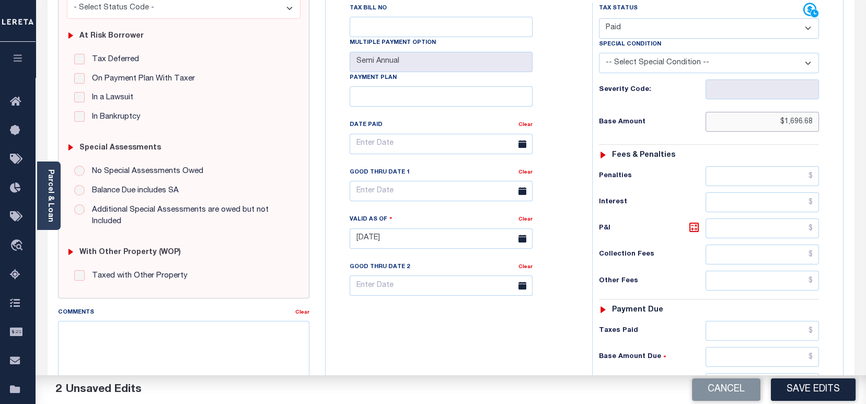
scroll to position [209, 0]
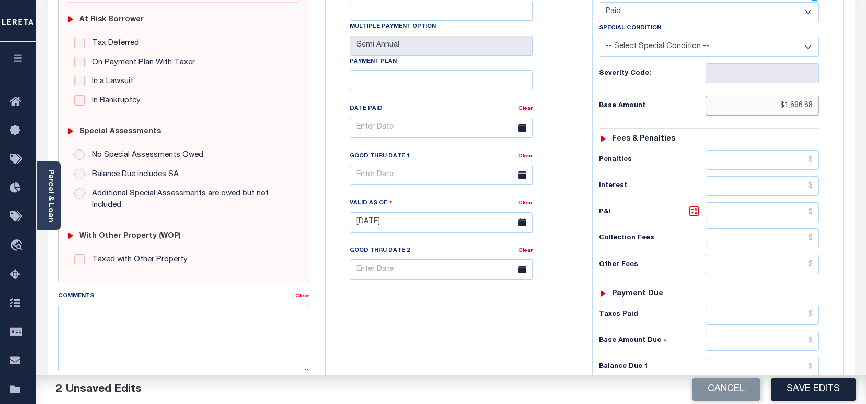
type input "$1,696.68"
click at [778, 369] on input "text" at bounding box center [761, 367] width 113 height 20
type input "$0.00"
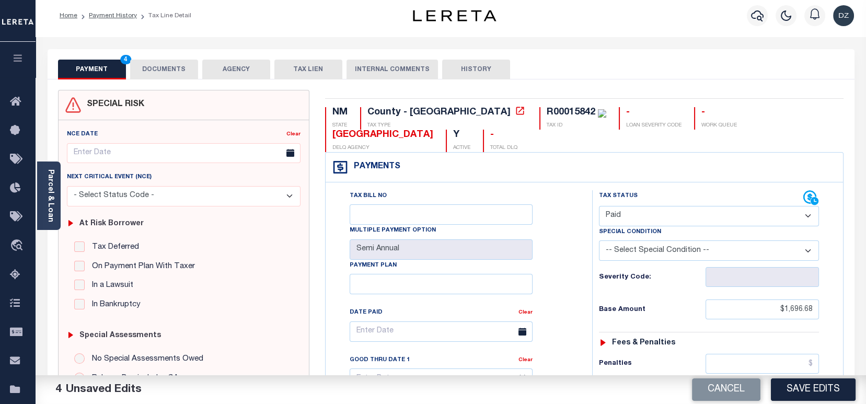
scroll to position [0, 0]
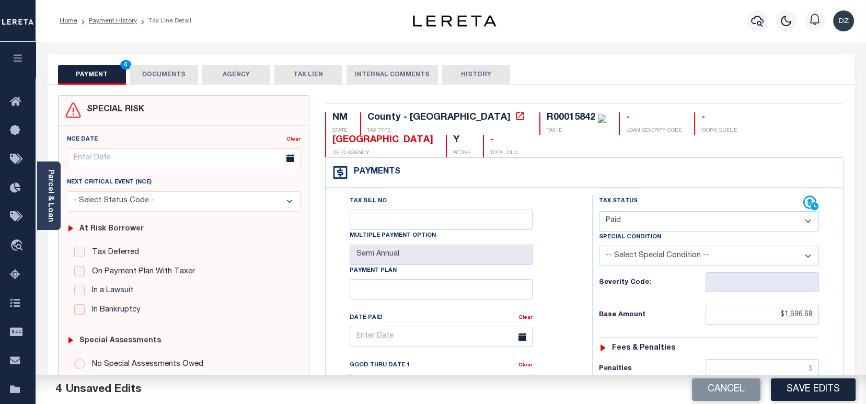
click at [163, 76] on button "DOCUMENTS" at bounding box center [164, 75] width 68 height 20
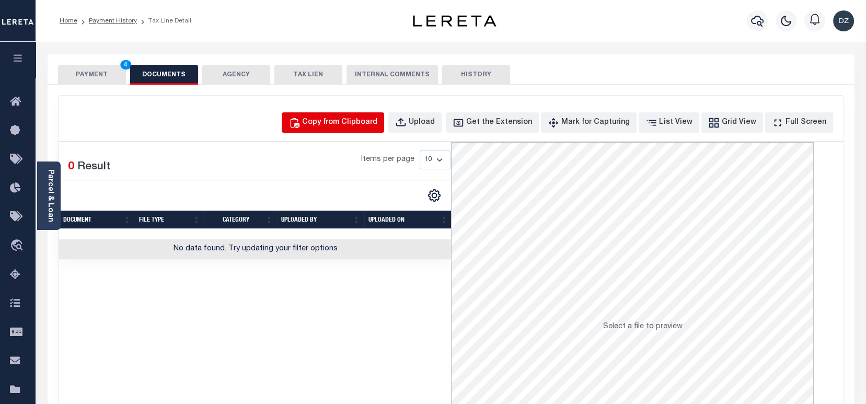
click at [377, 119] on div "Copy from Clipboard" at bounding box center [339, 122] width 75 height 11
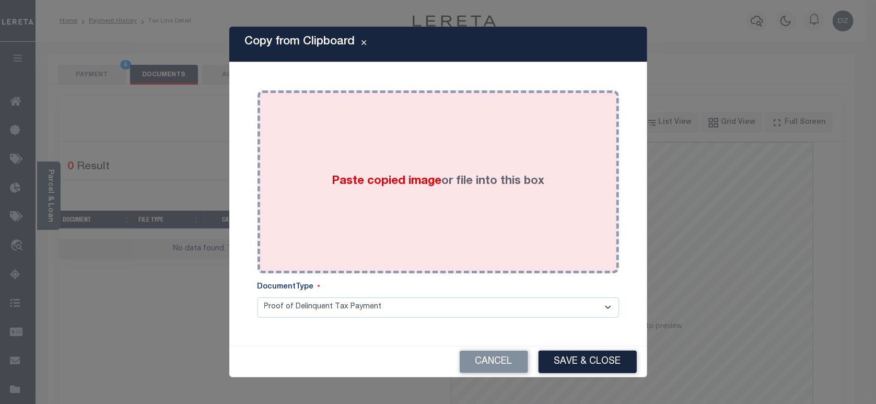
click at [400, 231] on div "Paste copied image or file into this box" at bounding box center [438, 181] width 346 height 167
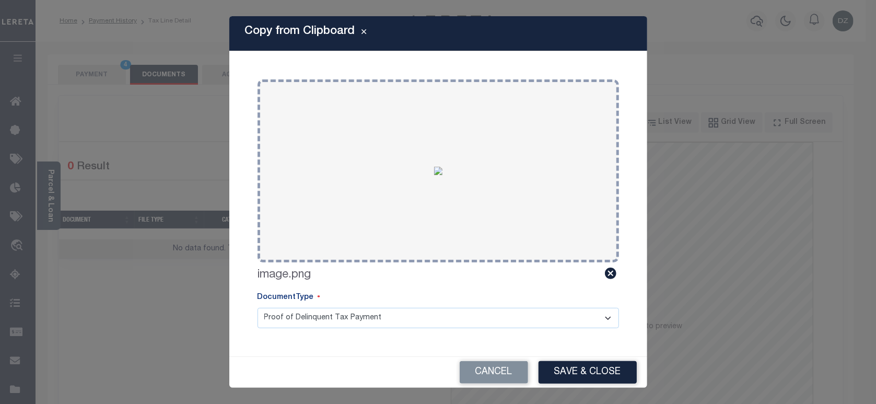
click at [602, 369] on button "Save & Close" at bounding box center [588, 372] width 98 height 22
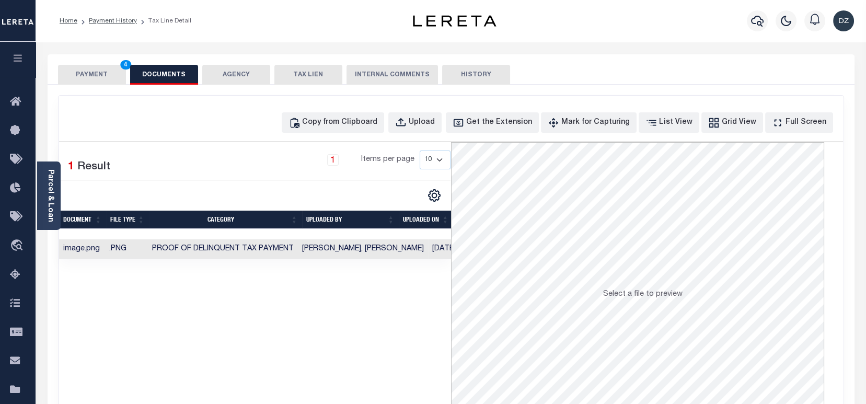
click at [97, 84] on button "PAYMENT 4" at bounding box center [92, 75] width 68 height 20
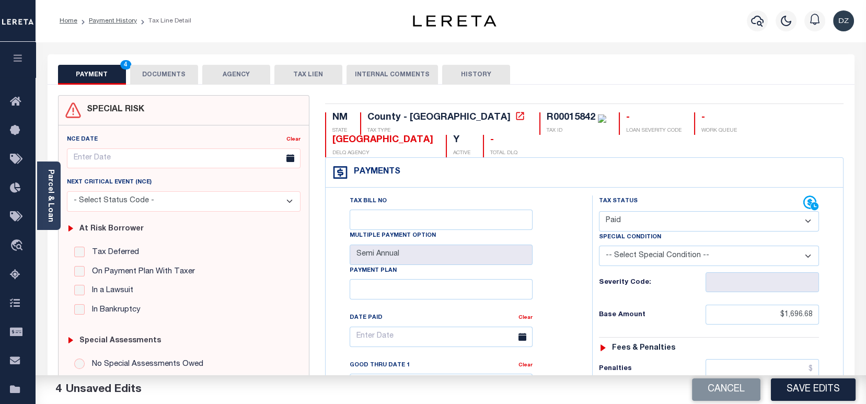
click at [788, 397] on button "Save Edits" at bounding box center [813, 389] width 85 height 22
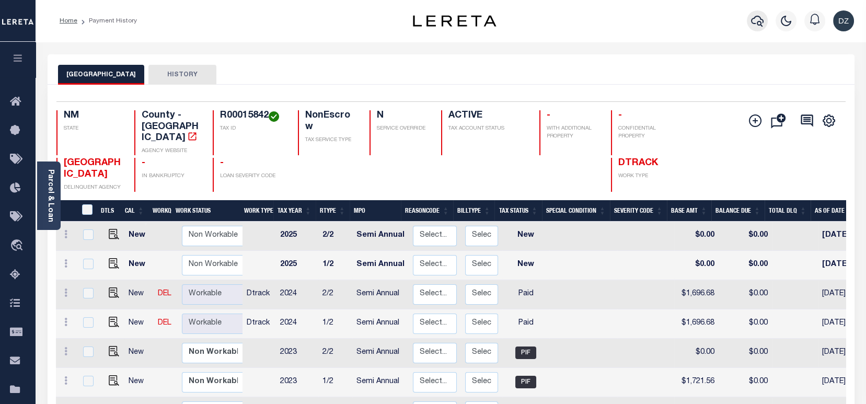
click at [765, 20] on button "button" at bounding box center [757, 20] width 21 height 21
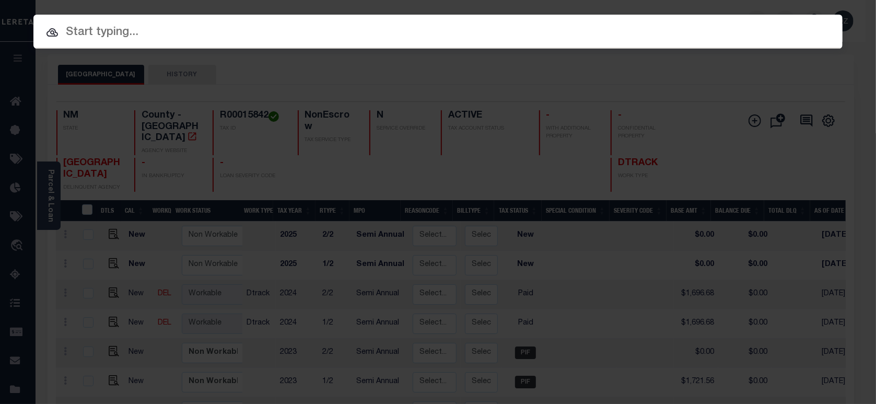
paste input "2191439"
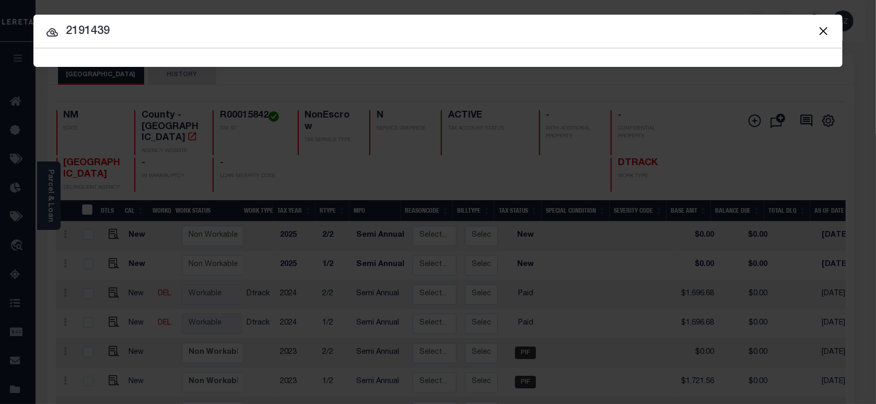
type input "2191439"
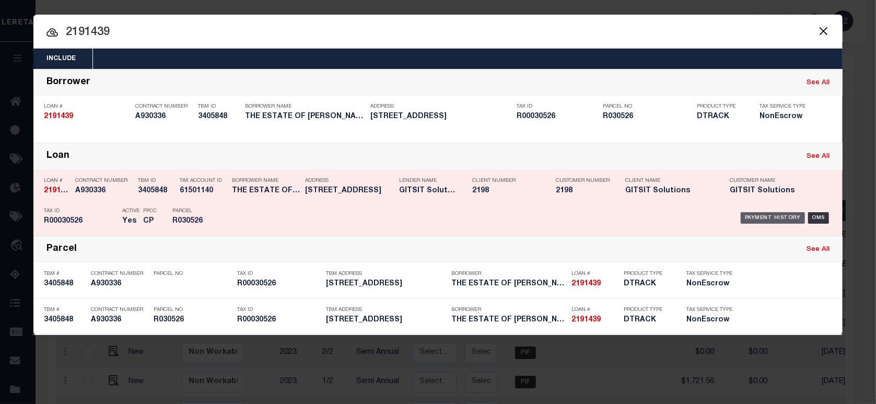
click at [784, 218] on div "Payment History" at bounding box center [773, 217] width 64 height 11
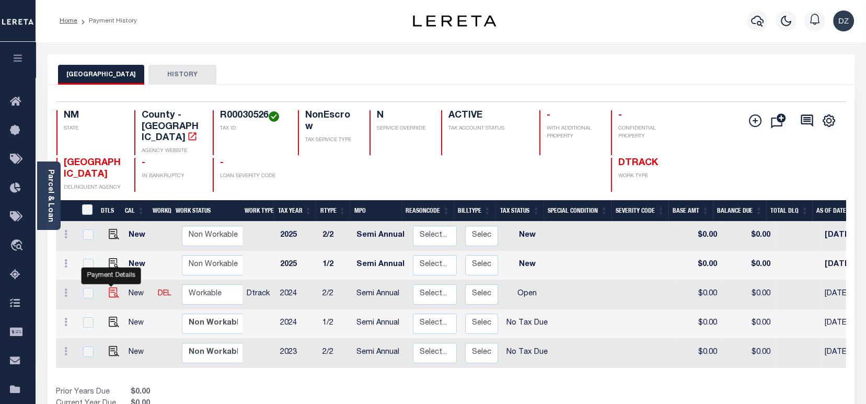
click at [112, 287] on img "" at bounding box center [114, 292] width 10 height 10
checkbox input "true"
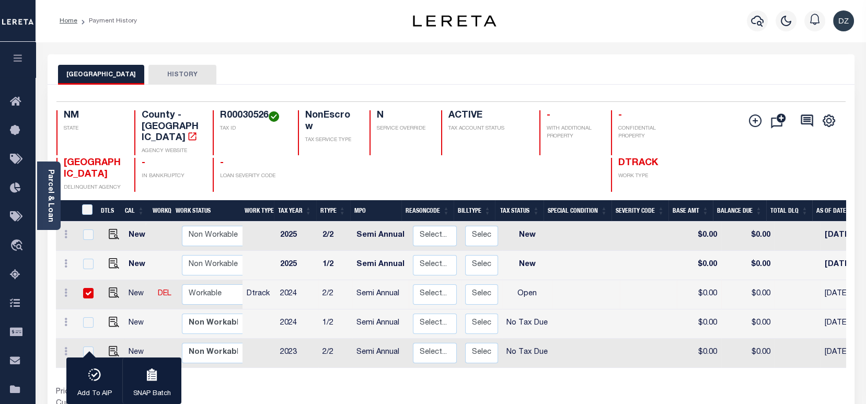
click at [86, 288] on input "checkbox" at bounding box center [88, 293] width 10 height 10
checkbox input "false"
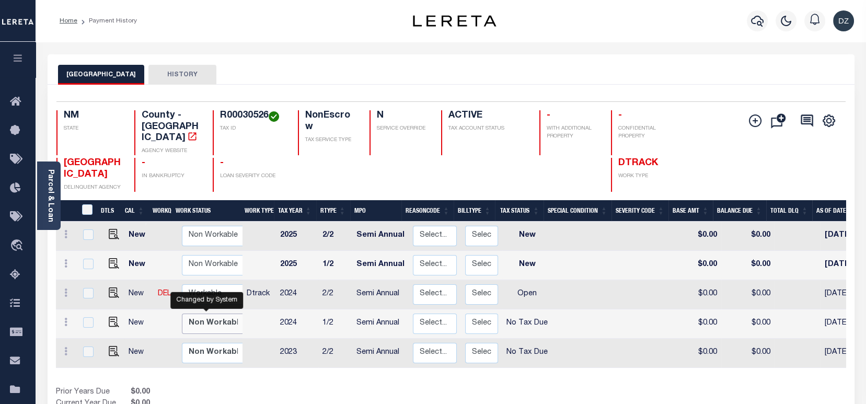
click at [210, 314] on select "Non Workable Workable" at bounding box center [213, 324] width 63 height 20
checkbox input "true"
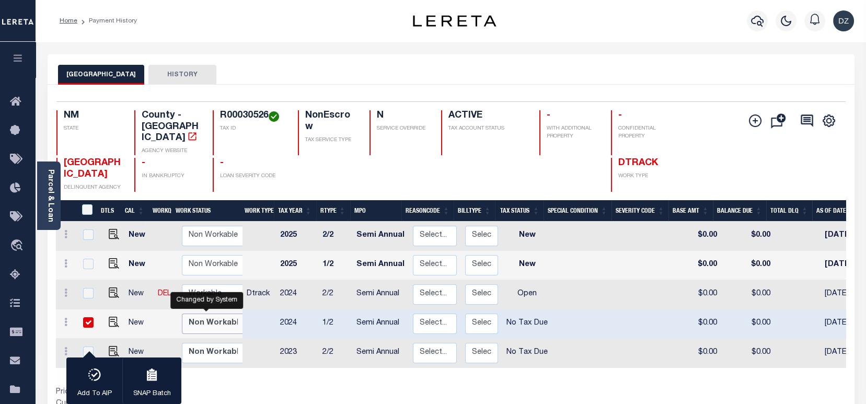
select select "false"
click at [182, 314] on select "Non Workable Workable" at bounding box center [213, 324] width 63 height 20
checkbox input "false"
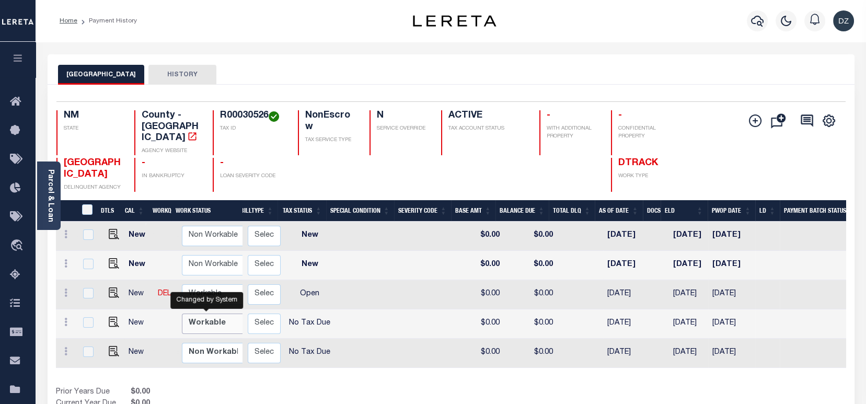
scroll to position [0, 263]
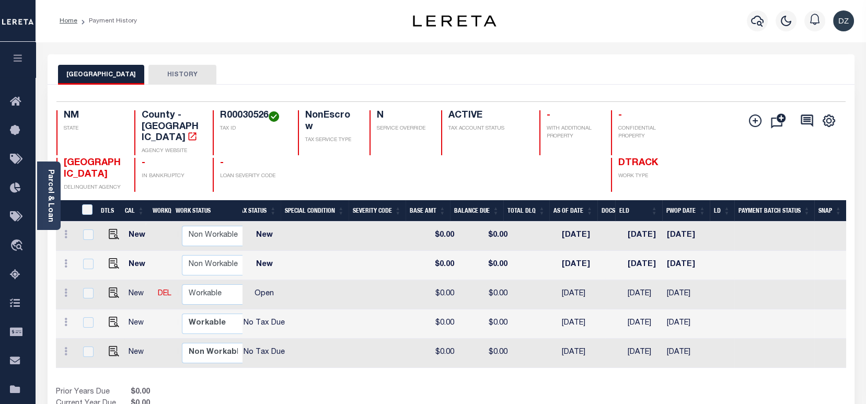
drag, startPoint x: 114, startPoint y: 309, endPoint x: 110, endPoint y: 302, distance: 8.9
click at [110, 309] on td at bounding box center [112, 323] width 26 height 29
checkbox input "true"
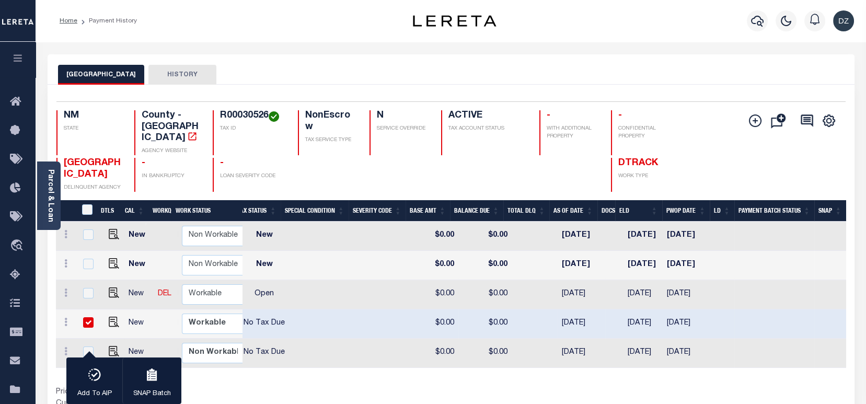
click at [87, 317] on input "checkbox" at bounding box center [88, 322] width 10 height 10
checkbox input "false"
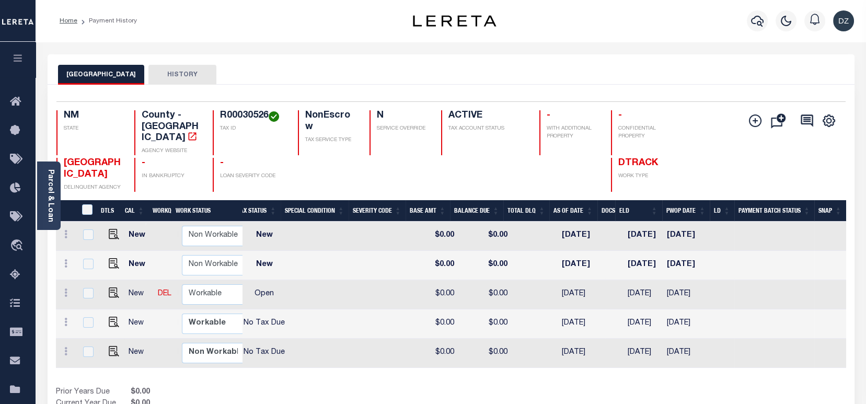
click at [105, 319] on link at bounding box center [111, 322] width 16 height 7
checkbox input "true"
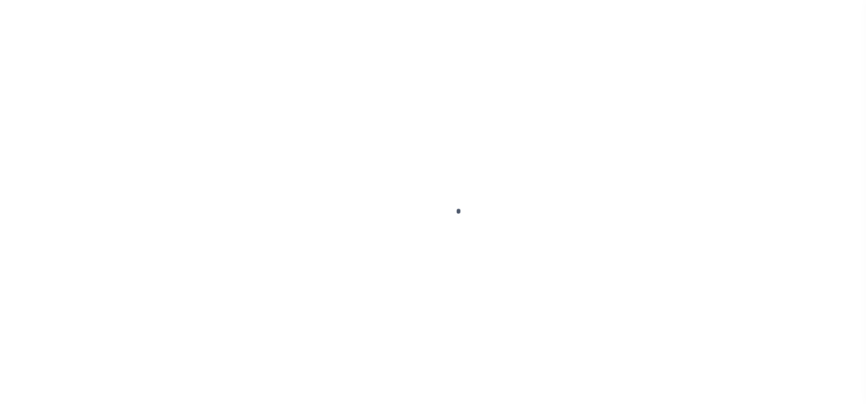
select select "OP2"
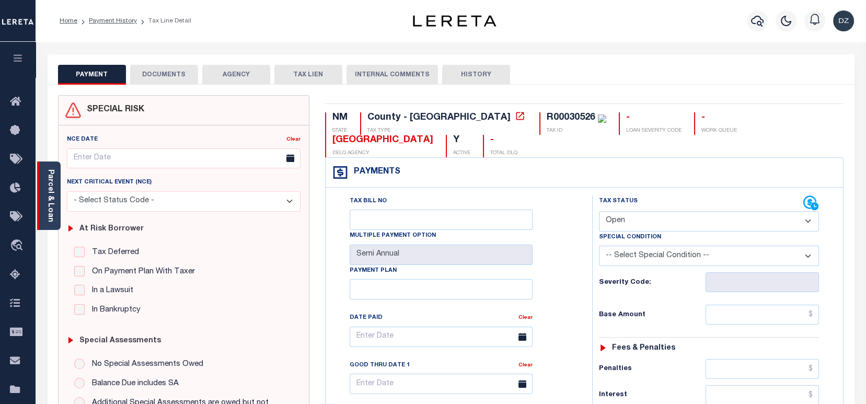
click at [59, 212] on div "Parcel & Loan" at bounding box center [49, 195] width 24 height 68
click at [624, 224] on select "- Select Status Code - Open Due/Unpaid Paid Incomplete No Tax Due Internal Refu…" at bounding box center [709, 221] width 220 height 20
select select "DUE"
click at [599, 212] on select "- Select Status Code - Open Due/Unpaid Paid Incomplete No Tax Due Internal Refu…" at bounding box center [709, 221] width 220 height 20
type input "09/11/2025"
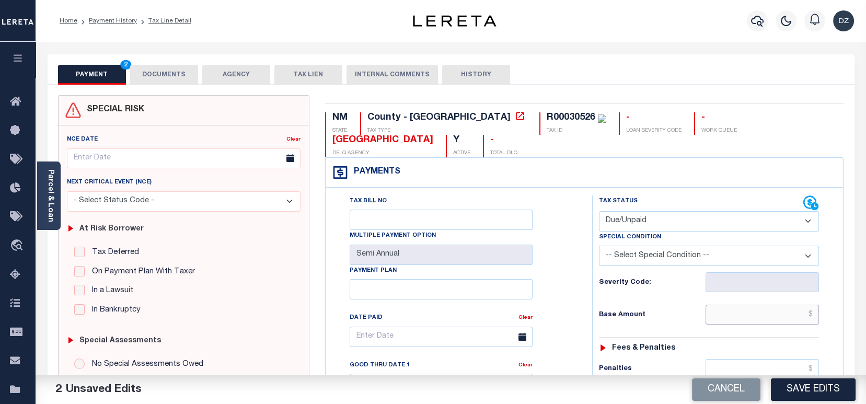
click at [762, 312] on input "text" at bounding box center [761, 315] width 113 height 20
paste input "354.52"
type input "$354.52"
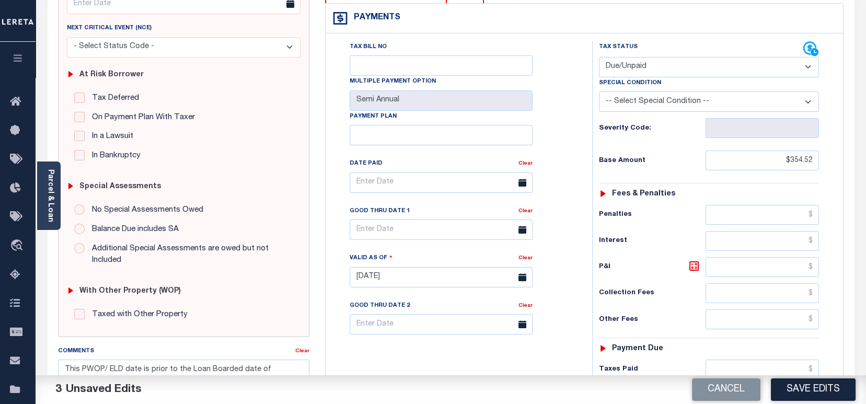
scroll to position [209, 0]
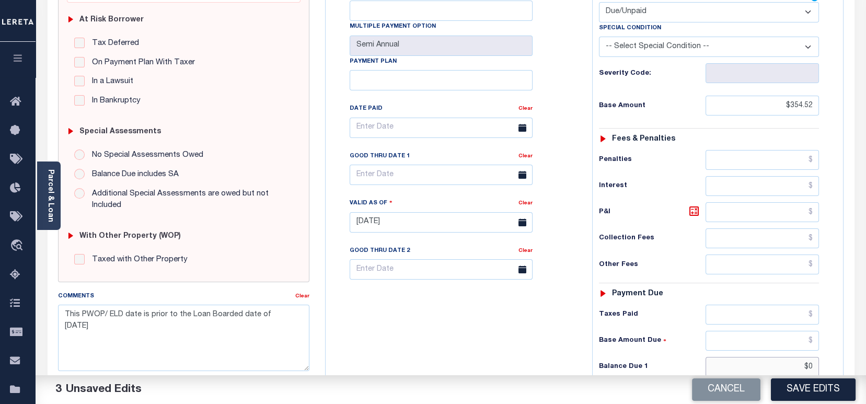
click at [778, 366] on input "$0" at bounding box center [761, 367] width 113 height 20
paste input "425.41"
type input "$425.41"
click at [695, 212] on icon at bounding box center [694, 211] width 13 height 13
type input "$70.89"
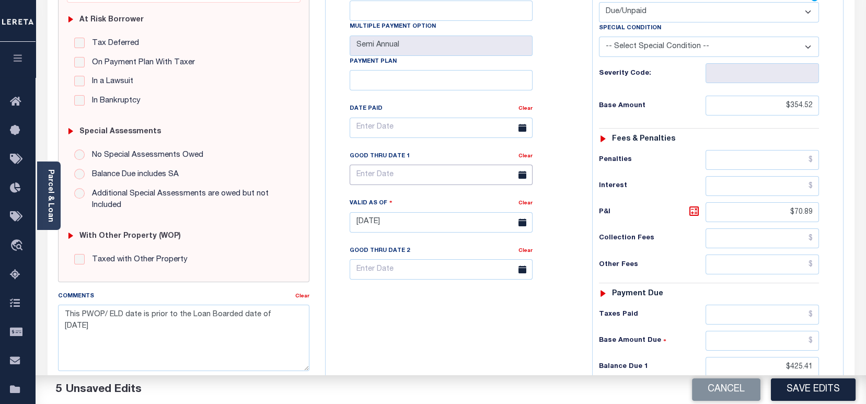
click at [373, 180] on input "text" at bounding box center [441, 175] width 183 height 20
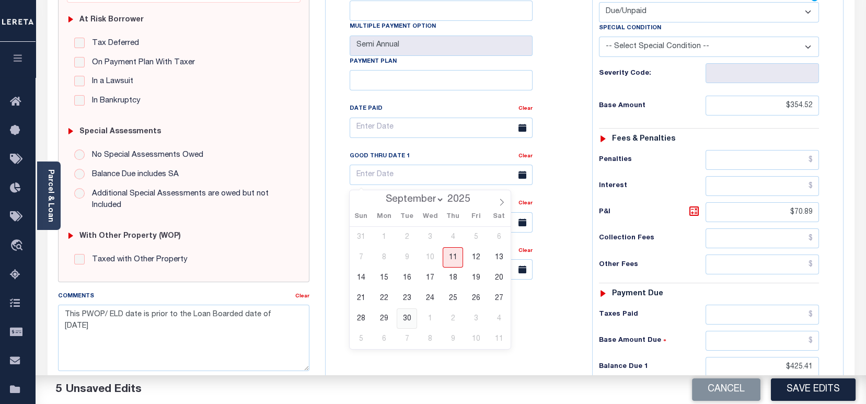
click at [402, 314] on span "30" at bounding box center [407, 318] width 20 height 20
type input "09/30/2025"
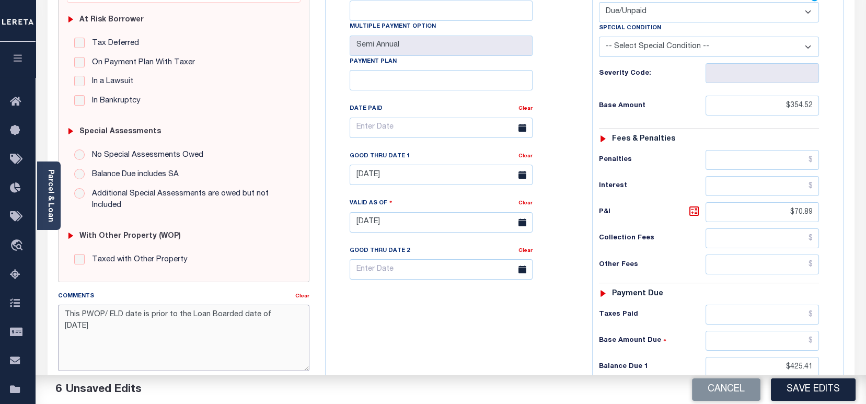
drag, startPoint x: 123, startPoint y: 331, endPoint x: 64, endPoint y: 316, distance: 60.6
click at [64, 316] on textarea "This PWOP/ ELD date is prior to the Loan Boarded date of 12/23/2024" at bounding box center [183, 338] width 251 height 66
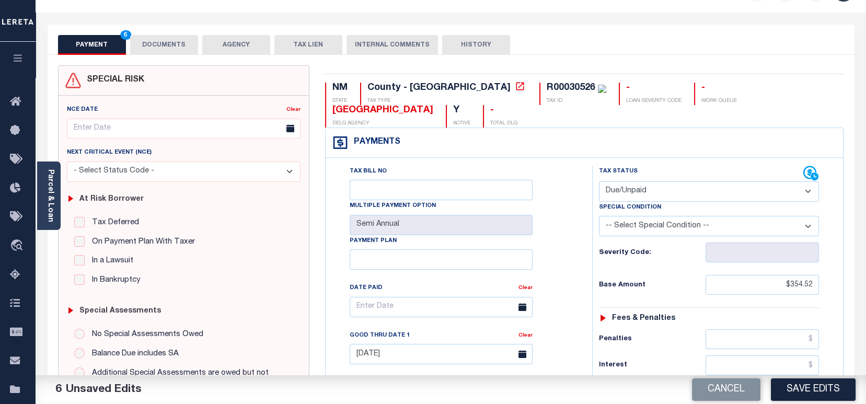
scroll to position [0, 0]
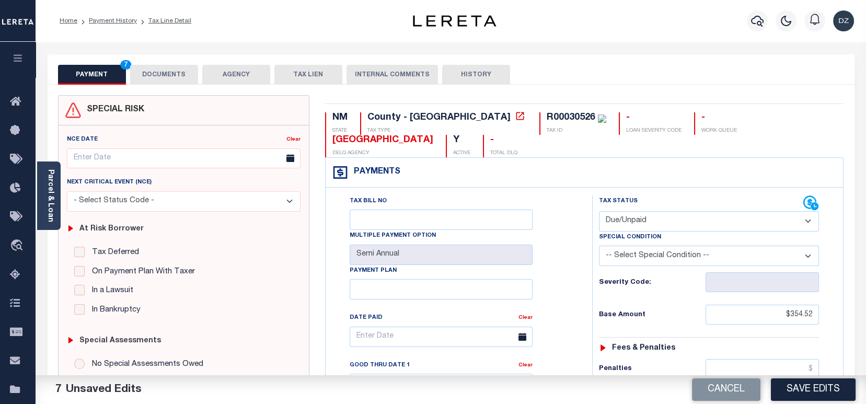
click at [165, 79] on button "DOCUMENTS" at bounding box center [164, 75] width 68 height 20
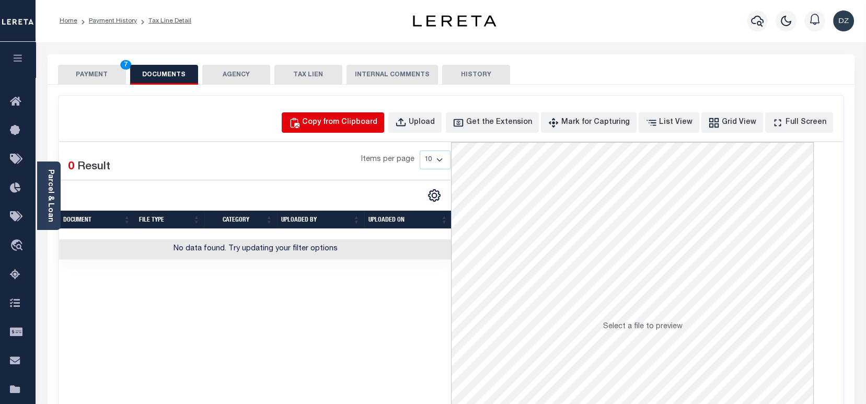
click at [377, 128] on div "Copy from Clipboard" at bounding box center [339, 122] width 75 height 11
select select "POP"
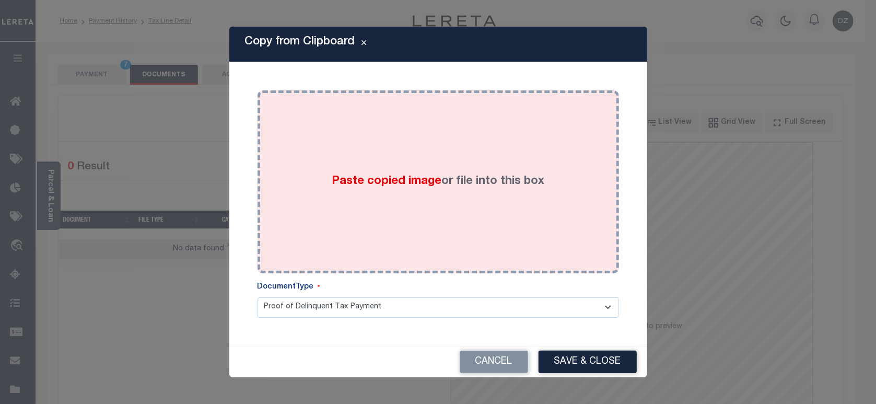
click at [406, 165] on div "Paste copied image or file into this box" at bounding box center [438, 181] width 346 height 167
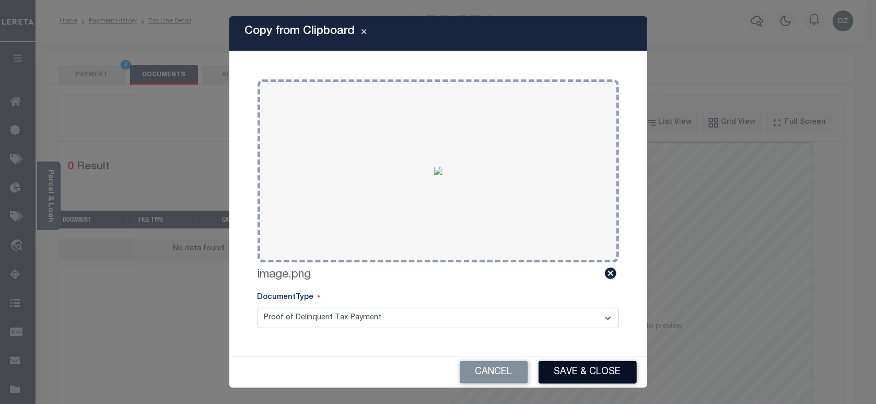
click at [560, 372] on button "Save & Close" at bounding box center [588, 372] width 98 height 22
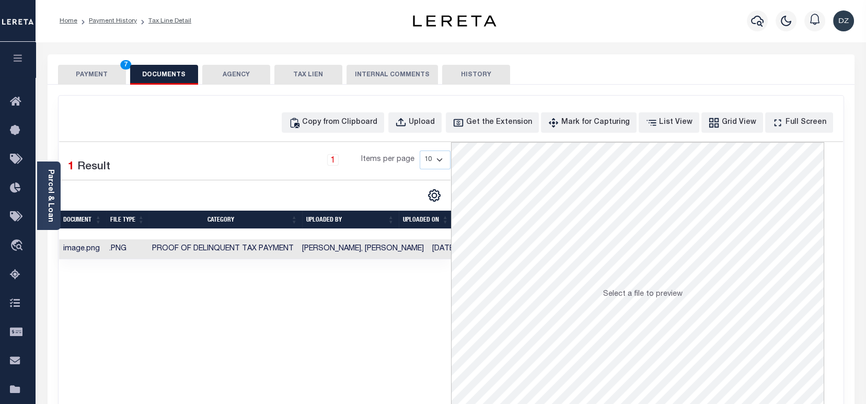
click at [84, 61] on div "PAYMENT 7 DOCUMENTS AGENCY DELINQUENT PAYEE TAX LIEN" at bounding box center [451, 69] width 807 height 30
click at [92, 80] on button "PAYMENT 7" at bounding box center [92, 75] width 68 height 20
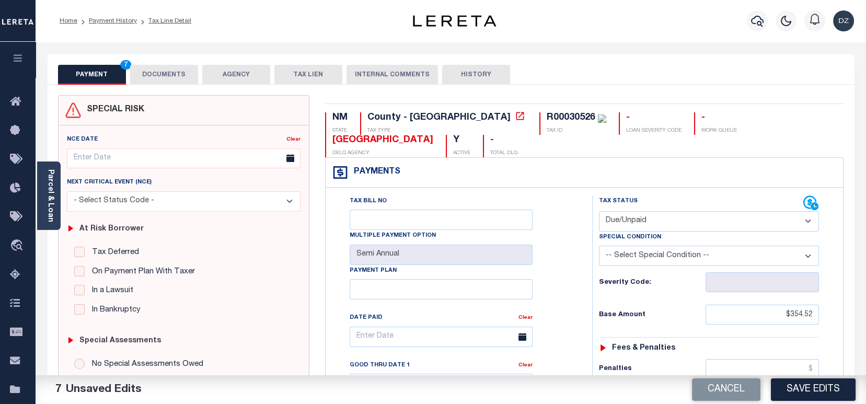
click at [810, 385] on button "Save Edits" at bounding box center [813, 389] width 85 height 22
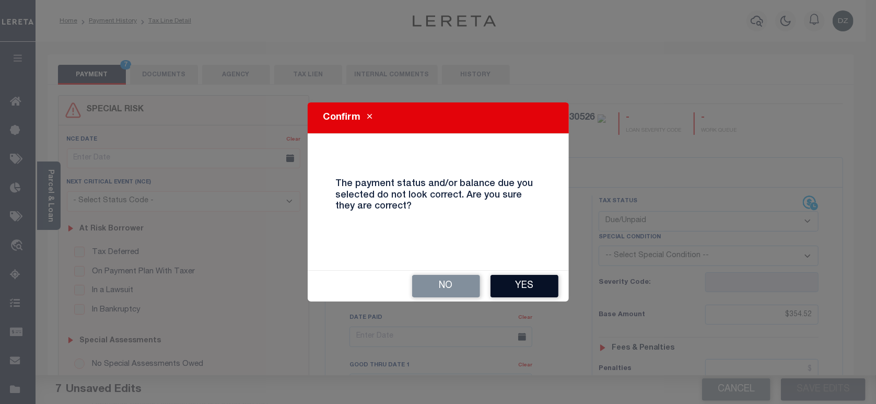
click at [549, 282] on button "Yes" at bounding box center [525, 286] width 68 height 22
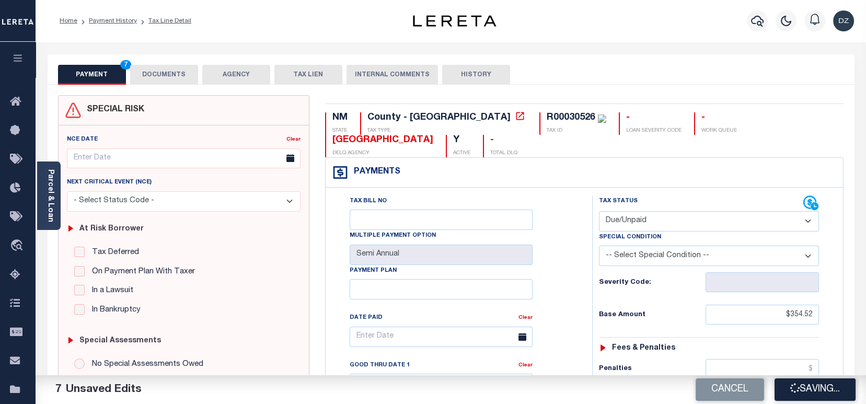
checkbox input "false"
type input "$354.52"
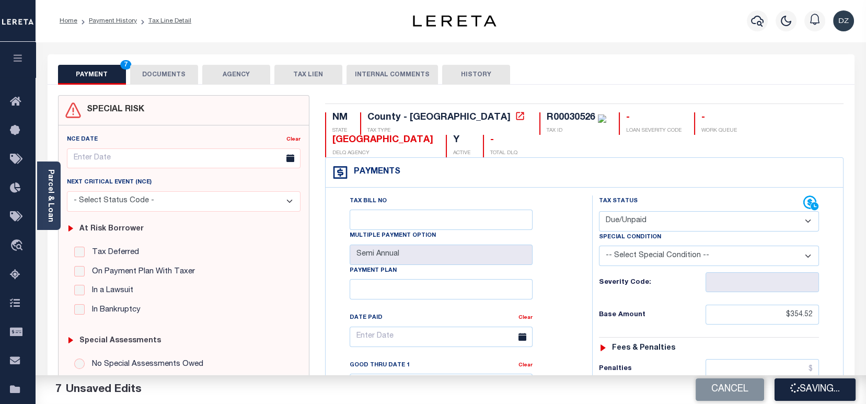
type input "$70.89"
type input "$425.41"
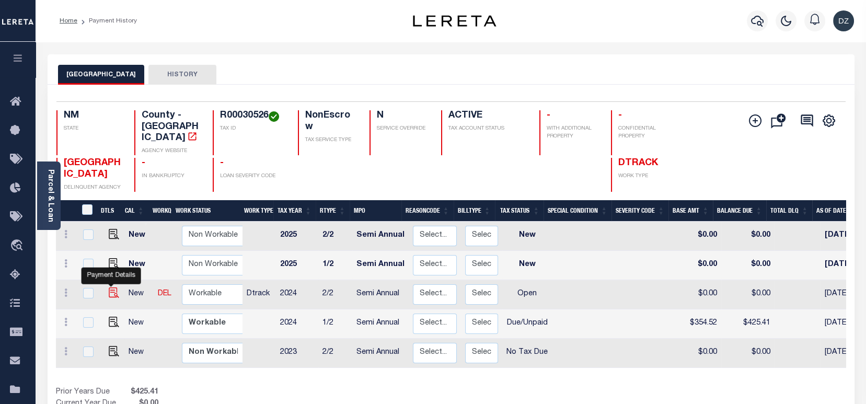
click at [109, 287] on img "" at bounding box center [114, 292] width 10 height 10
checkbox input "true"
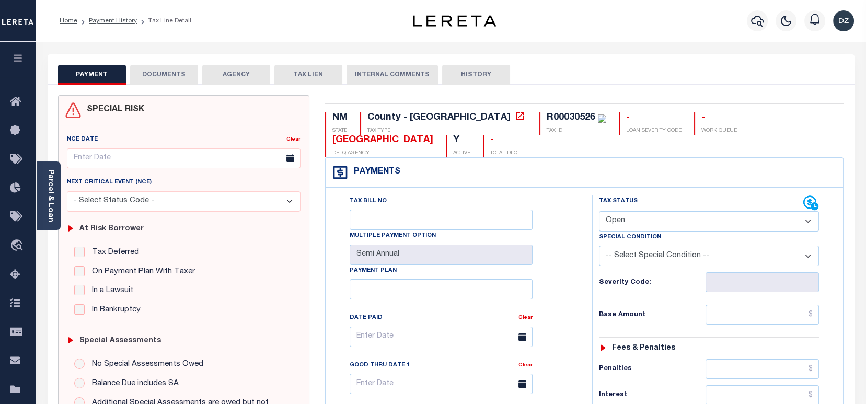
click at [622, 223] on select "- Select Status Code - Open Due/Unpaid Paid Incomplete No Tax Due Internal Refu…" at bounding box center [709, 221] width 220 height 20
select select "DUE"
click at [599, 212] on select "- Select Status Code - Open Due/Unpaid Paid Incomplete No Tax Due Internal Refu…" at bounding box center [709, 221] width 220 height 20
type input "[DATE]"
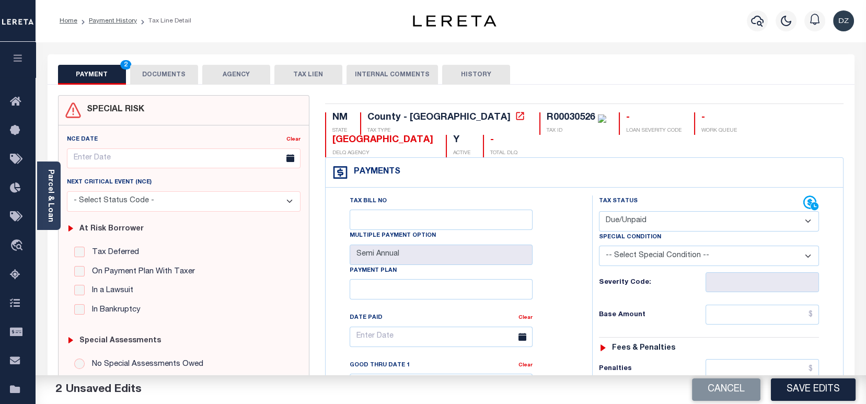
click at [168, 76] on button "DOCUMENTS" at bounding box center [164, 75] width 68 height 20
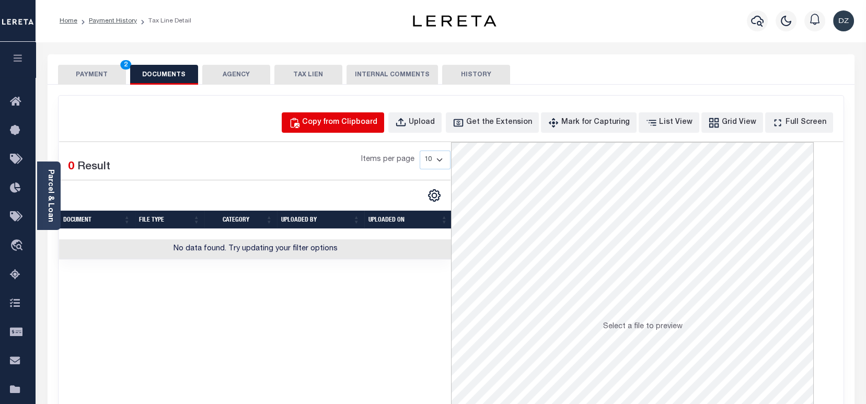
drag, startPoint x: 348, startPoint y: 133, endPoint x: 343, endPoint y: 140, distance: 8.6
click at [343, 140] on div "Copy from Clipboard Upload Get the Extension Mark for Capturing Got it List Vie…" at bounding box center [451, 280] width 785 height 368
click at [344, 123] on div "Copy from Clipboard" at bounding box center [339, 122] width 75 height 11
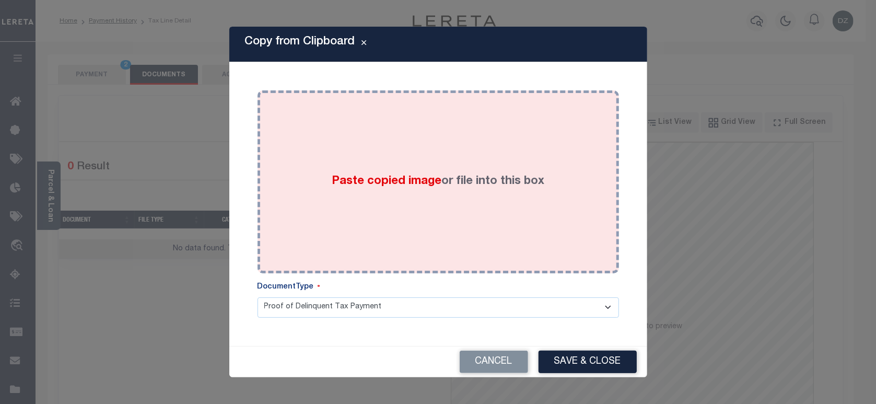
click at [339, 214] on div "Paste copied image or file into this box" at bounding box center [438, 181] width 346 height 167
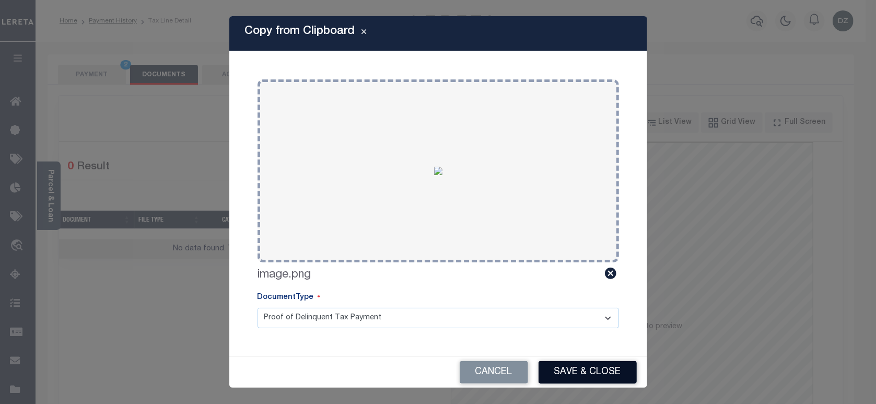
click at [580, 369] on button "Save & Close" at bounding box center [588, 372] width 98 height 22
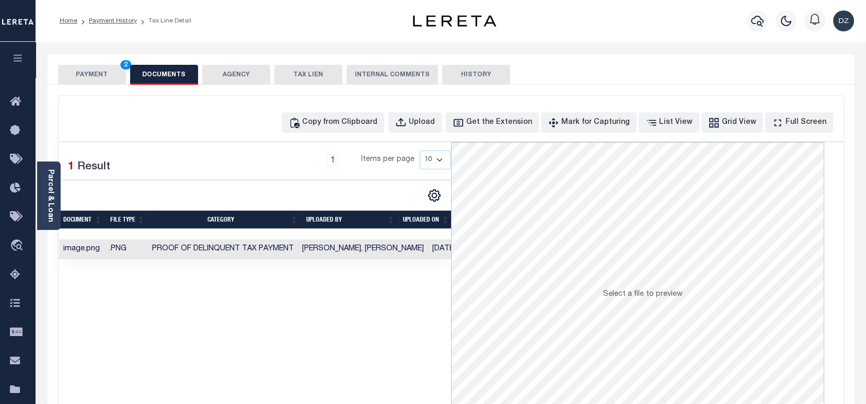
click at [439, 36] on div "Home Payment History Tax Line Detail" at bounding box center [451, 21] width 830 height 42
click at [83, 78] on button "PAYMENT 2" at bounding box center [92, 75] width 68 height 20
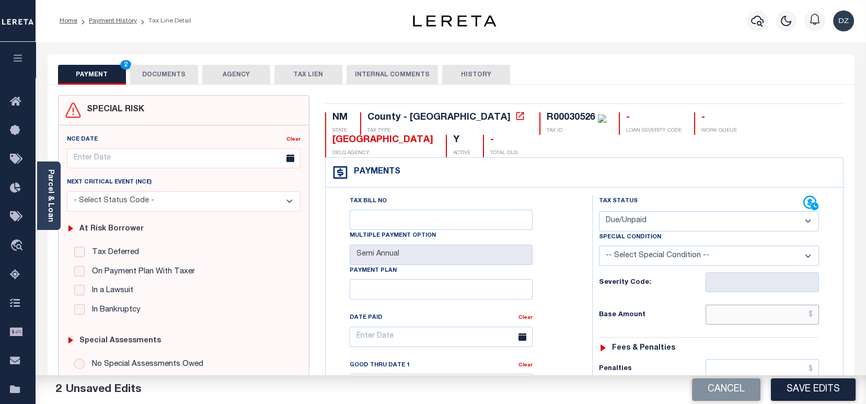
click at [774, 318] on input "text" at bounding box center [761, 315] width 113 height 20
paste input "354.52"
type input "$354.52"
click at [790, 314] on input "$354.52" at bounding box center [761, 315] width 113 height 20
click at [790, 313] on input "$354.52" at bounding box center [761, 315] width 113 height 20
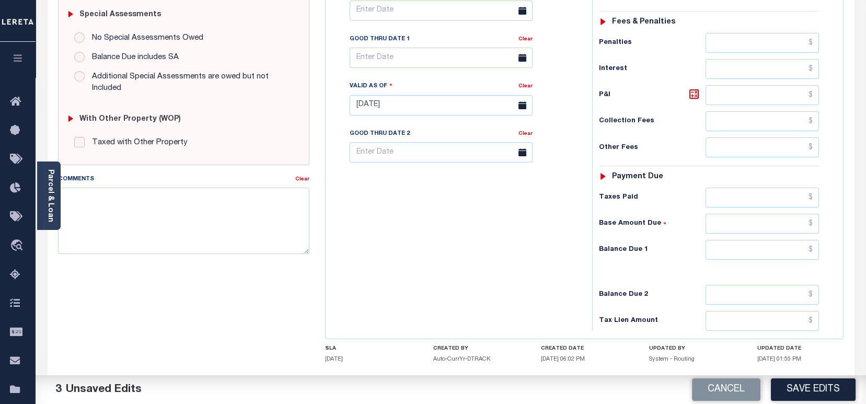
scroll to position [348, 0]
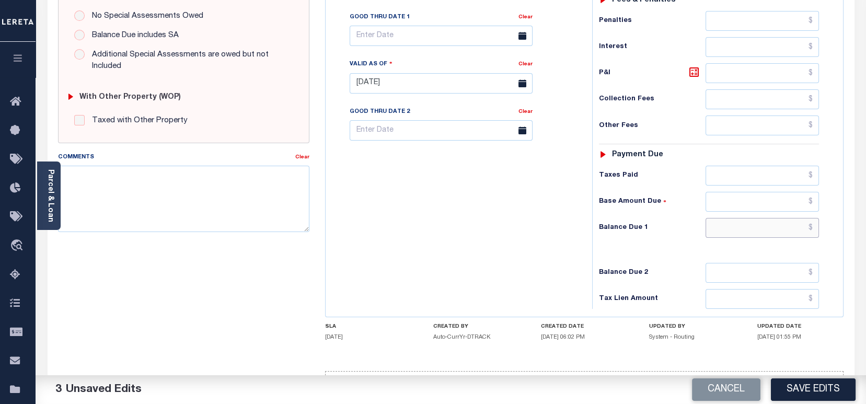
click at [785, 234] on input "text" at bounding box center [761, 228] width 113 height 20
paste input "389.96"
type input "$389.96"
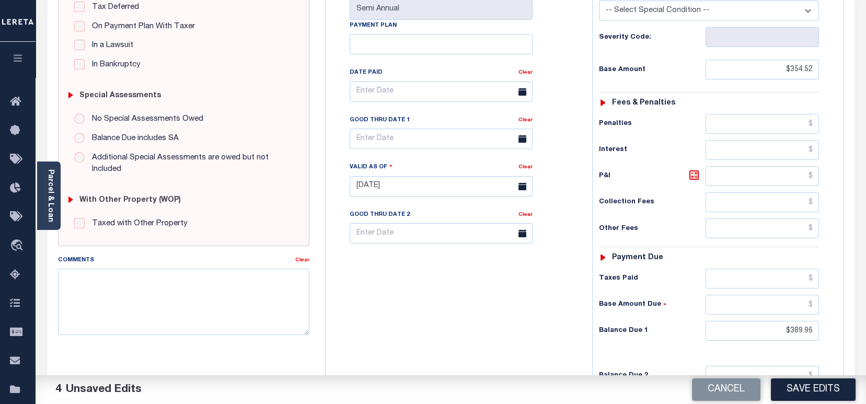
scroll to position [209, 0]
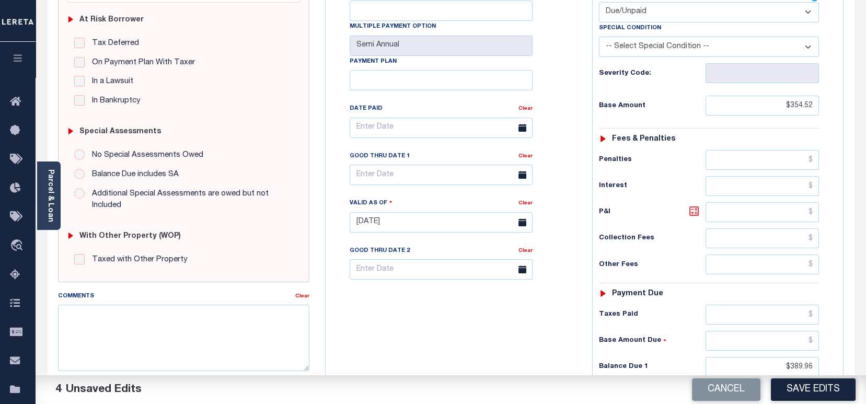
click at [692, 213] on icon at bounding box center [694, 211] width 6 height 6
type input "$35.44"
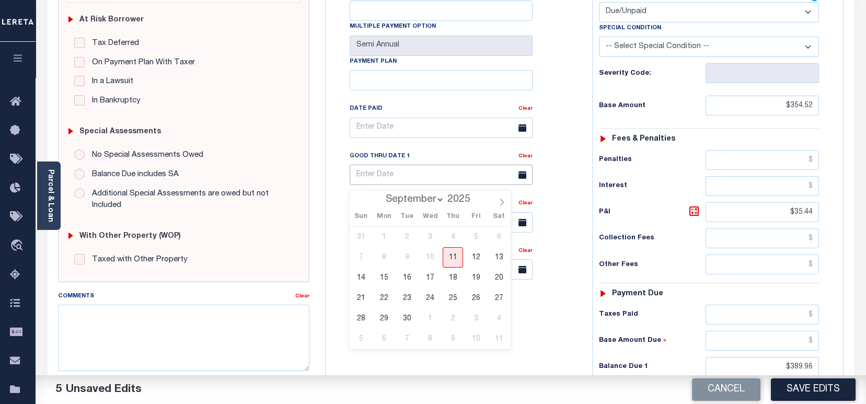
click at [401, 180] on input "text" at bounding box center [441, 175] width 183 height 20
click at [408, 321] on span "30" at bounding box center [407, 318] width 20 height 20
type input "09/30/2025"
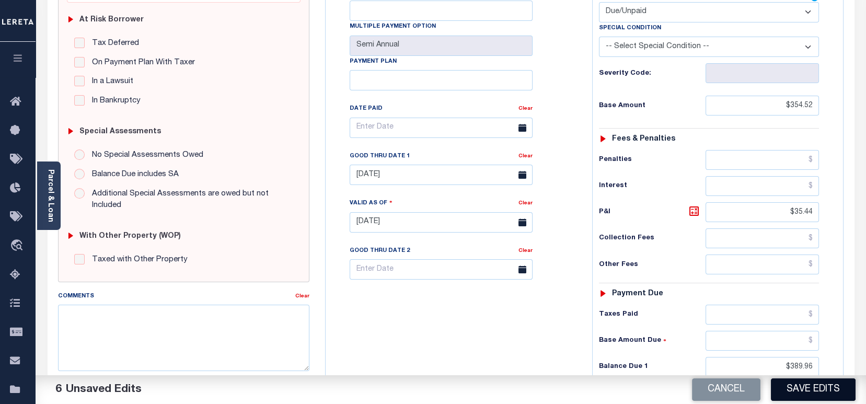
click at [830, 388] on button "Save Edits" at bounding box center [813, 389] width 85 height 22
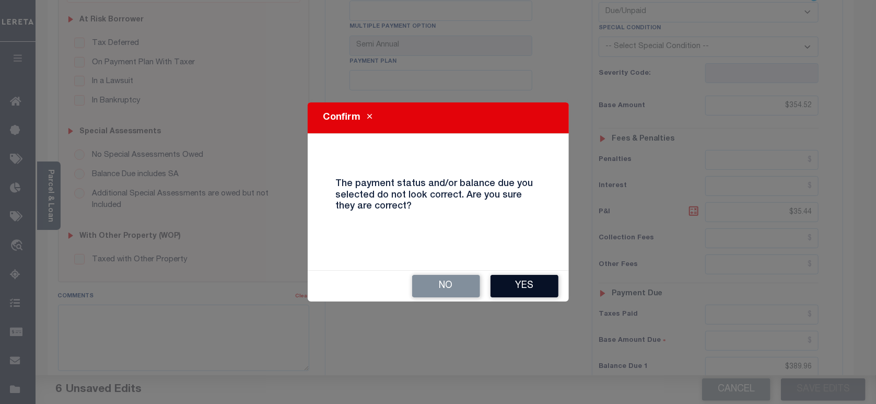
click at [509, 286] on button "Yes" at bounding box center [525, 286] width 68 height 22
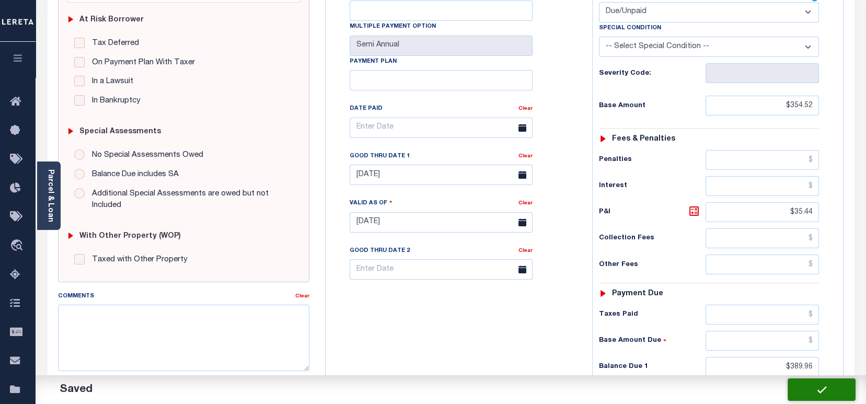
checkbox input "false"
type input "$354.52"
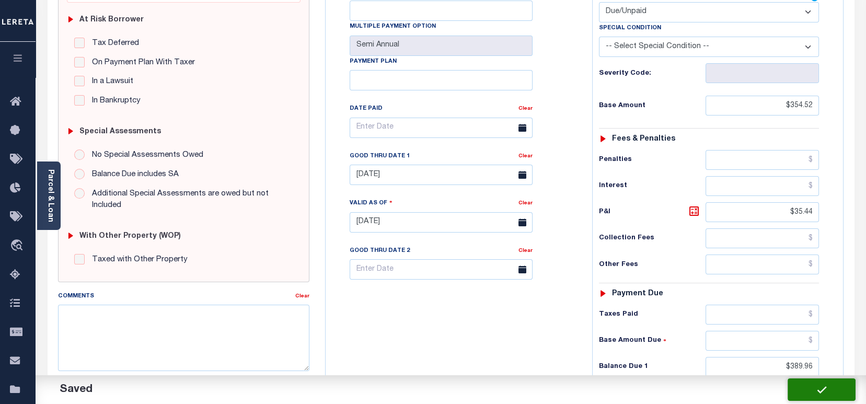
type input "$35.44"
type input "$389.96"
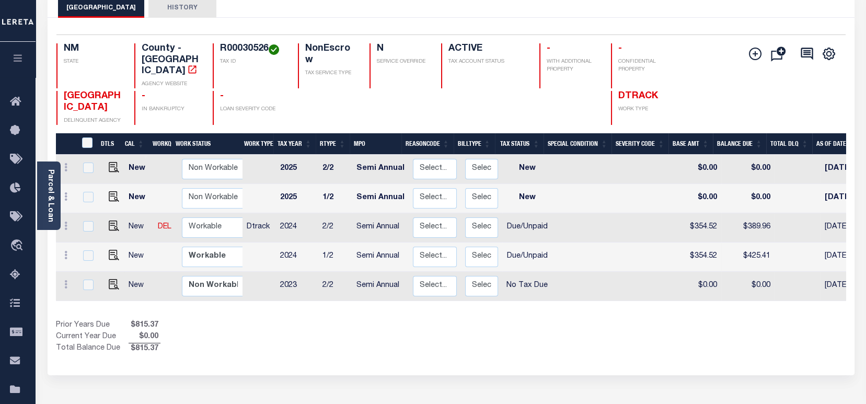
scroll to position [70, 0]
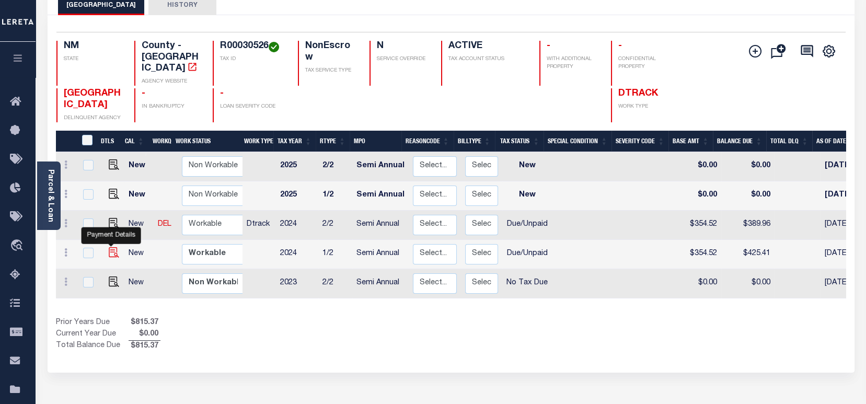
click at [112, 247] on img "" at bounding box center [114, 252] width 10 height 10
checkbox input "true"
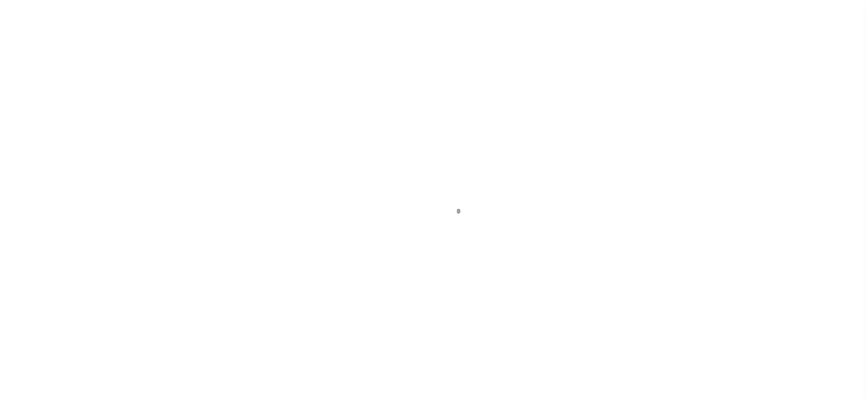
select select "DUE"
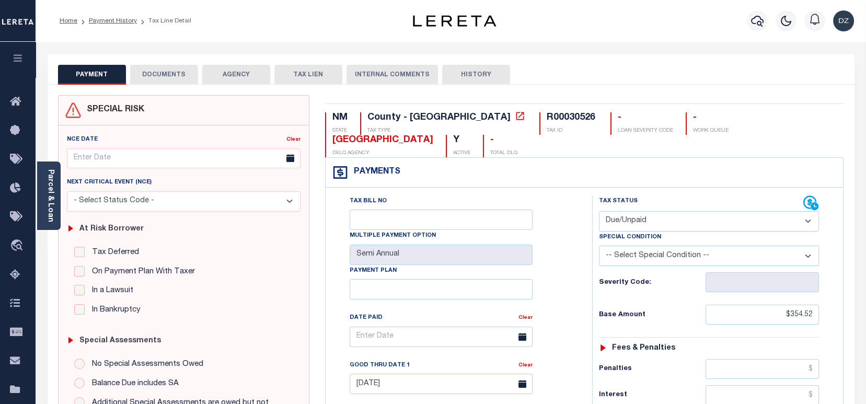
scroll to position [209, 0]
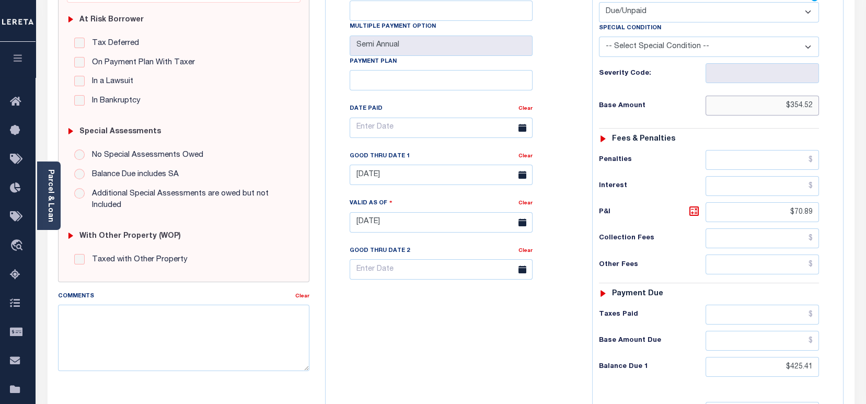
click at [798, 110] on input "$354.52" at bounding box center [761, 106] width 113 height 20
drag, startPoint x: 822, startPoint y: 361, endPoint x: 788, endPoint y: 361, distance: 34.0
click at [788, 361] on div "Tax Status Status - Select Status Code -" at bounding box center [712, 216] width 240 height 461
click at [812, 370] on input "$425.41" at bounding box center [761, 367] width 113 height 20
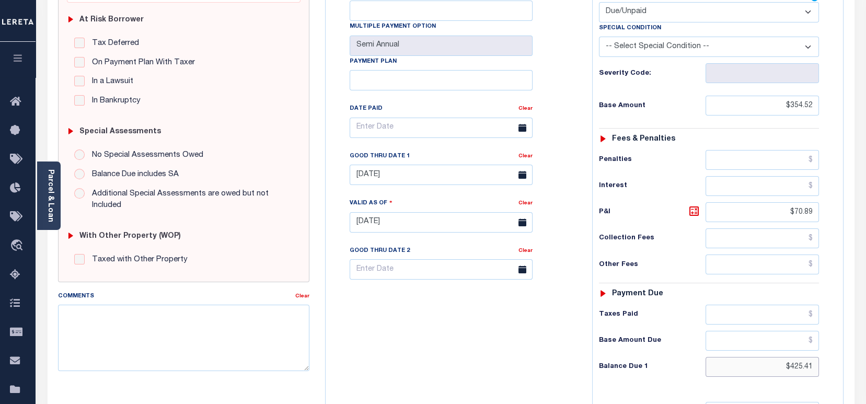
drag, startPoint x: 804, startPoint y: 369, endPoint x: 796, endPoint y: 369, distance: 7.8
click at [796, 369] on input "$425.41" at bounding box center [761, 367] width 113 height 20
click at [795, 368] on input "$425.41" at bounding box center [761, 367] width 113 height 20
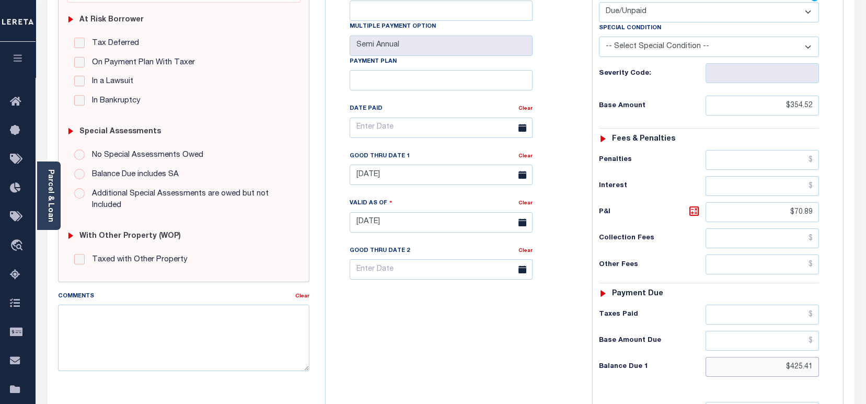
paste input "407.69"
type input "$407.69"
click at [695, 213] on icon at bounding box center [694, 211] width 6 height 6
type input "$53.17"
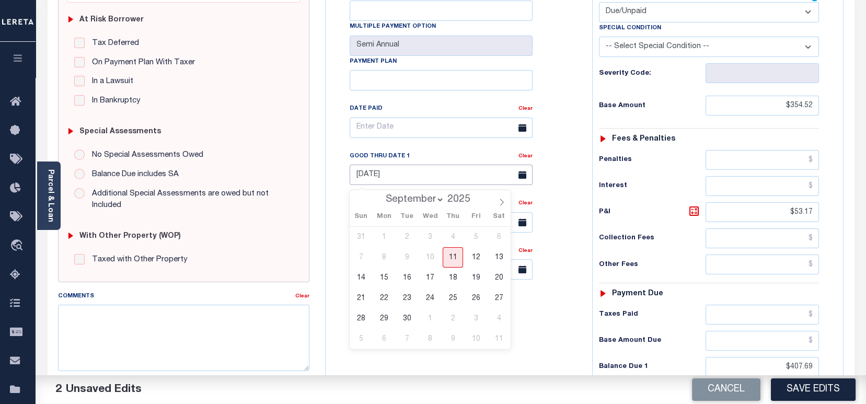
click at [410, 173] on input "09/30/2025" at bounding box center [441, 175] width 183 height 20
click at [399, 321] on span "30" at bounding box center [407, 318] width 20 height 20
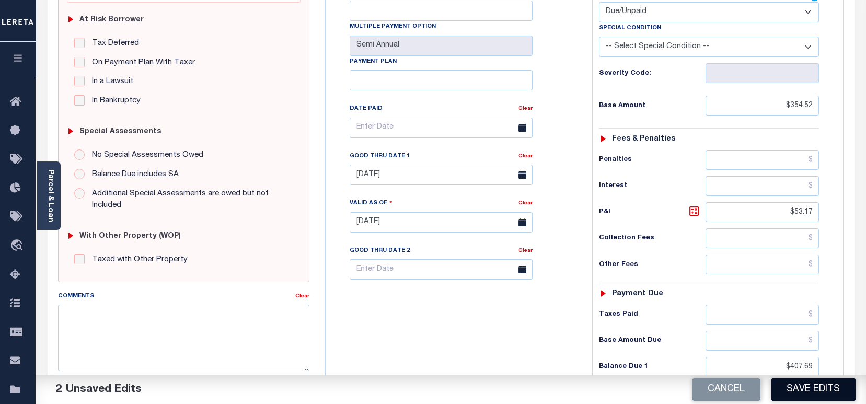
click at [830, 390] on button "Save Edits" at bounding box center [813, 389] width 85 height 22
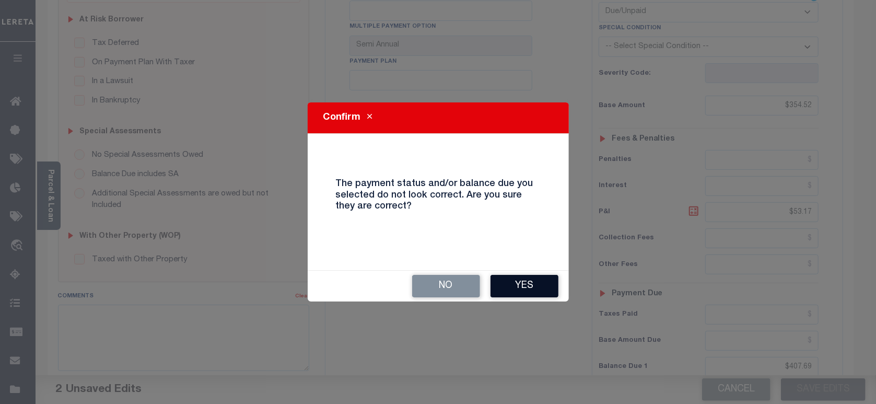
click at [532, 282] on button "Yes" at bounding box center [525, 286] width 68 height 22
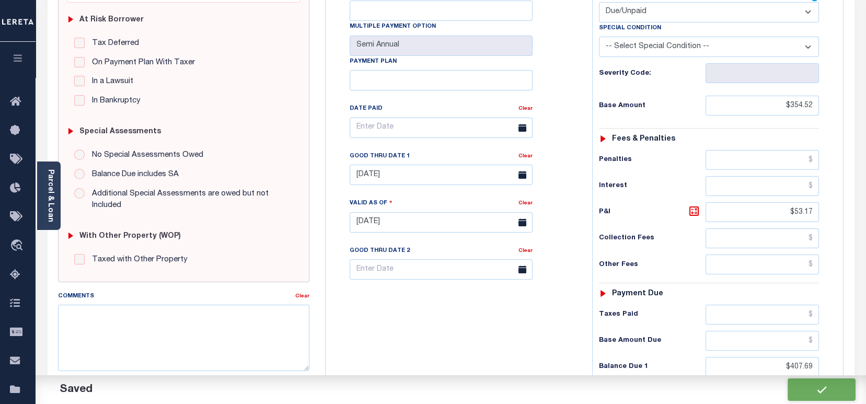
checkbox input "false"
type input "$354.52"
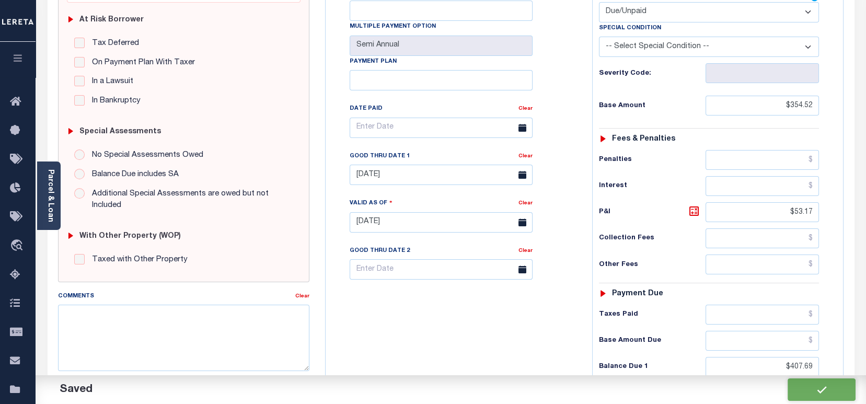
type input "$53.17"
type input "$407.69"
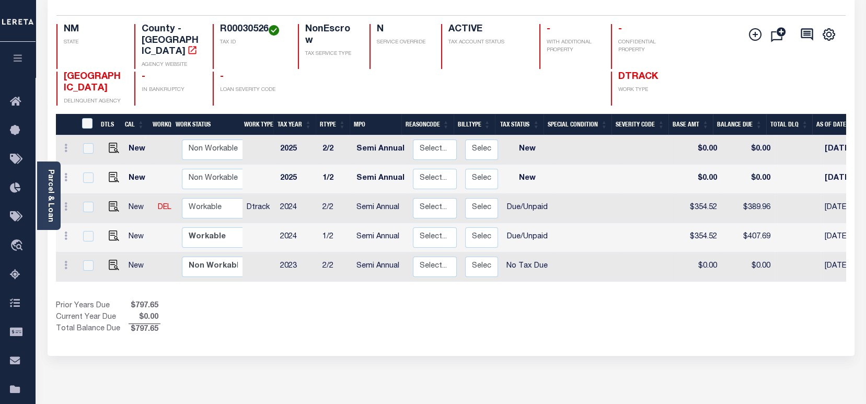
scroll to position [70, 0]
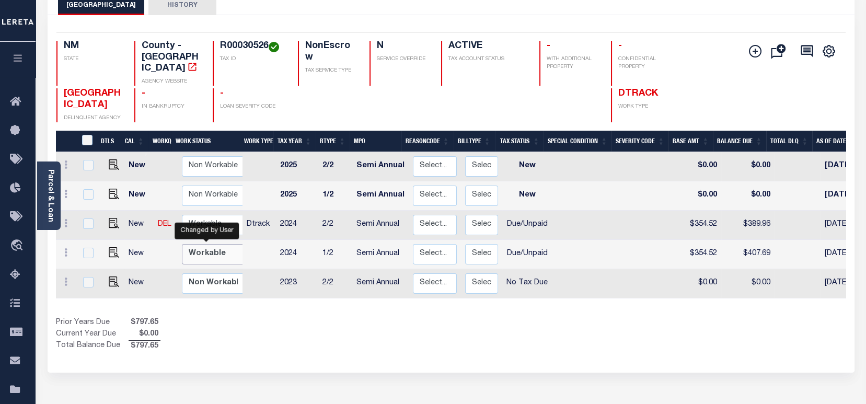
click at [198, 244] on select "Non Workable Workable" at bounding box center [213, 254] width 63 height 20
checkbox input "true"
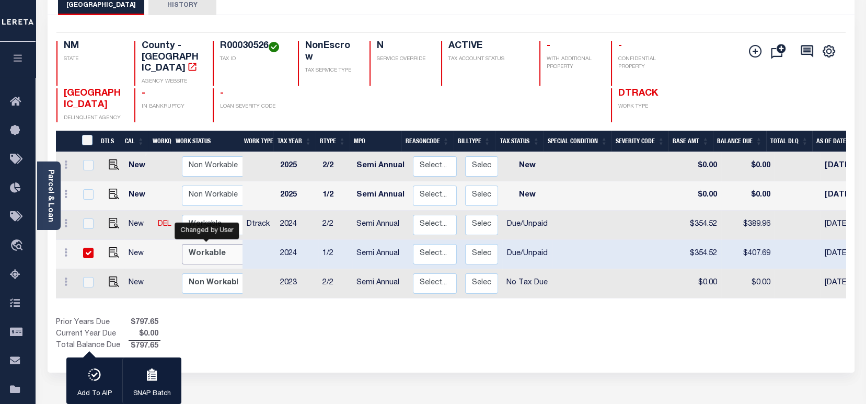
select select "true"
click at [182, 244] on select "Non Workable Workable" at bounding box center [213, 254] width 63 height 20
checkbox input "false"
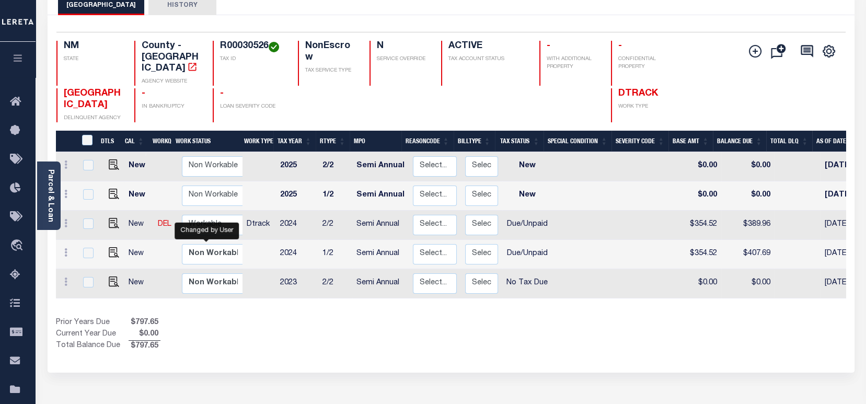
click at [209, 222] on div "Changed by User" at bounding box center [207, 230] width 64 height 17
click at [207, 215] on select "Non Workable Workable" at bounding box center [213, 225] width 63 height 20
checkbox input "true"
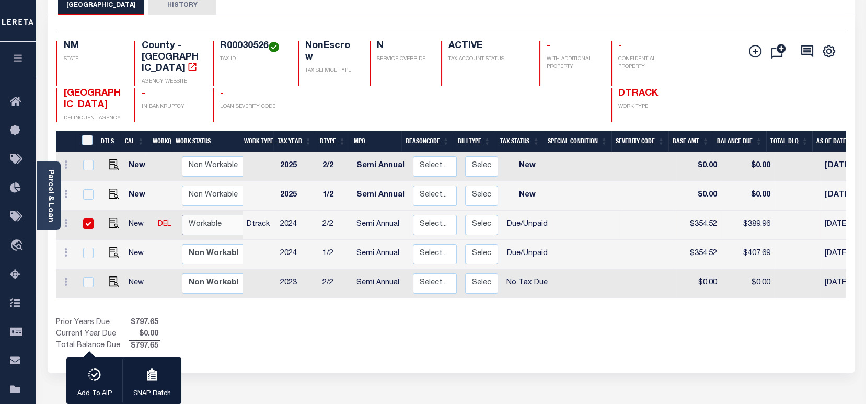
select select "true"
click at [182, 215] on select "Non Workable Workable" at bounding box center [213, 225] width 63 height 20
checkbox input "false"
